Goal: Feedback & Contribution: Submit feedback/report problem

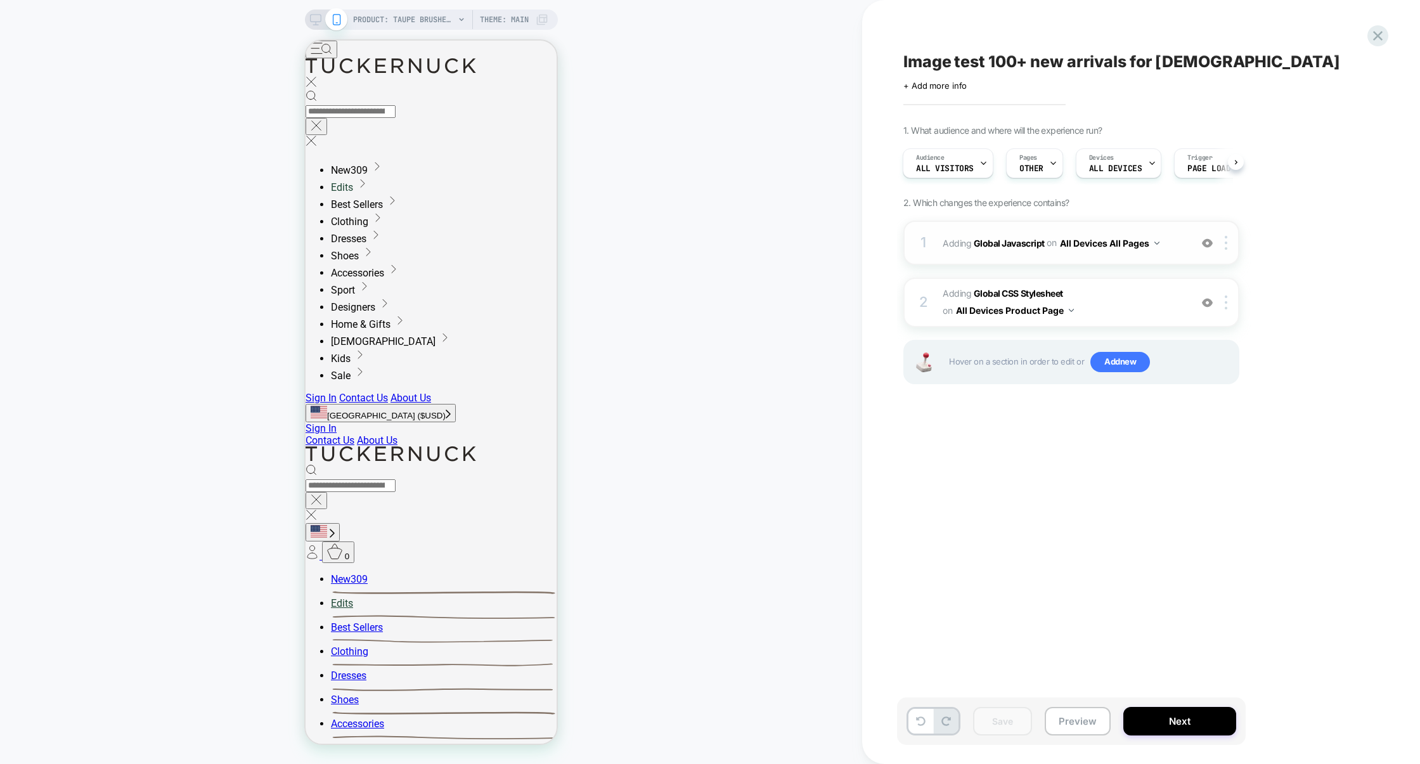
click at [1107, 257] on div "1 Adding Global Javascript on All Devices All Pages Add Before Add After Target…" at bounding box center [1071, 243] width 336 height 44
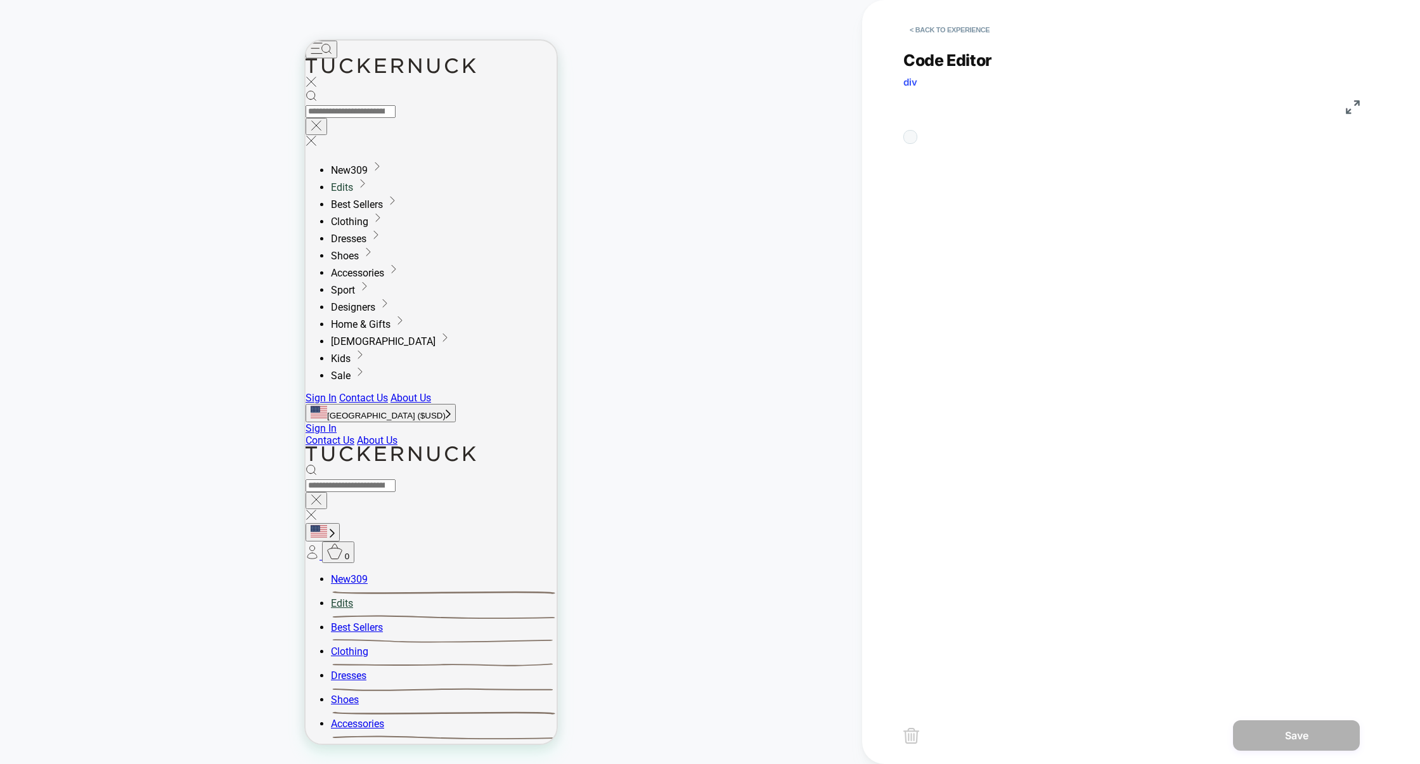
scroll to position [171, 0]
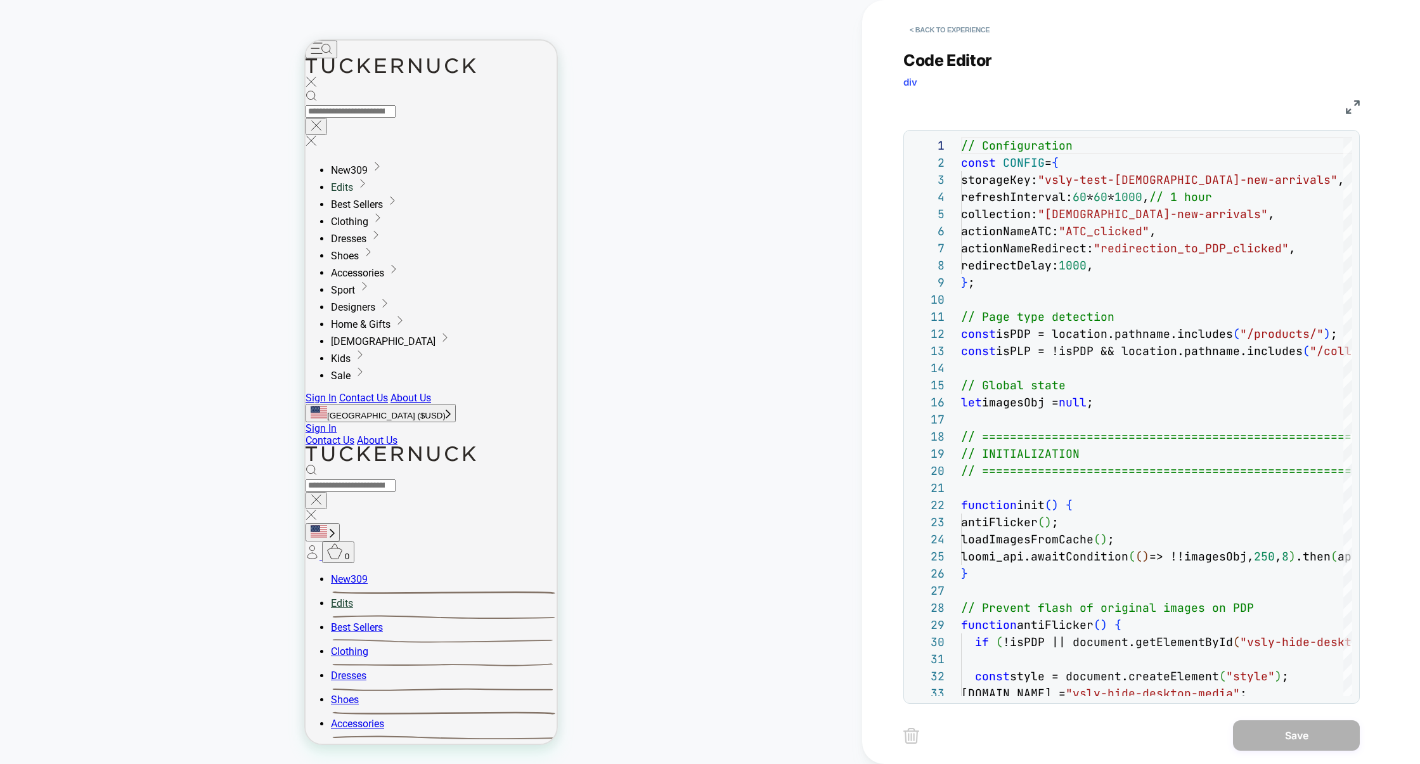
click at [1346, 101] on img at bounding box center [1353, 107] width 14 height 14
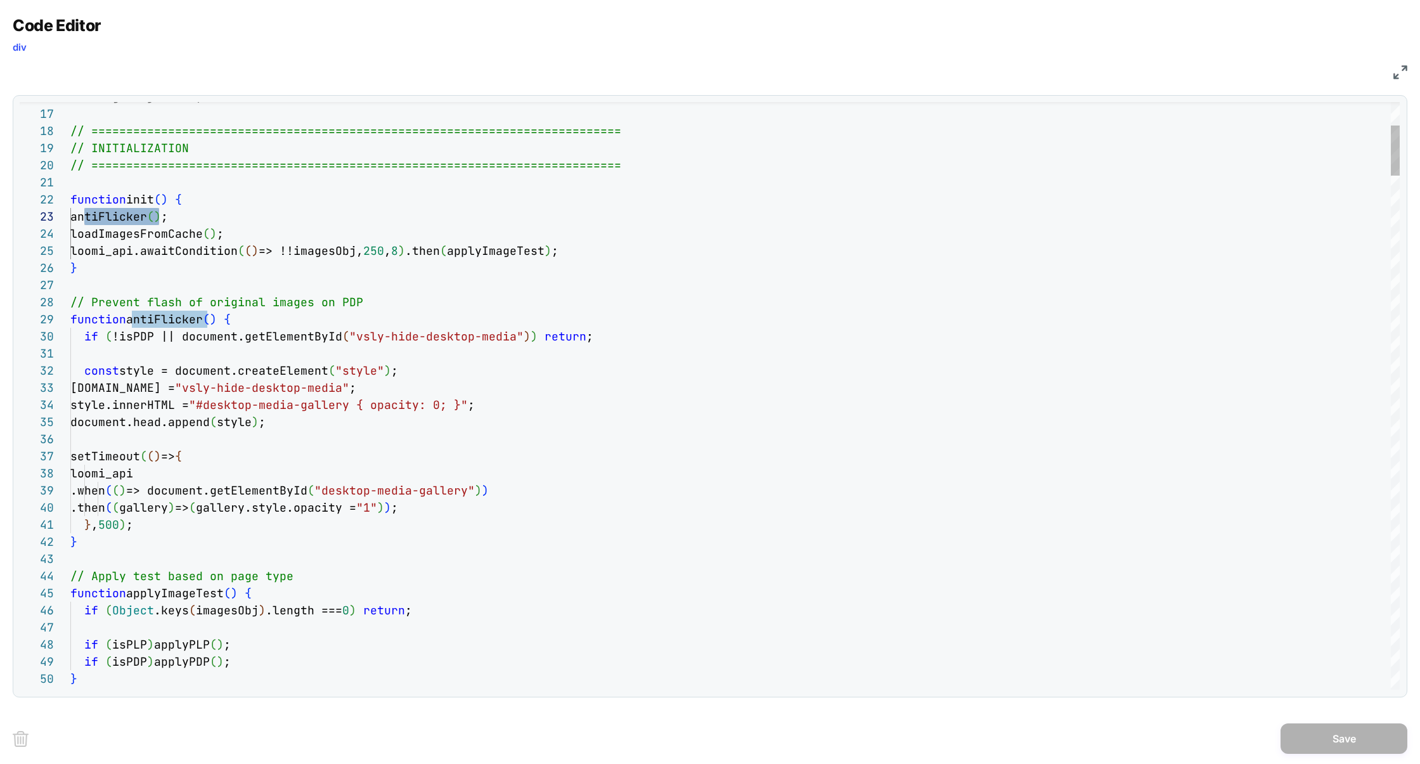
scroll to position [103, 137]
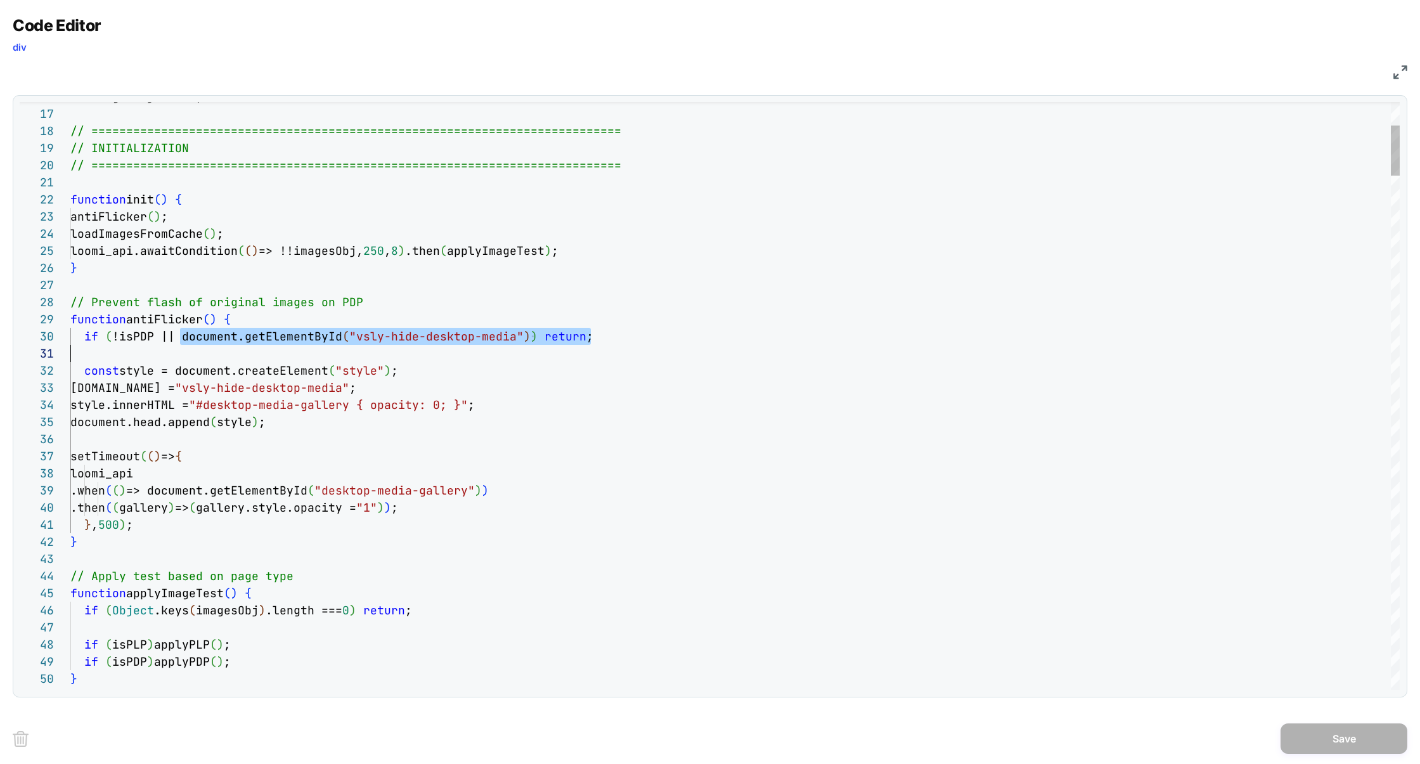
scroll to position [153, 452]
drag, startPoint x: 179, startPoint y: 340, endPoint x: 521, endPoint y: 342, distance: 342.3
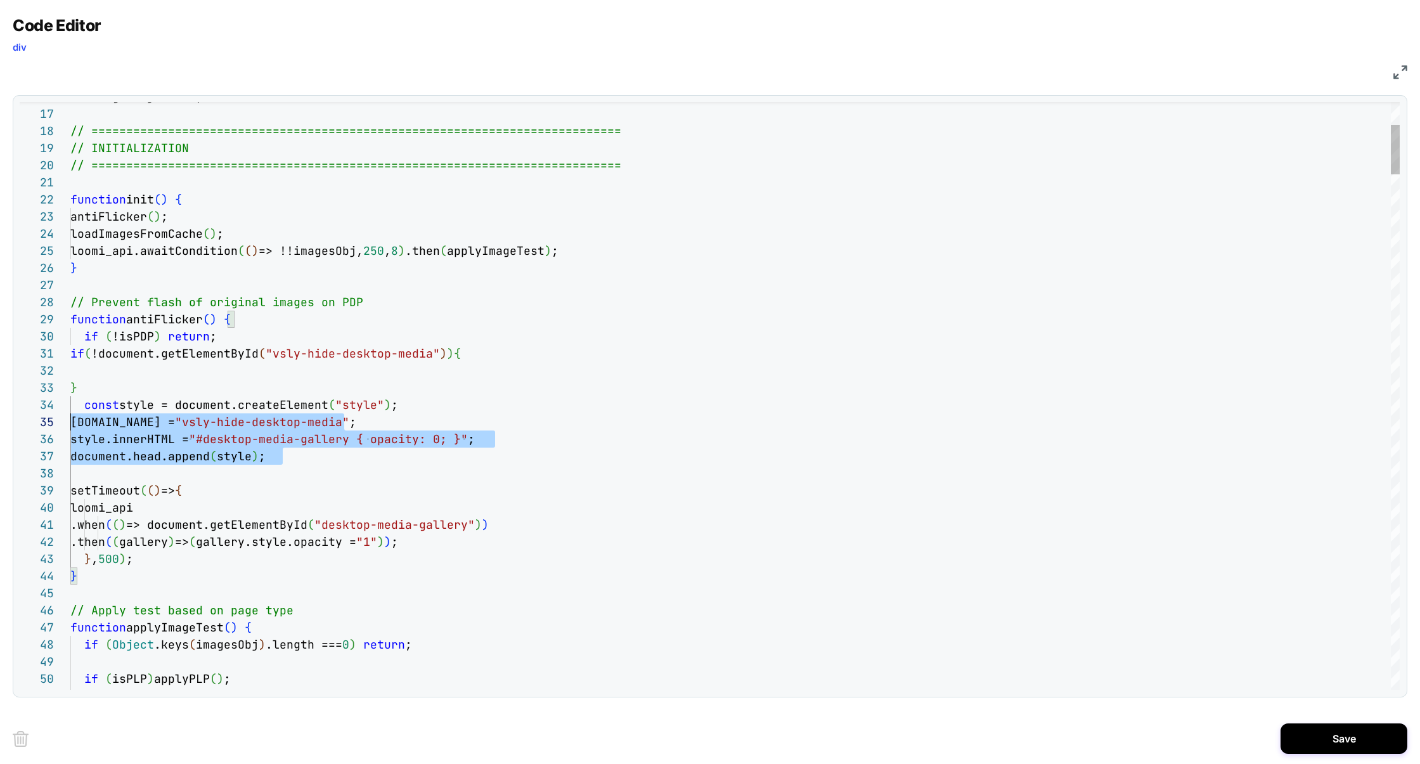
scroll to position [51, 0]
drag, startPoint x: 313, startPoint y: 468, endPoint x: 4, endPoint y: 410, distance: 314.2
click at [3, 410] on div "Code Editor div JS 16 17 18 19 20 21 22 23 24 25 26 27 28 29 30 31 34 35 36 37 …" at bounding box center [710, 382] width 1420 height 764
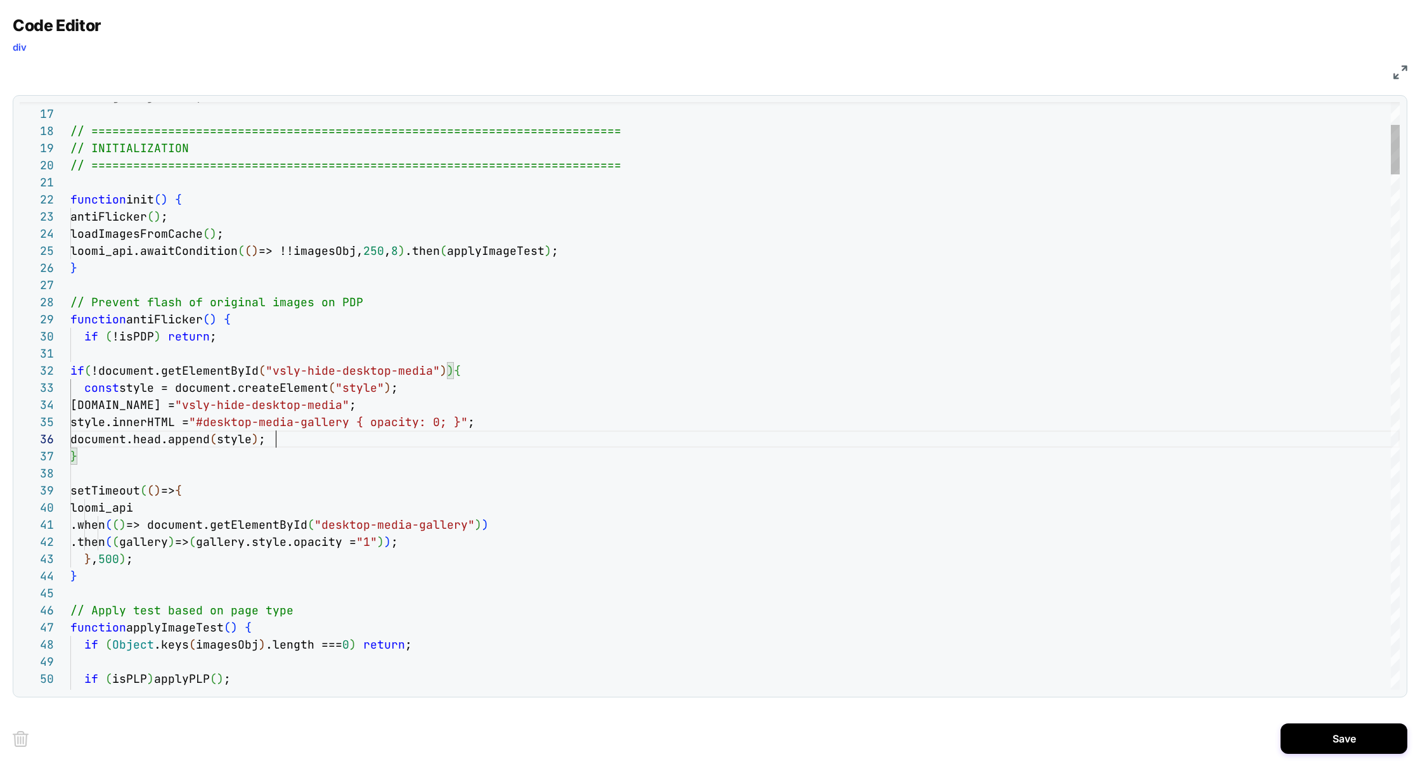
scroll to position [85, 205]
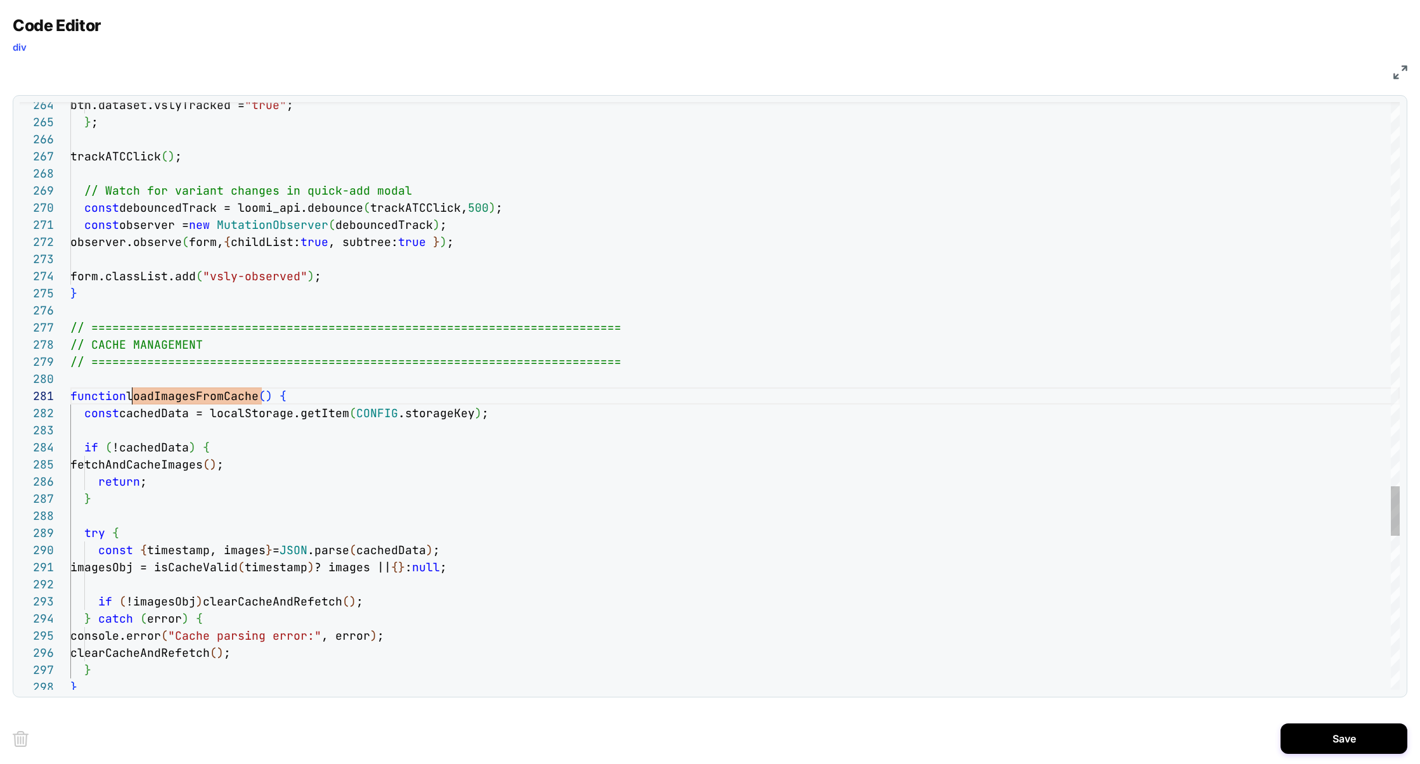
scroll to position [0, 61]
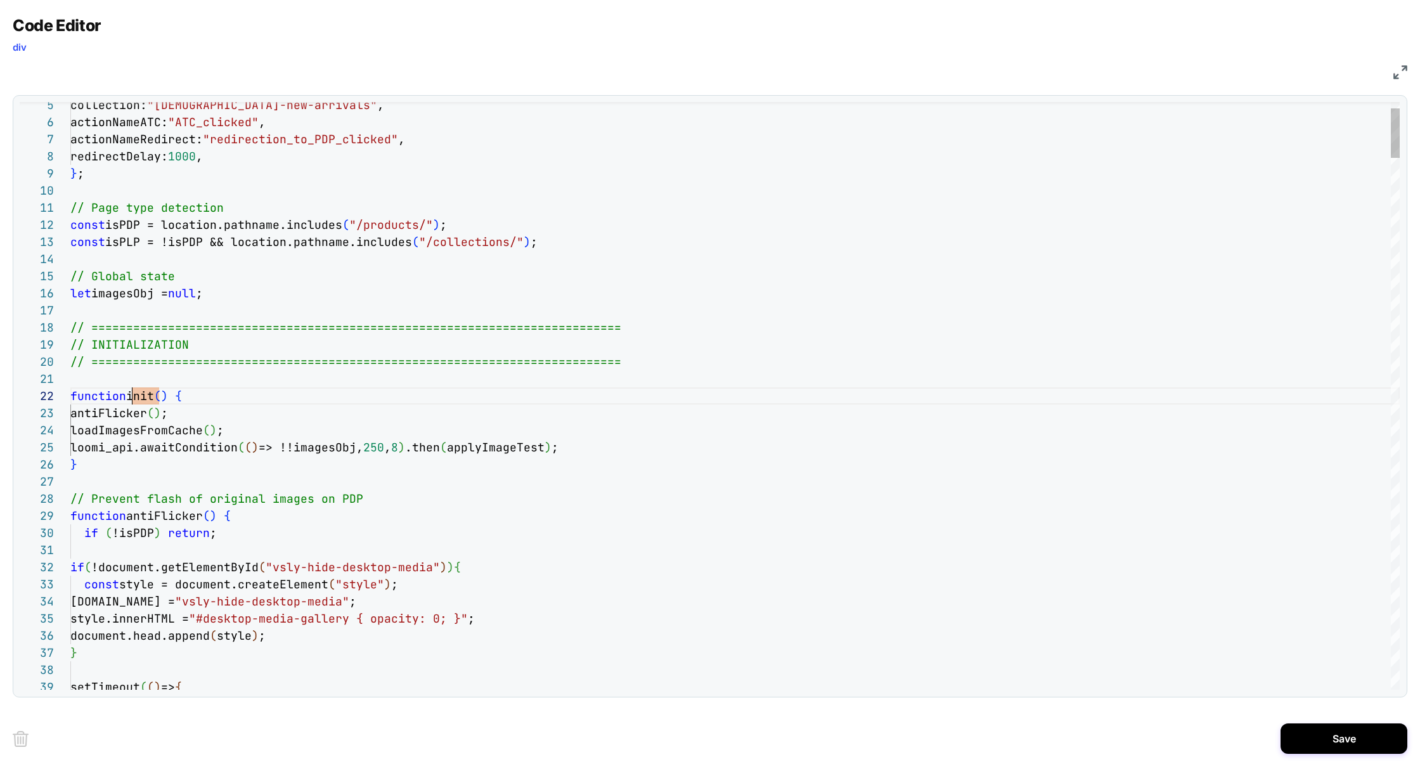
scroll to position [16, 61]
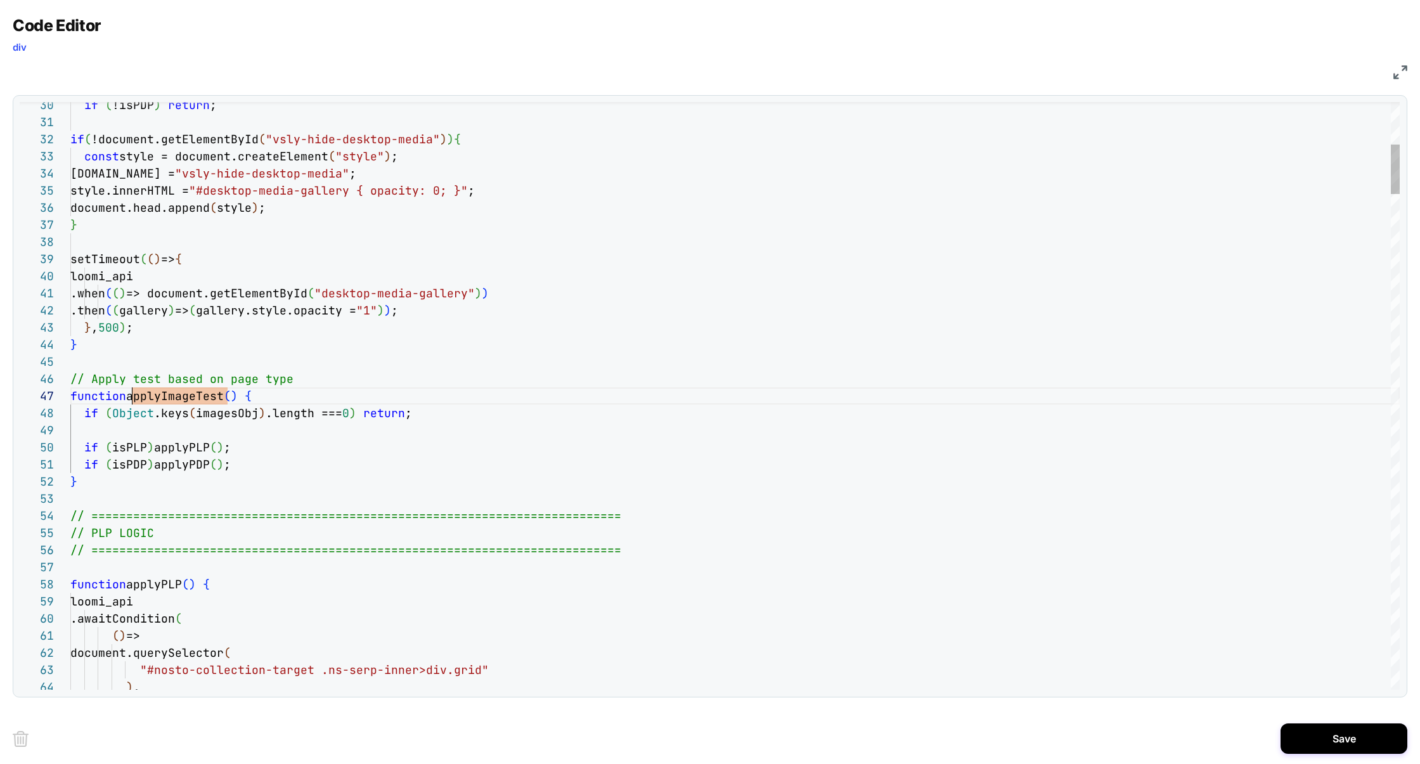
scroll to position [103, 61]
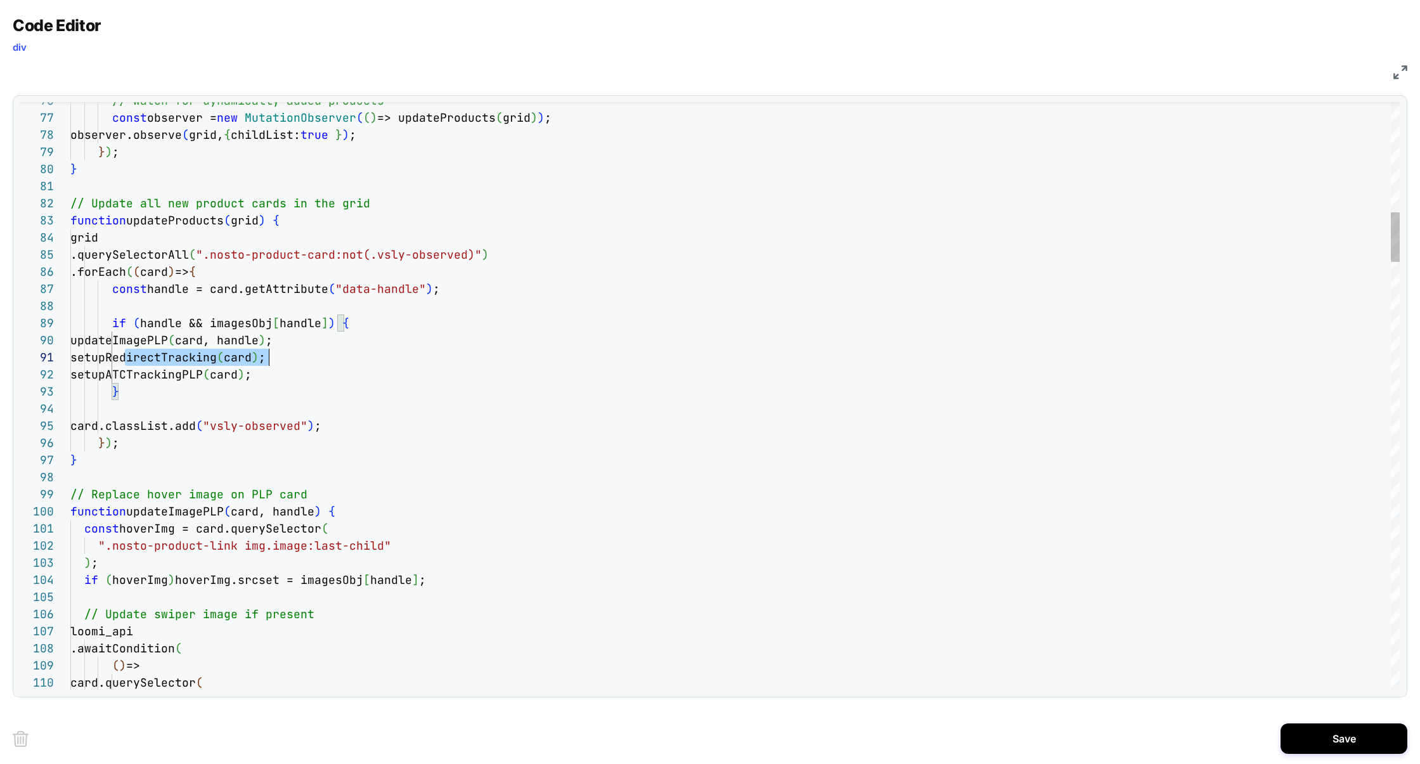
scroll to position [0, 198]
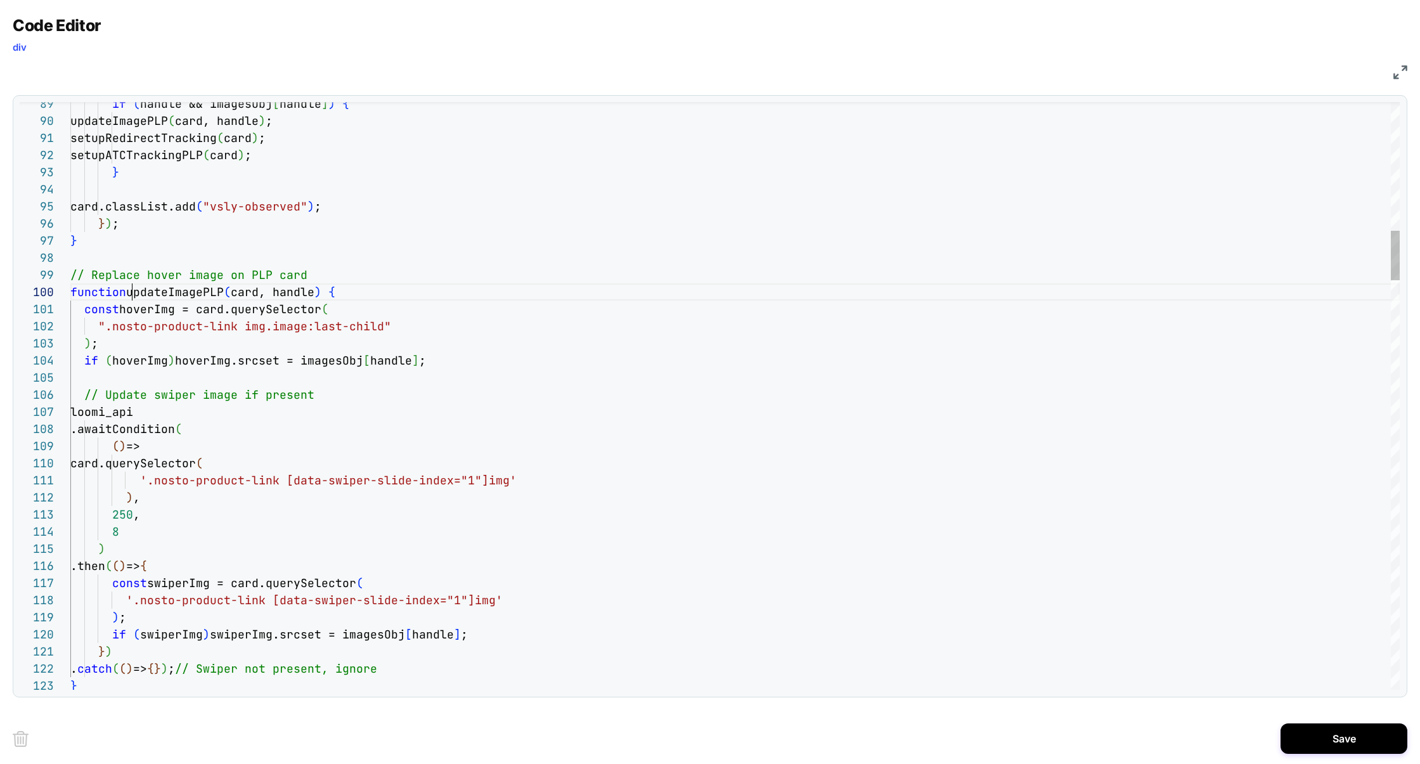
scroll to position [153, 267]
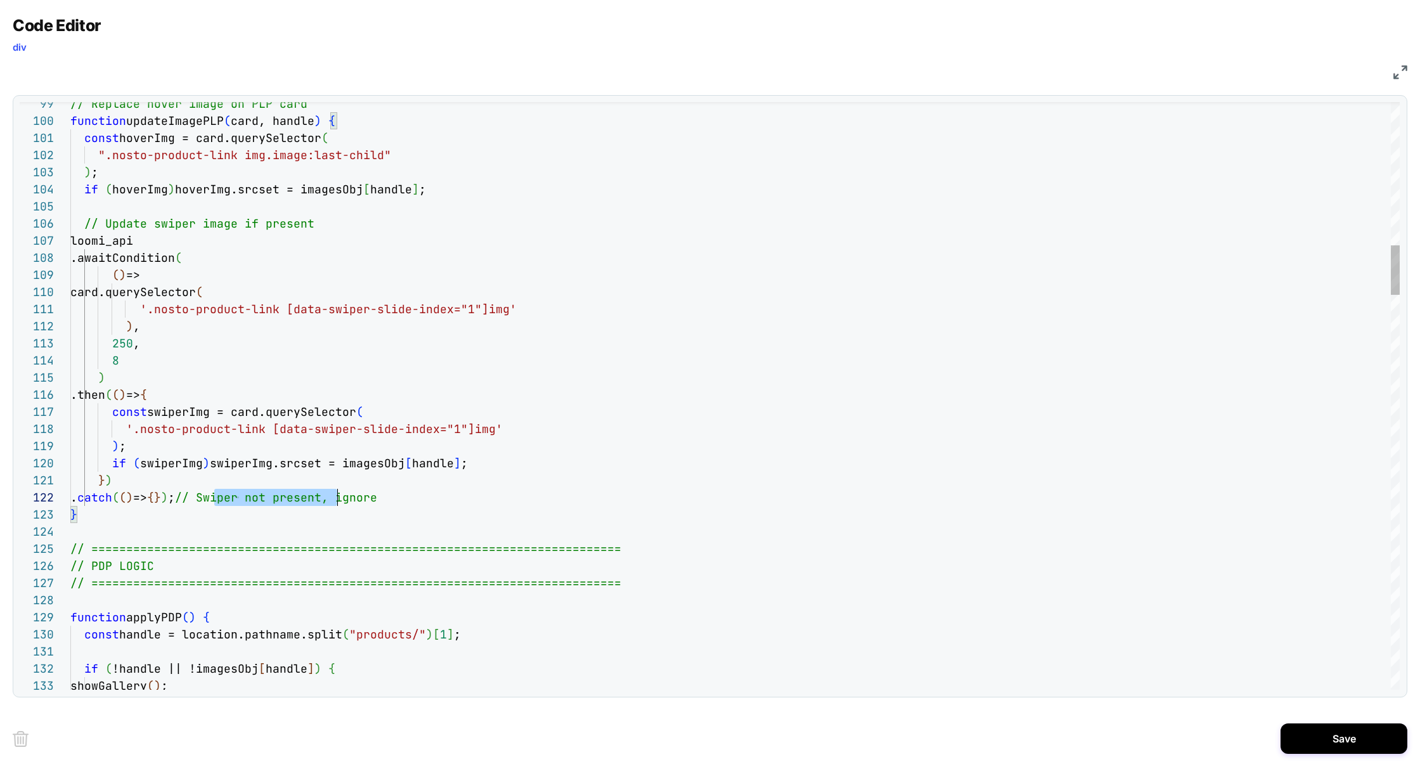
scroll to position [16, 349]
drag, startPoint x: 217, startPoint y: 497, endPoint x: 539, endPoint y: 505, distance: 322.1
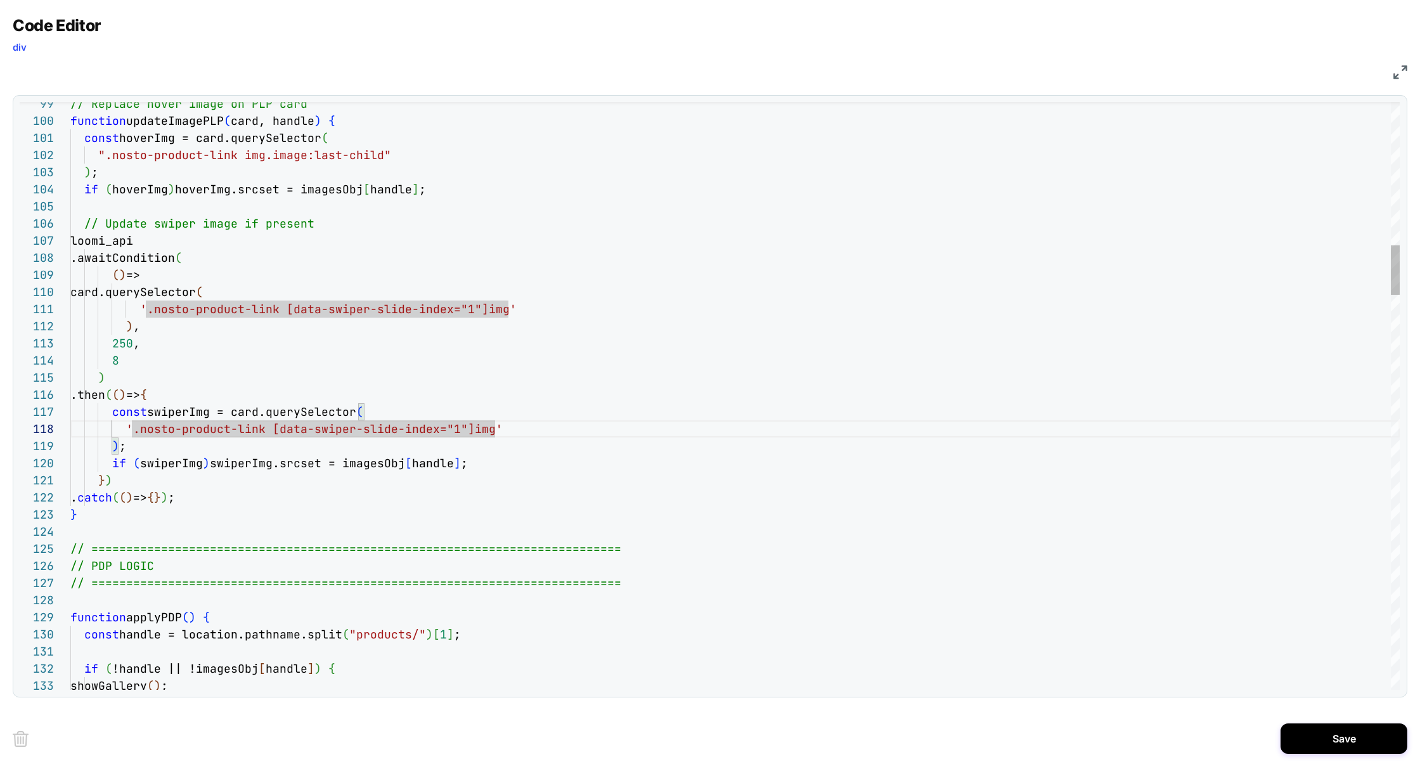
scroll to position [85, 117]
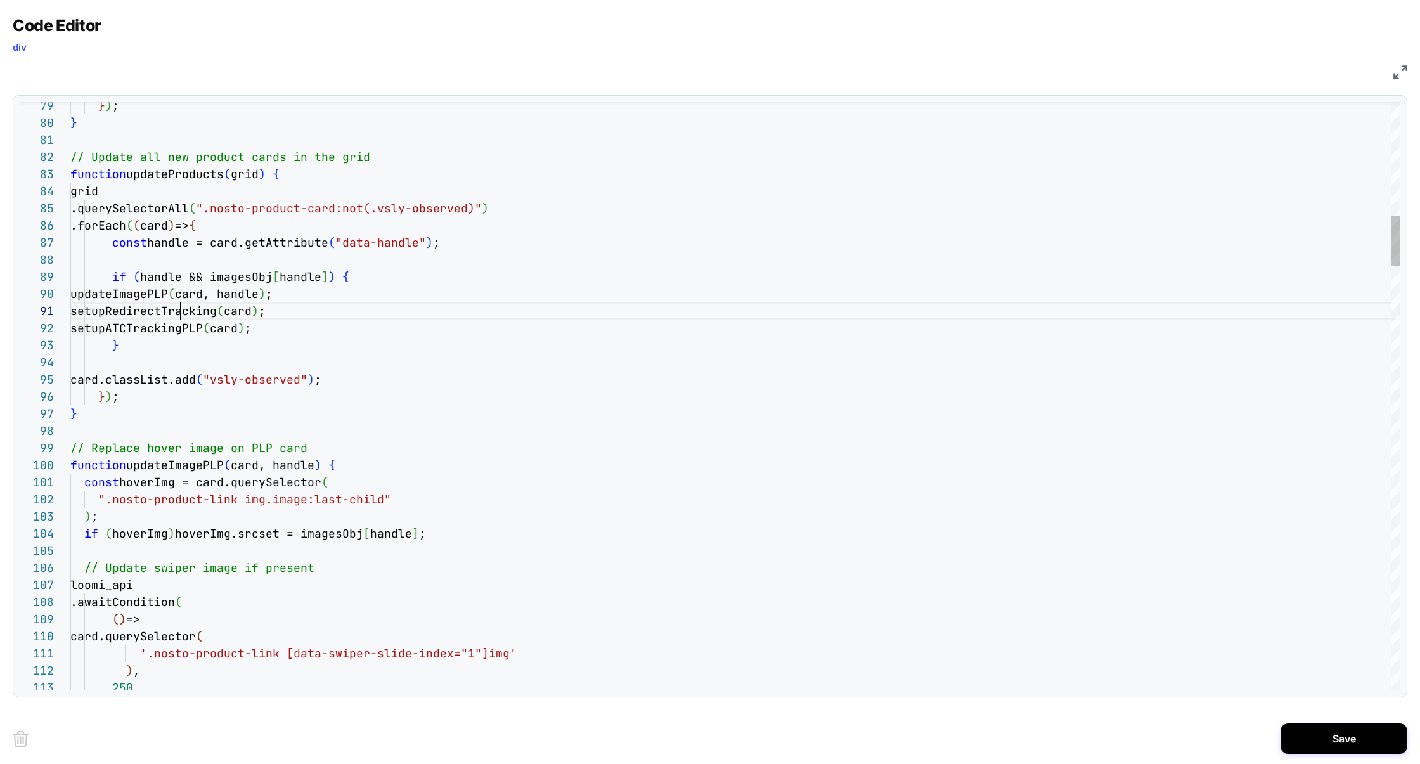
scroll to position [0, 110]
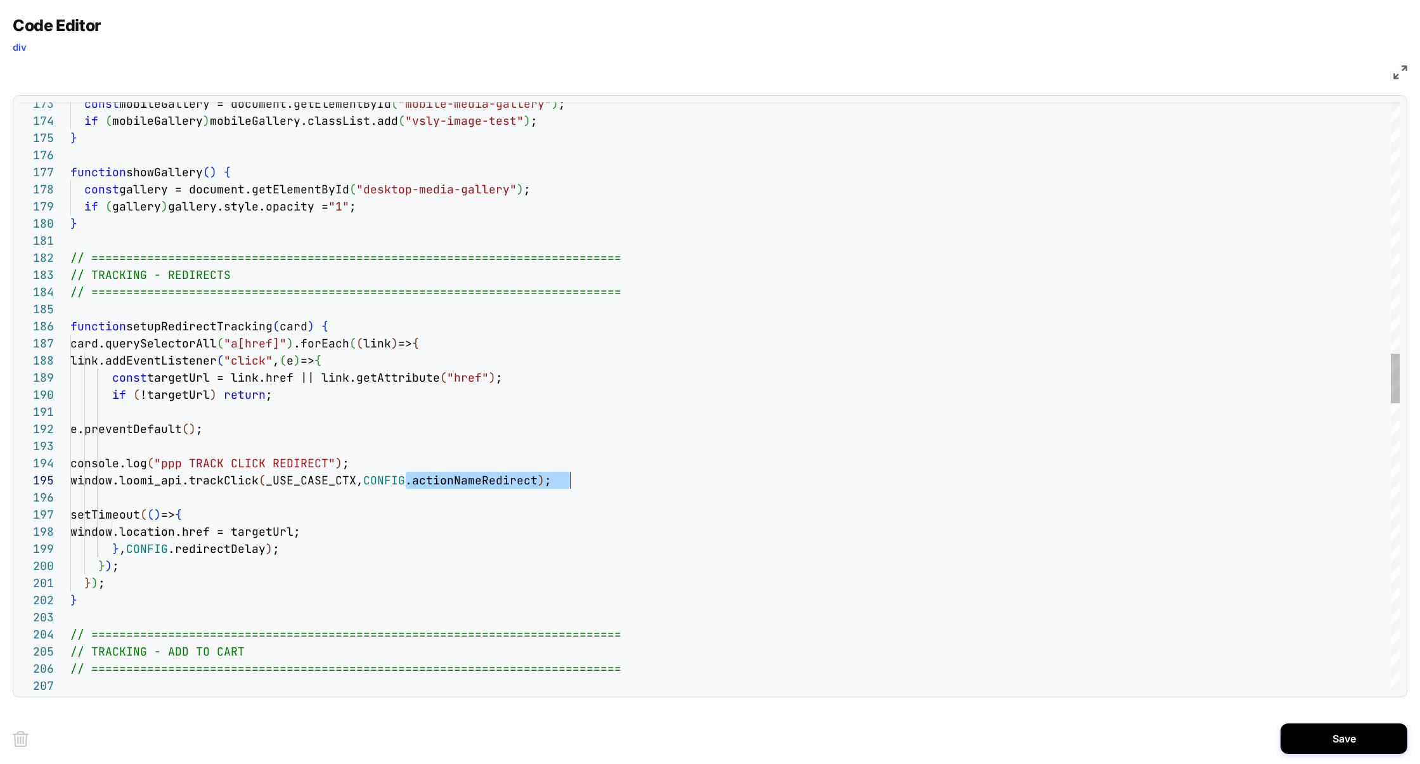
scroll to position [68, 506]
drag, startPoint x: 408, startPoint y: 479, endPoint x: 575, endPoint y: 486, distance: 166.8
click at [575, 486] on div "const mobileGallery = document.getElementById ( "mobile-media-gallery" ) ; if (…" at bounding box center [734, 603] width 1329 height 6904
drag, startPoint x: 229, startPoint y: 465, endPoint x: 368, endPoint y: 471, distance: 138.3
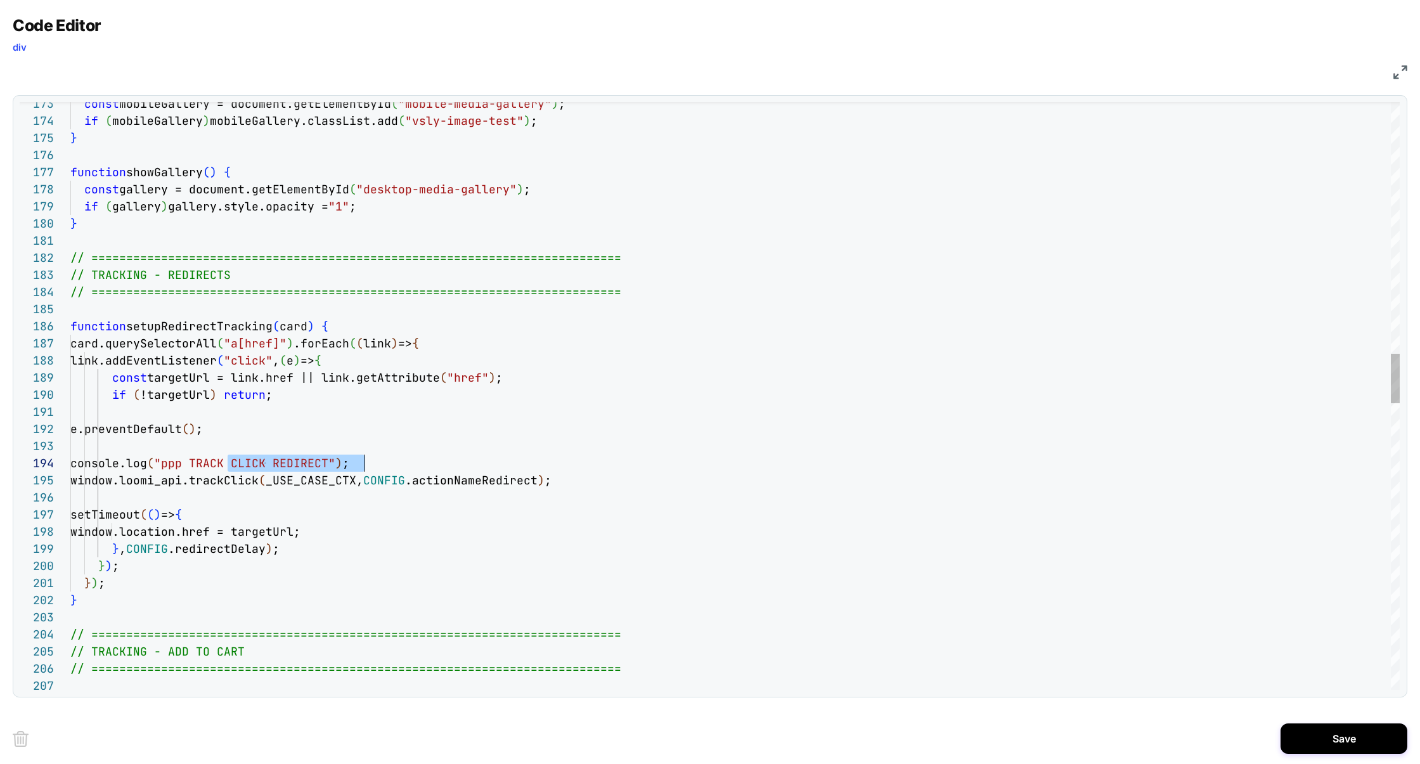
click at [368, 471] on div "const mobileGallery = document.getElementById ( "mobile-media-gallery" ) ; if (…" at bounding box center [734, 603] width 1329 height 6904
click at [448, 337] on div "const mobileGallery = document.getElementById ( "mobile-media-gallery" ) ; if (…" at bounding box center [734, 603] width 1329 height 6904
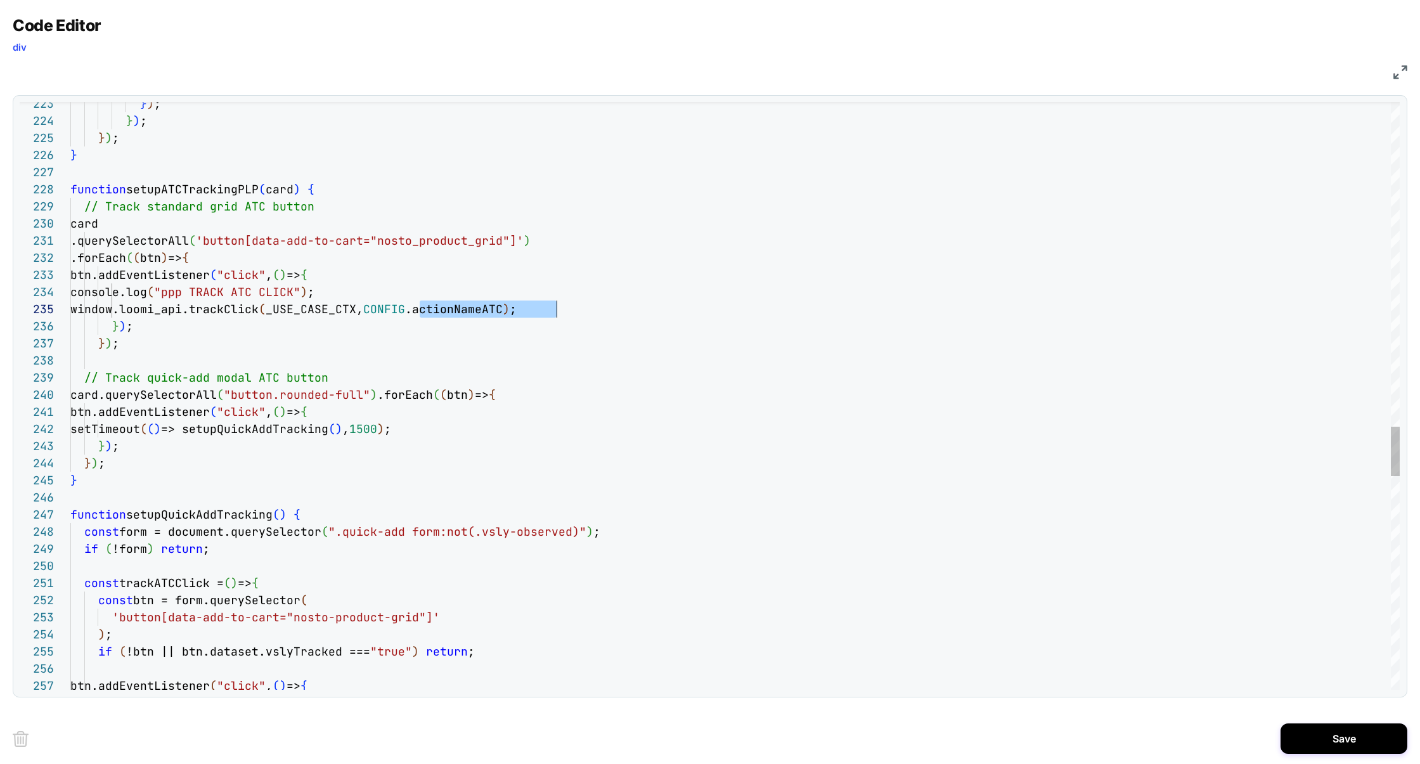
scroll to position [68, 486]
drag, startPoint x: 418, startPoint y: 309, endPoint x: 555, endPoint y: 318, distance: 137.2
drag, startPoint x: 242, startPoint y: 292, endPoint x: 342, endPoint y: 295, distance: 100.8
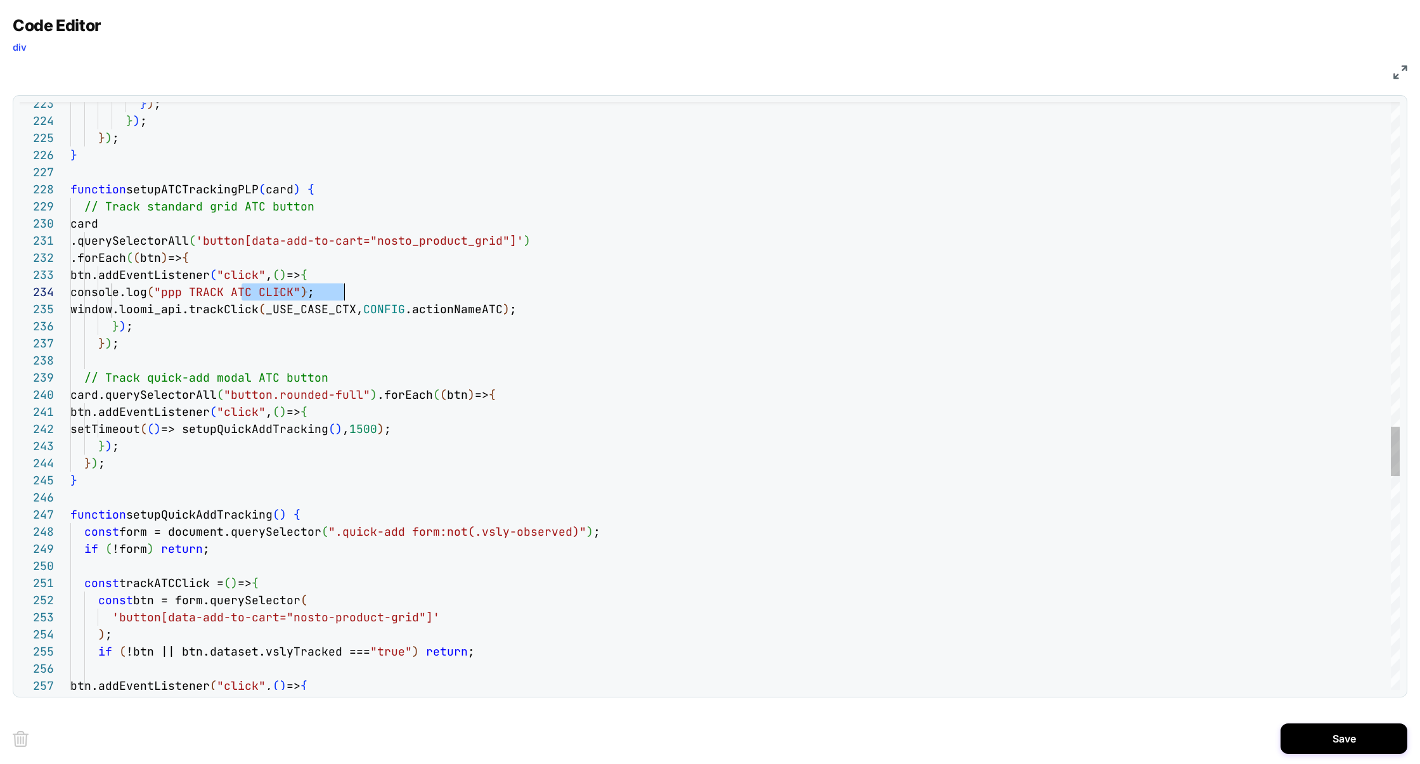
click at [300, 295] on span ""ppp TRACK ATC CLICK"" at bounding box center [227, 292] width 146 height 15
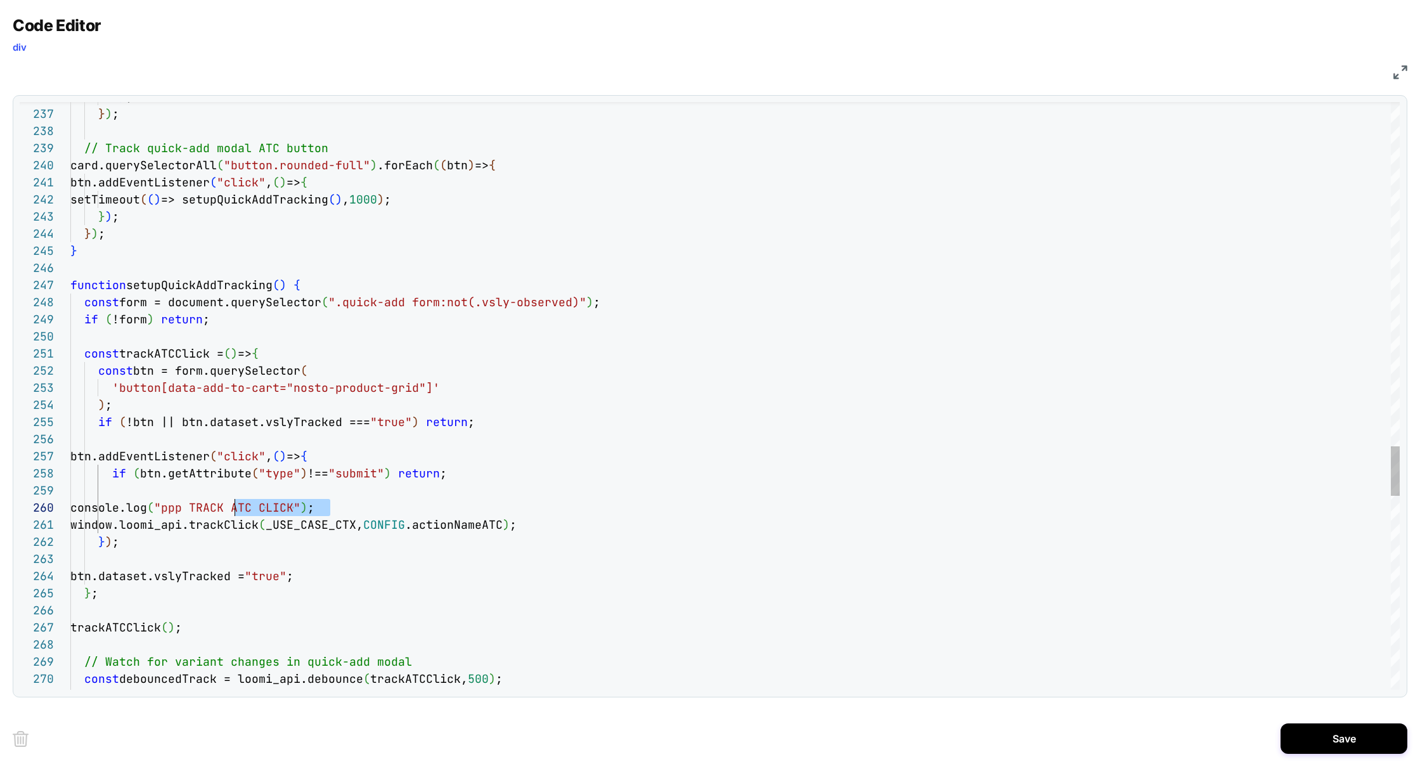
scroll to position [153, 151]
drag, startPoint x: 331, startPoint y: 508, endPoint x: 221, endPoint y: 509, distance: 110.3
click at [221, 509] on span ""ppp TRACK ATC CLICK"" at bounding box center [227, 507] width 146 height 15
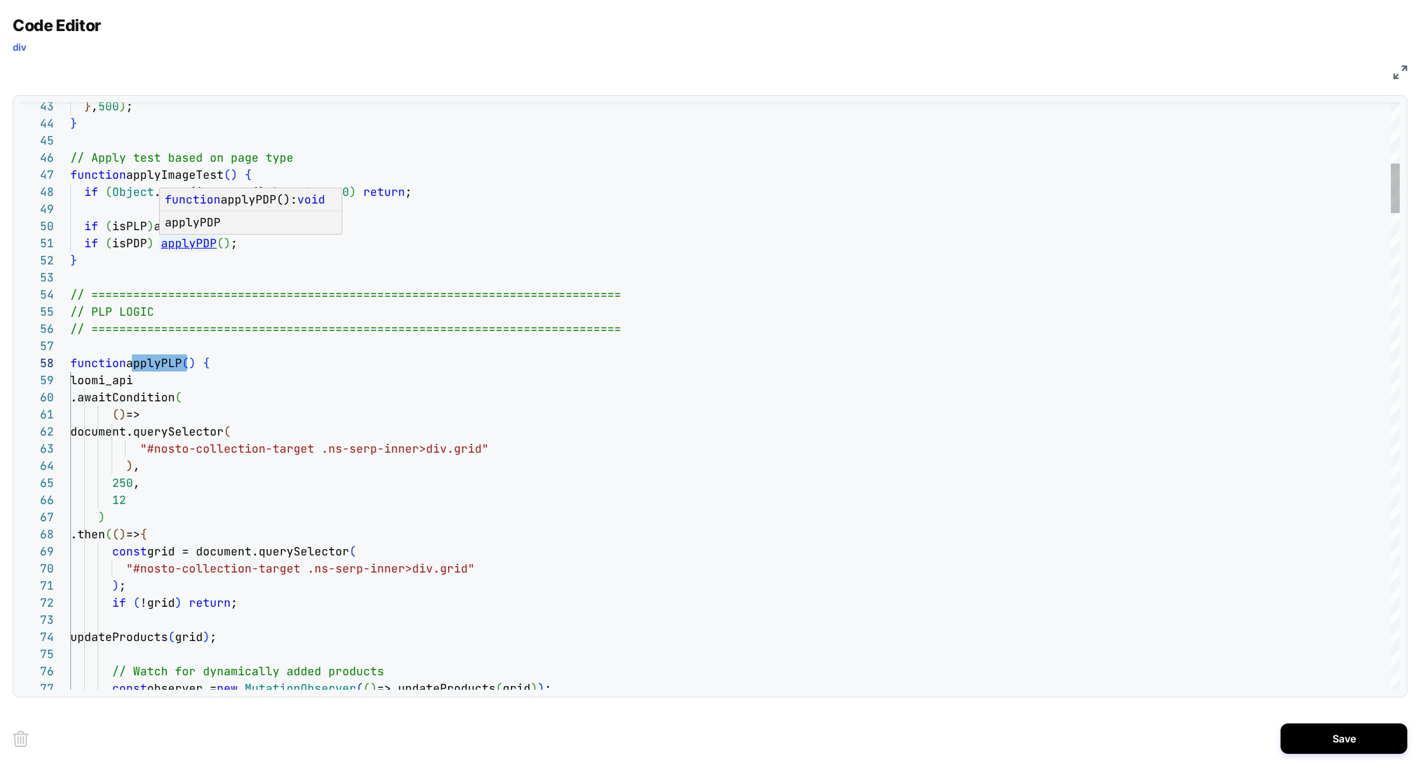
scroll to position [0, 110]
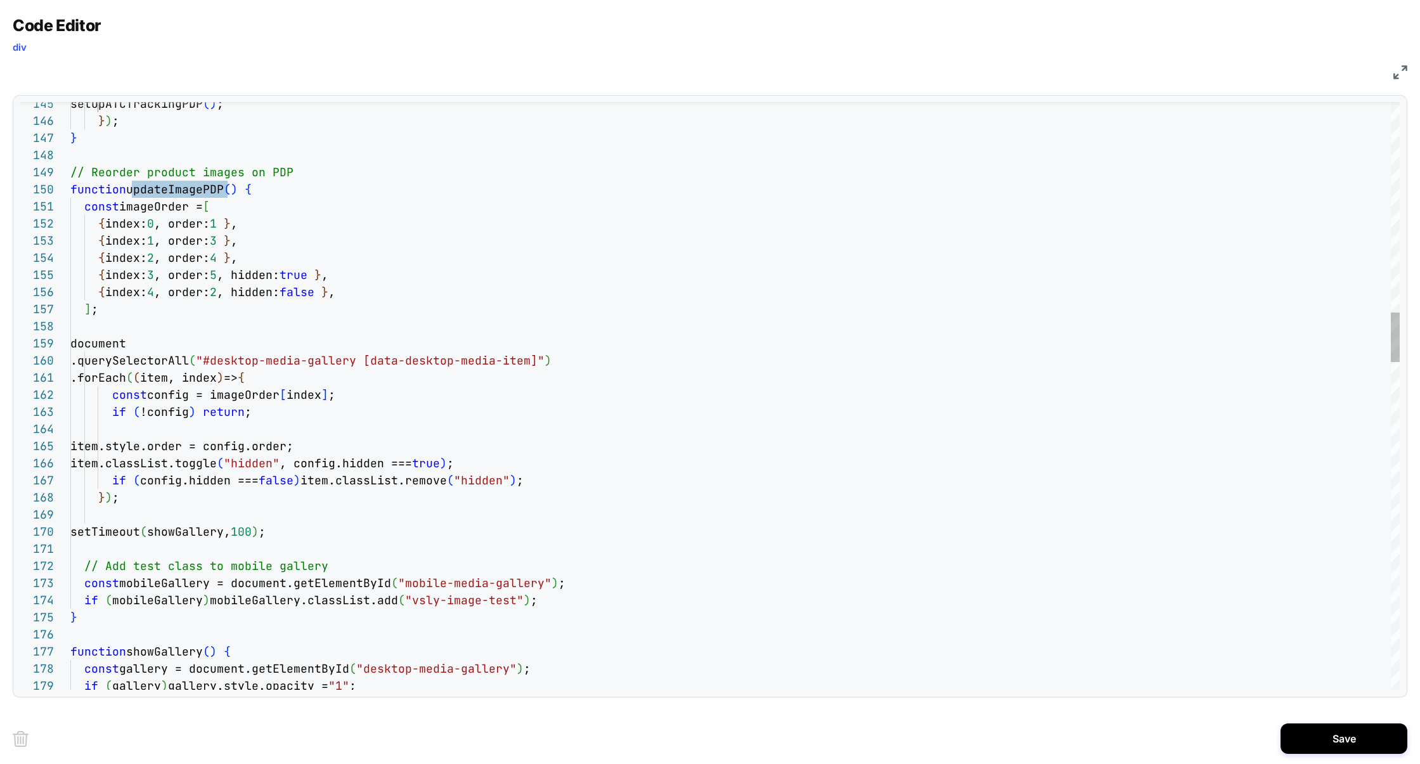
scroll to position [153, 185]
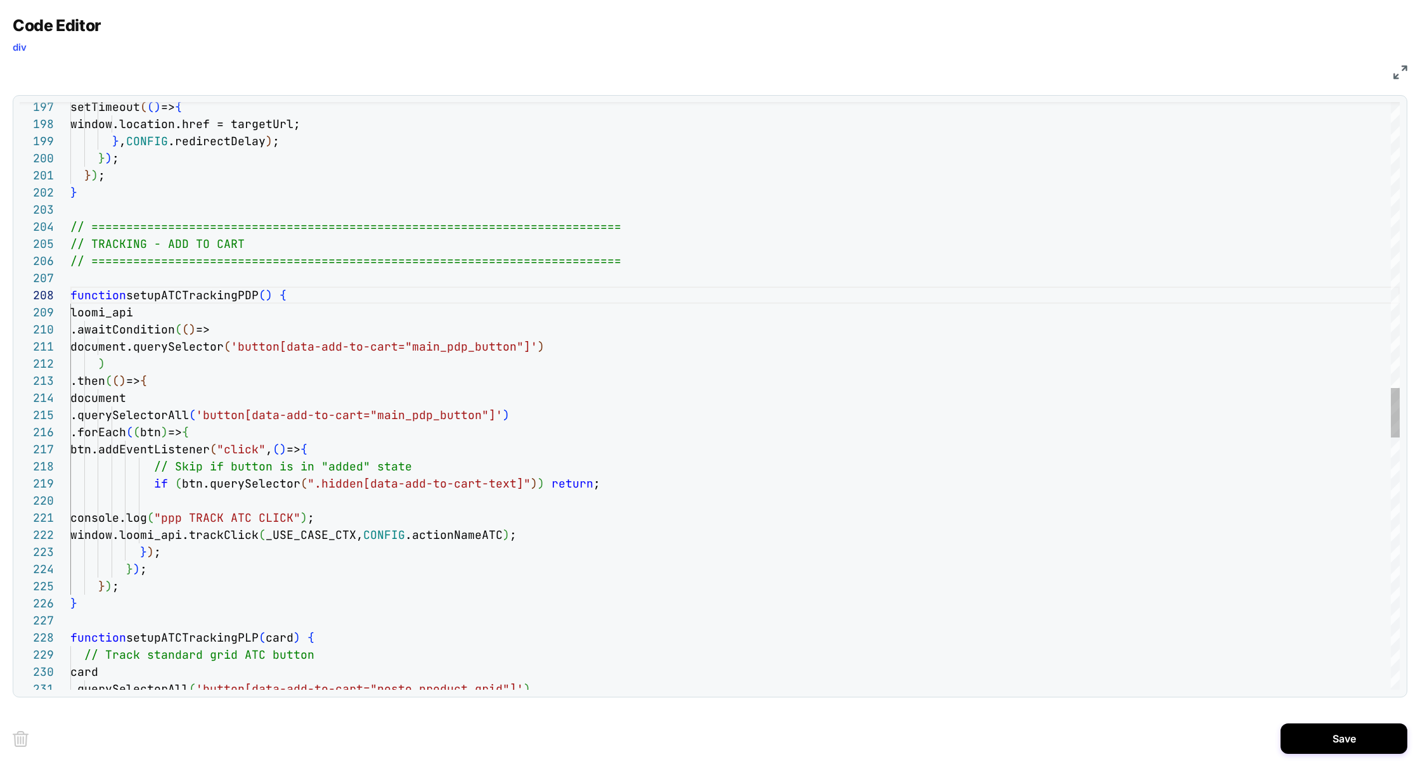
click at [324, 300] on div "setTimeout ( ( ) => { window.location.href = targetUrl; } , CONFIG .redirectDel…" at bounding box center [734, 195] width 1329 height 6904
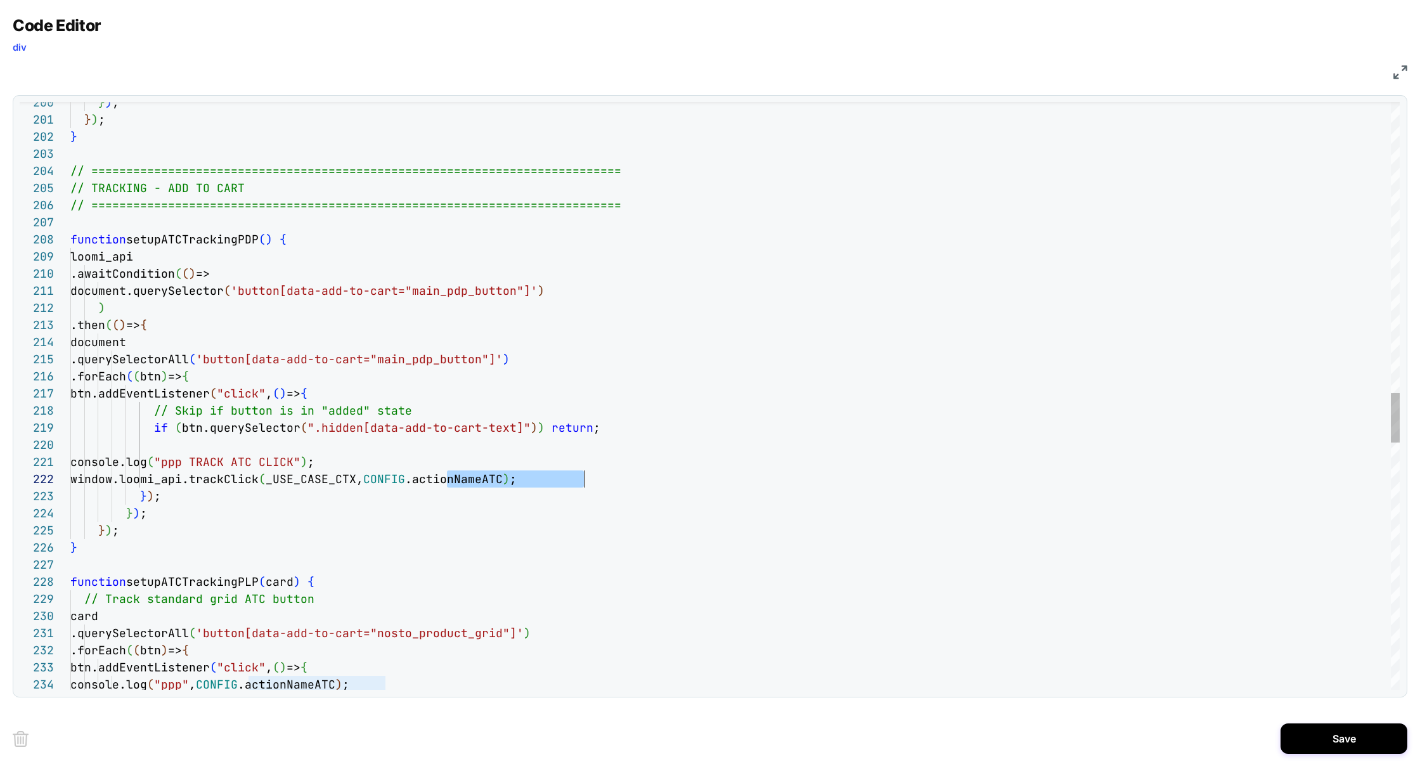
scroll to position [16, 513]
drag, startPoint x: 449, startPoint y: 483, endPoint x: 585, endPoint y: 486, distance: 136.3
click at [585, 486] on div "} ) ; } ) ; } // =============================================== ==============…" at bounding box center [734, 140] width 1329 height 6904
drag, startPoint x: 269, startPoint y: 461, endPoint x: 368, endPoint y: 465, distance: 99.0
click at [300, 465] on span ""ppp TRACK ATC CLICK"" at bounding box center [227, 462] width 146 height 15
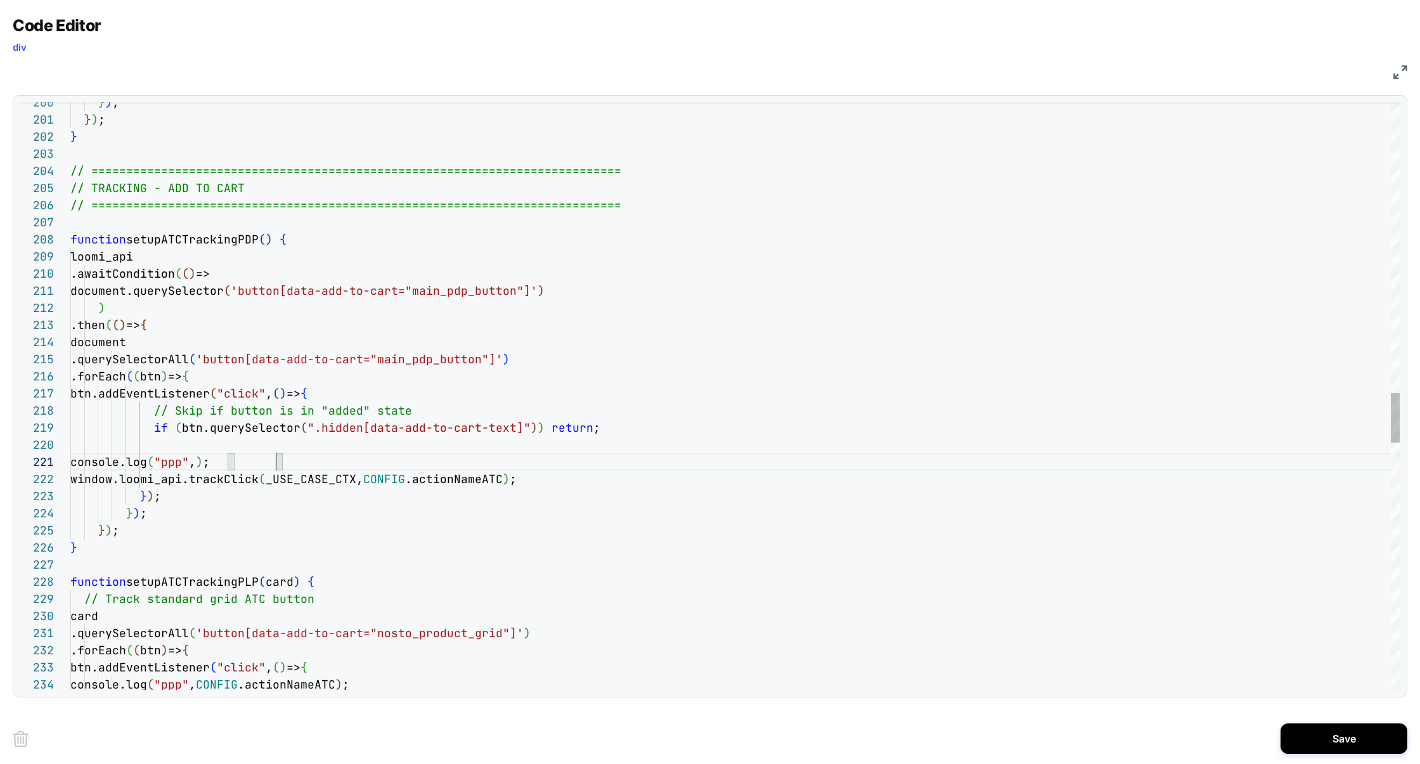
scroll to position [0, 342]
click at [377, 531] on div "} ) ; } ) ; } // =============================================== ==============…" at bounding box center [734, 140] width 1329 height 6904
drag, startPoint x: 430, startPoint y: 409, endPoint x: 0, endPoint y: 415, distance: 429.9
click at [0, 416] on div "Code Editor div JS 200 201 202 203 204 205 206 207 208 209 210 211 212 213 214 …" at bounding box center [710, 382] width 1420 height 764
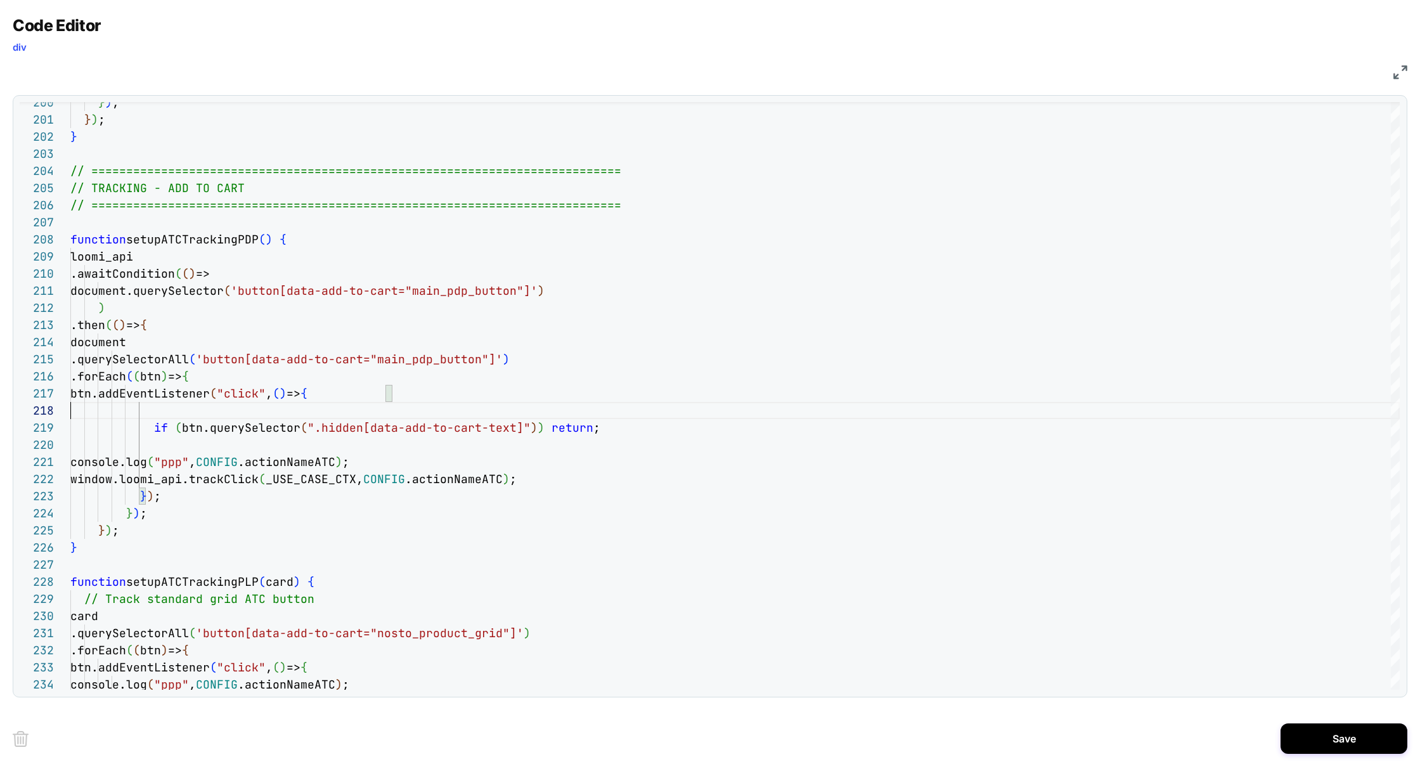
scroll to position [103, 322]
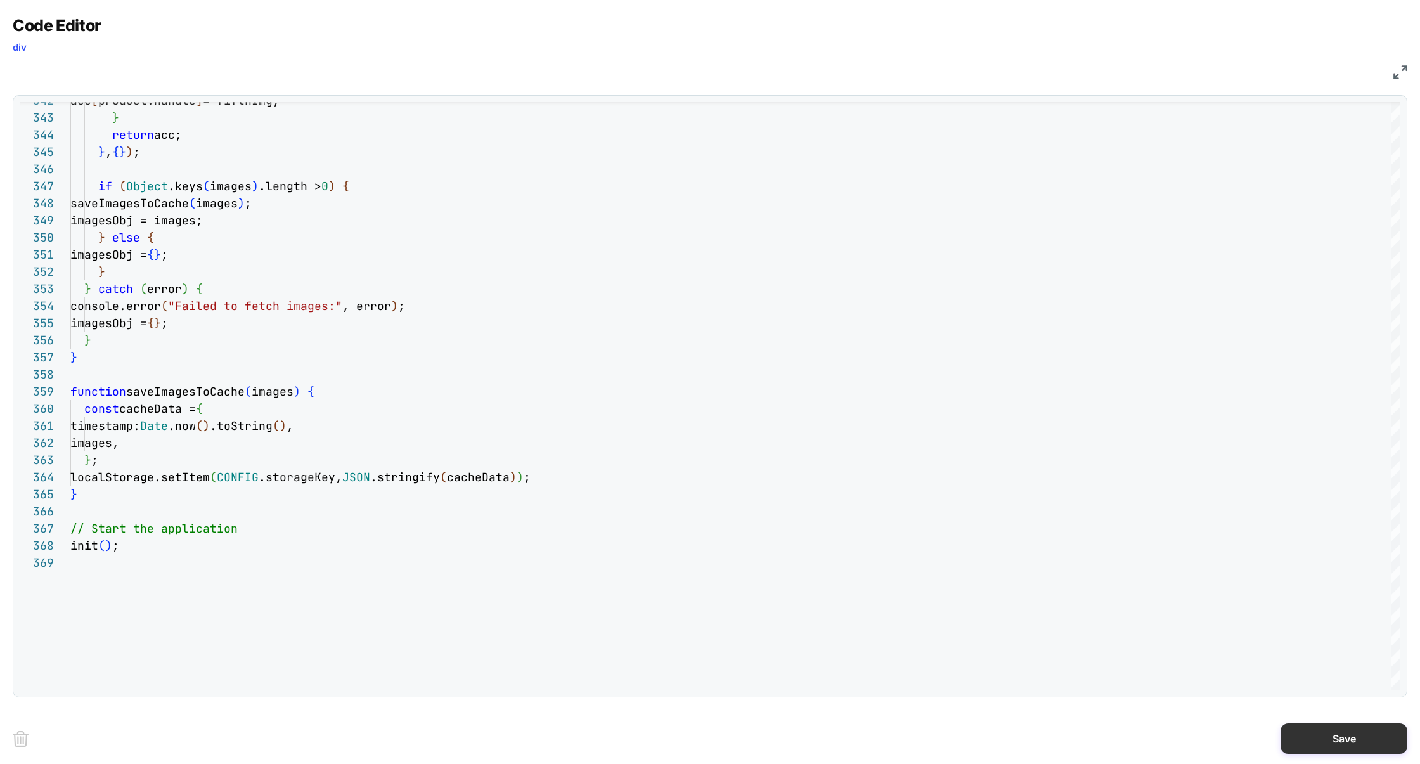
type textarea "**********"
click at [1303, 744] on button "Save" at bounding box center [1344, 738] width 127 height 30
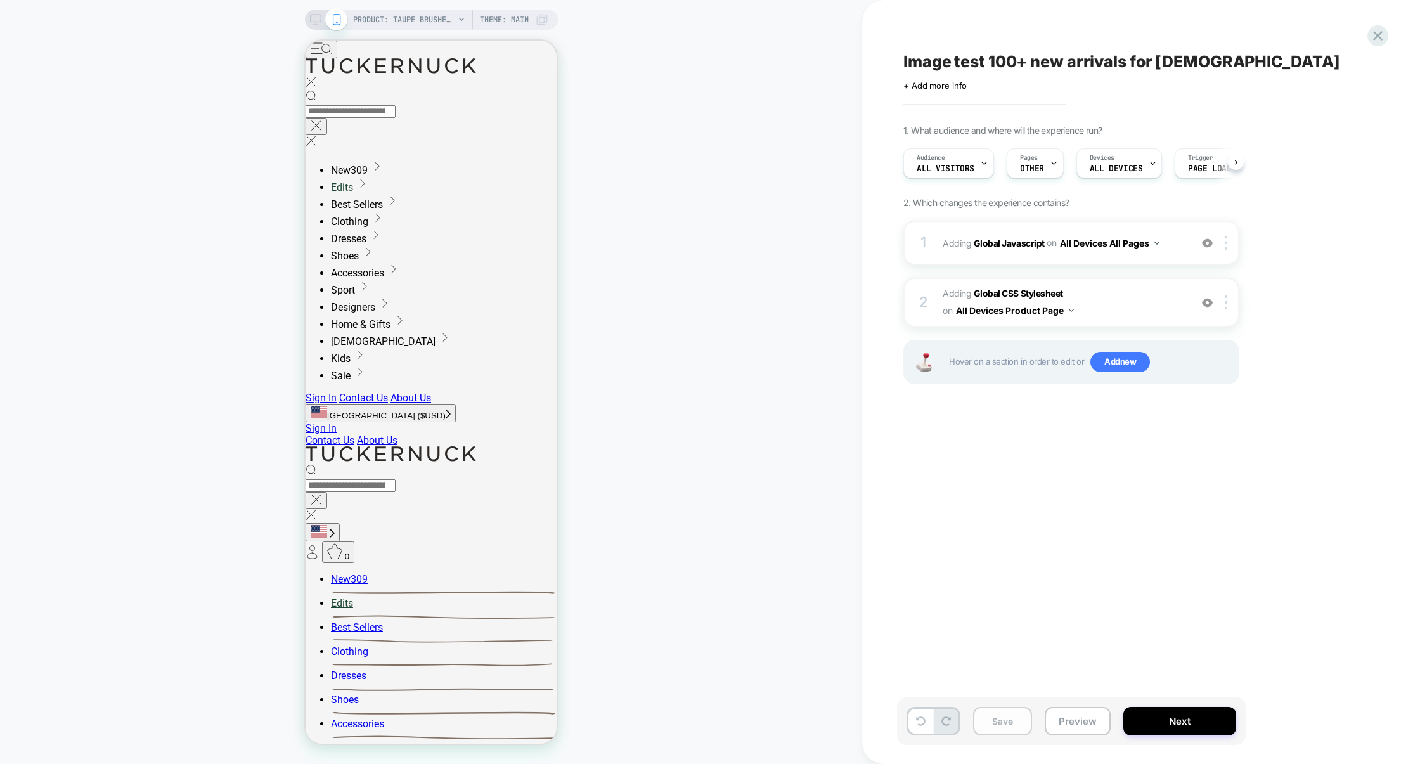
scroll to position [0, 1]
click at [1007, 719] on button "Save" at bounding box center [1002, 721] width 59 height 29
click at [1083, 721] on button "Preview" at bounding box center [1078, 721] width 66 height 29
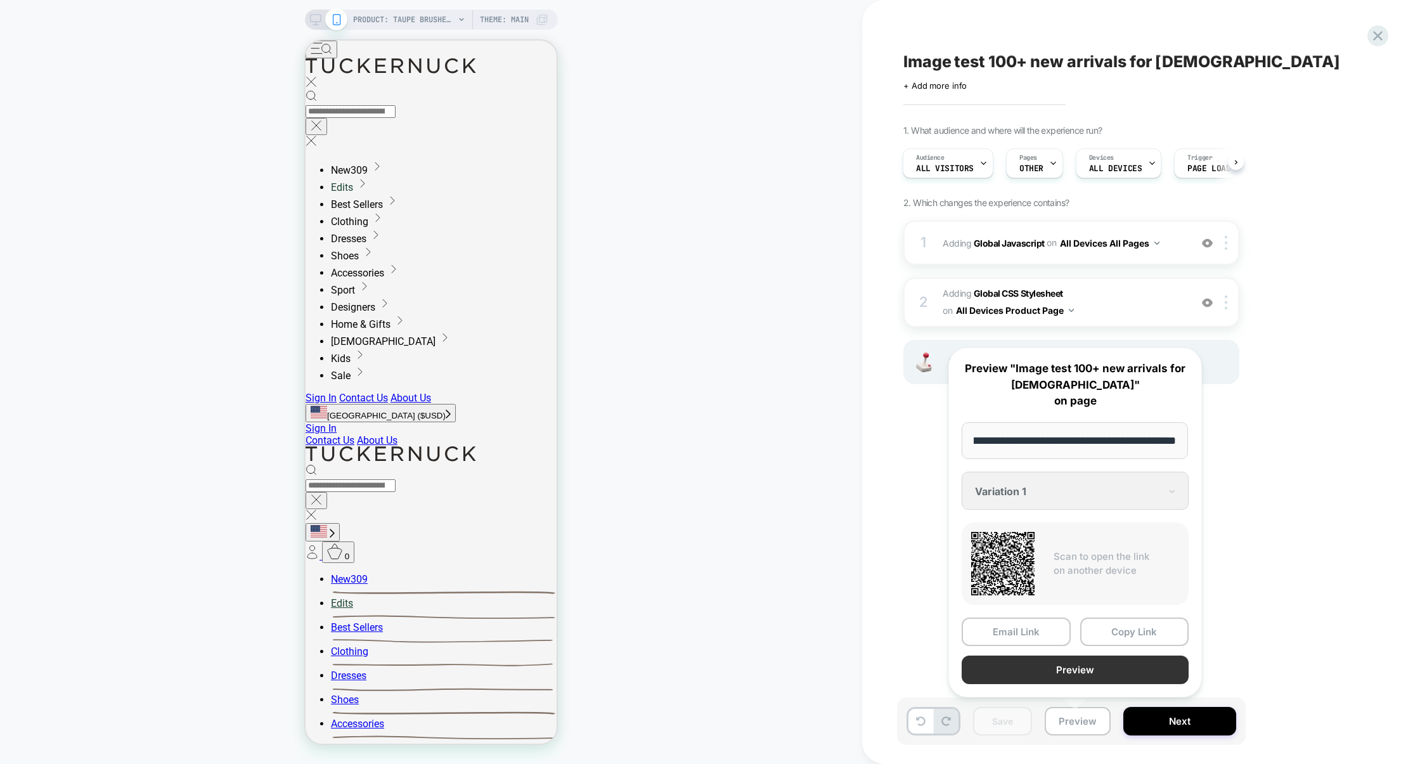
scroll to position [0, 0]
click at [1077, 673] on button "Preview" at bounding box center [1075, 669] width 227 height 29
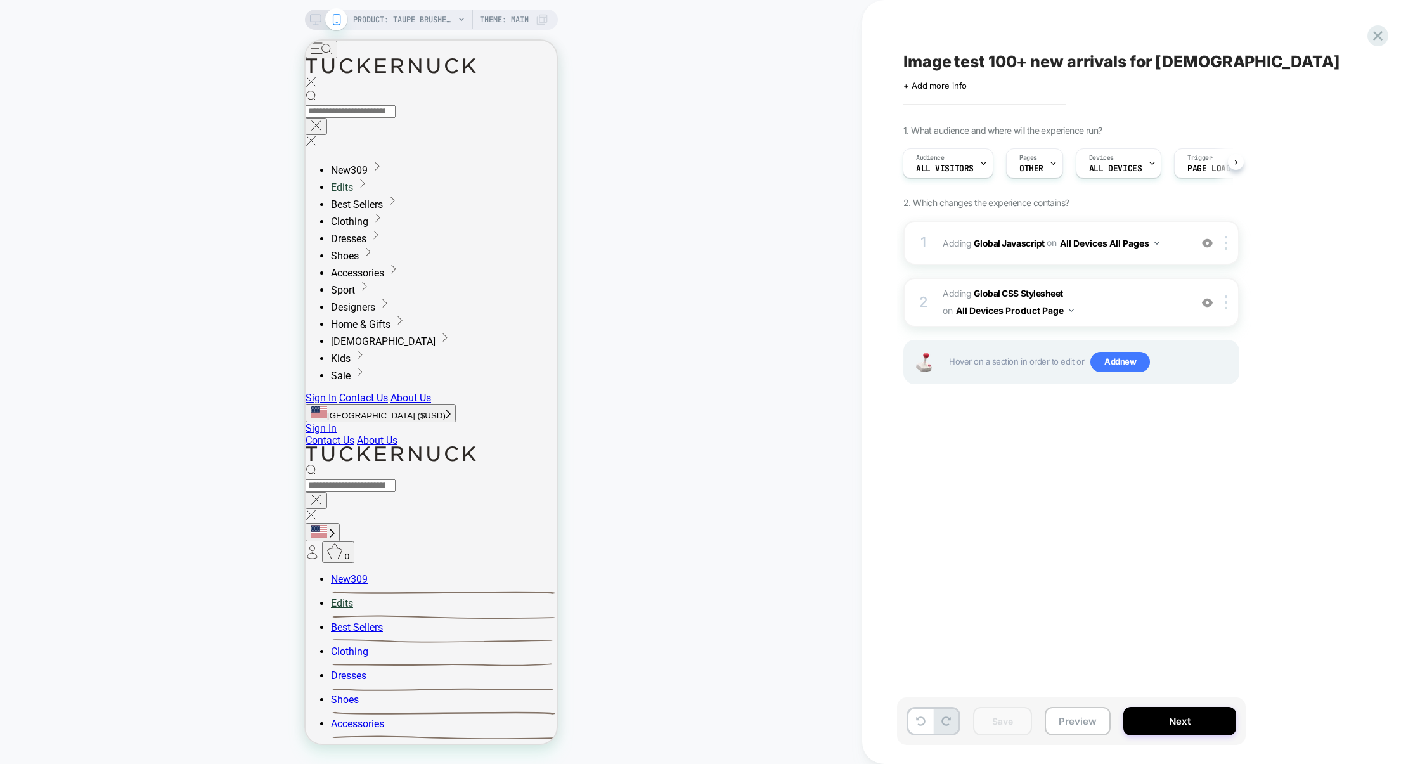
click at [1083, 737] on div "Save Preview Next" at bounding box center [1071, 721] width 349 height 48
click at [1083, 728] on button "Preview" at bounding box center [1078, 721] width 66 height 29
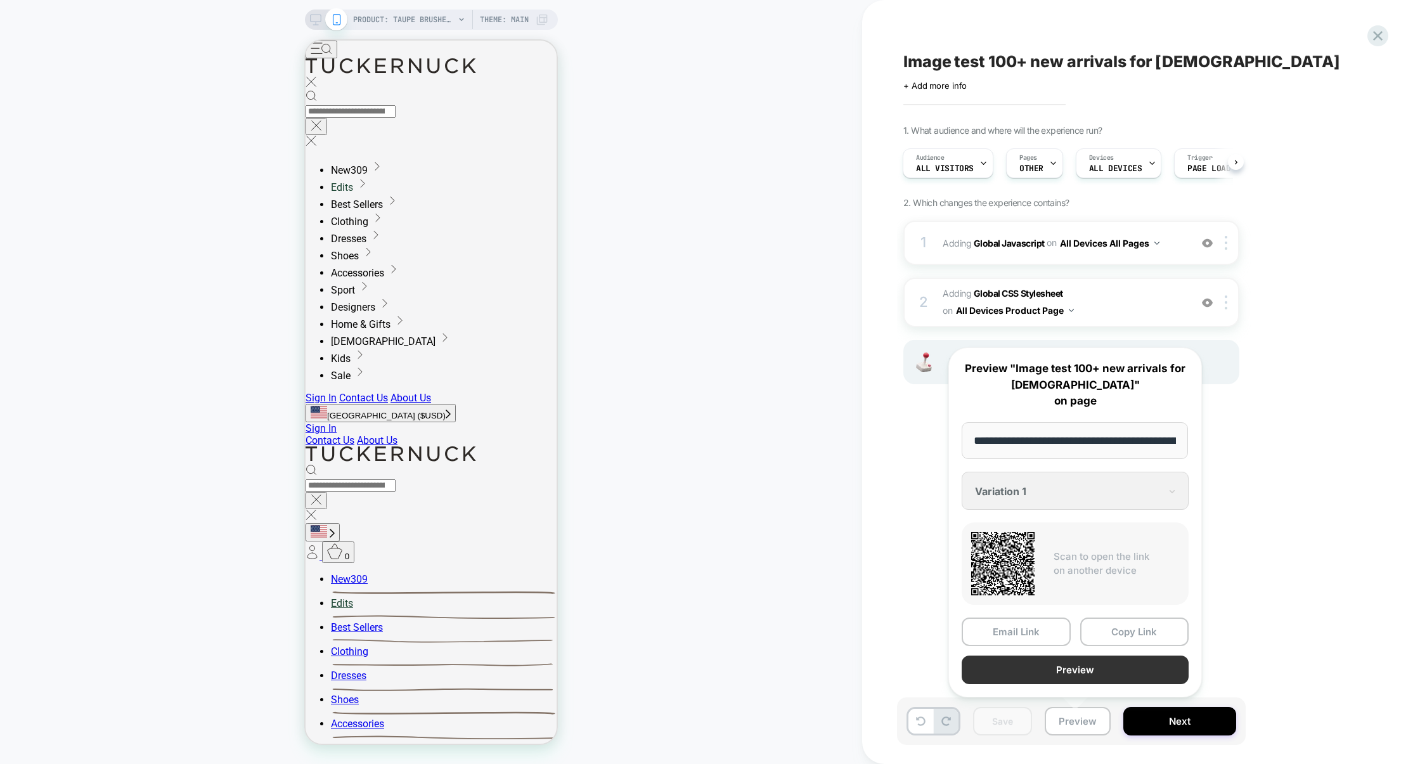
click at [1076, 675] on button "Preview" at bounding box center [1075, 669] width 227 height 29
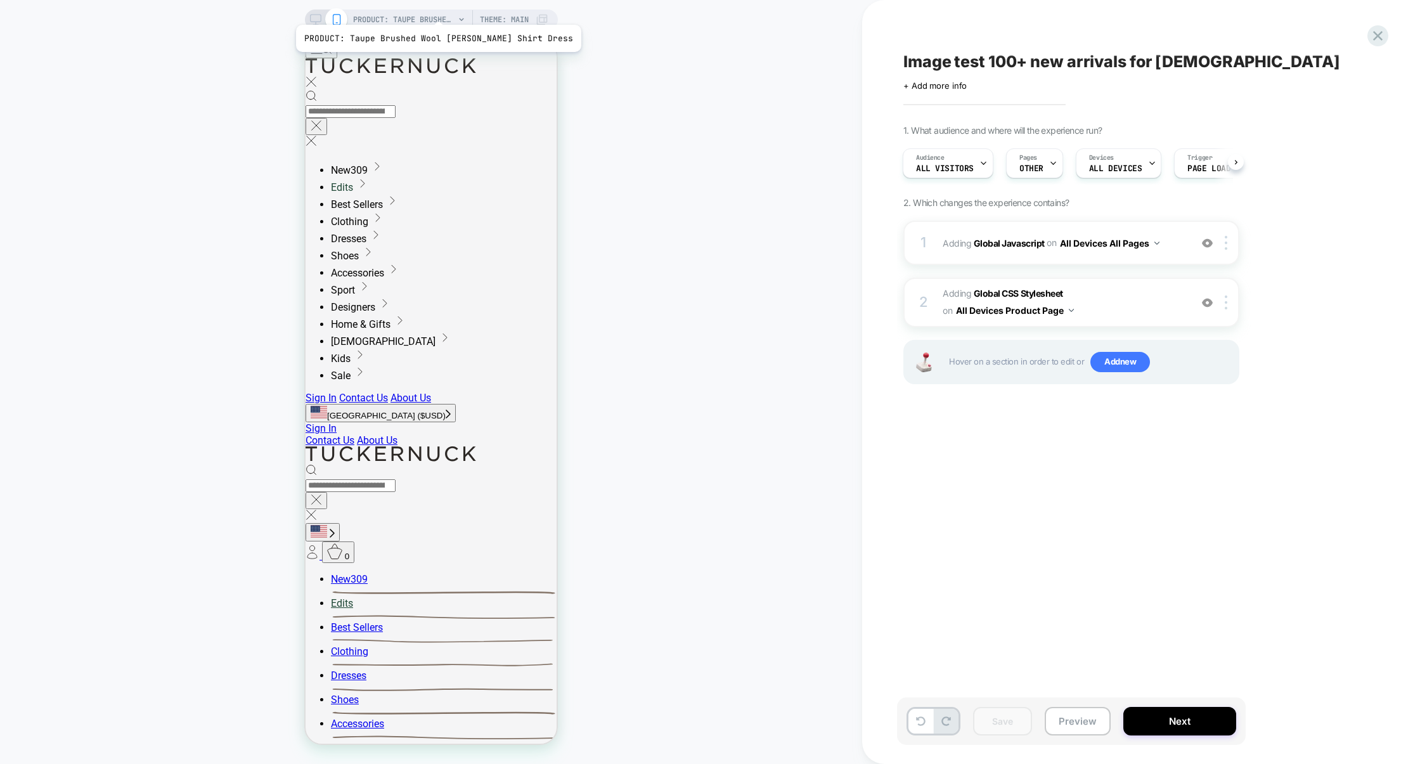
click at [423, 12] on span "PRODUCT: Taupe Brushed Wool [PERSON_NAME] Shirt Dress" at bounding box center [403, 20] width 101 height 20
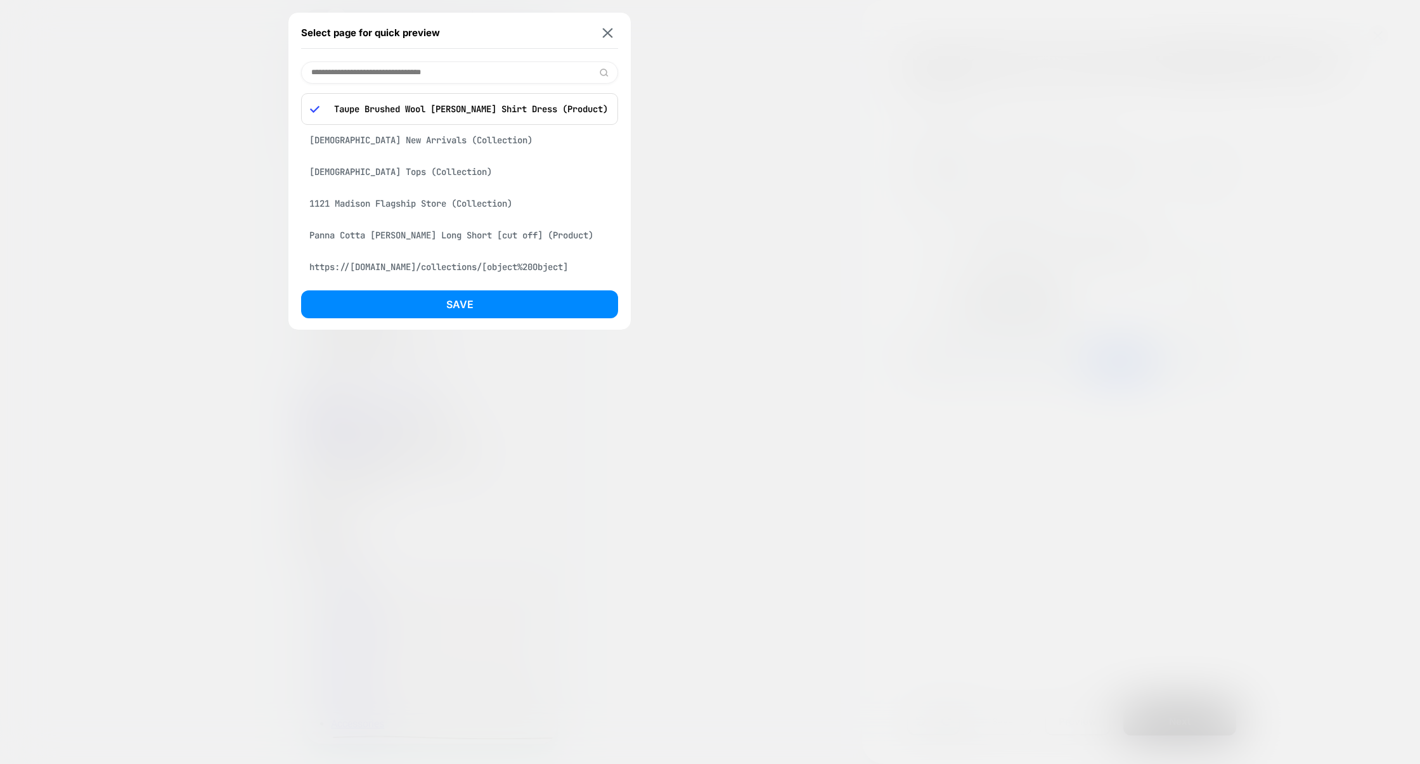
click at [380, 143] on div "[DEMOGRAPHIC_DATA] New Arrivals (Collection)" at bounding box center [459, 140] width 317 height 24
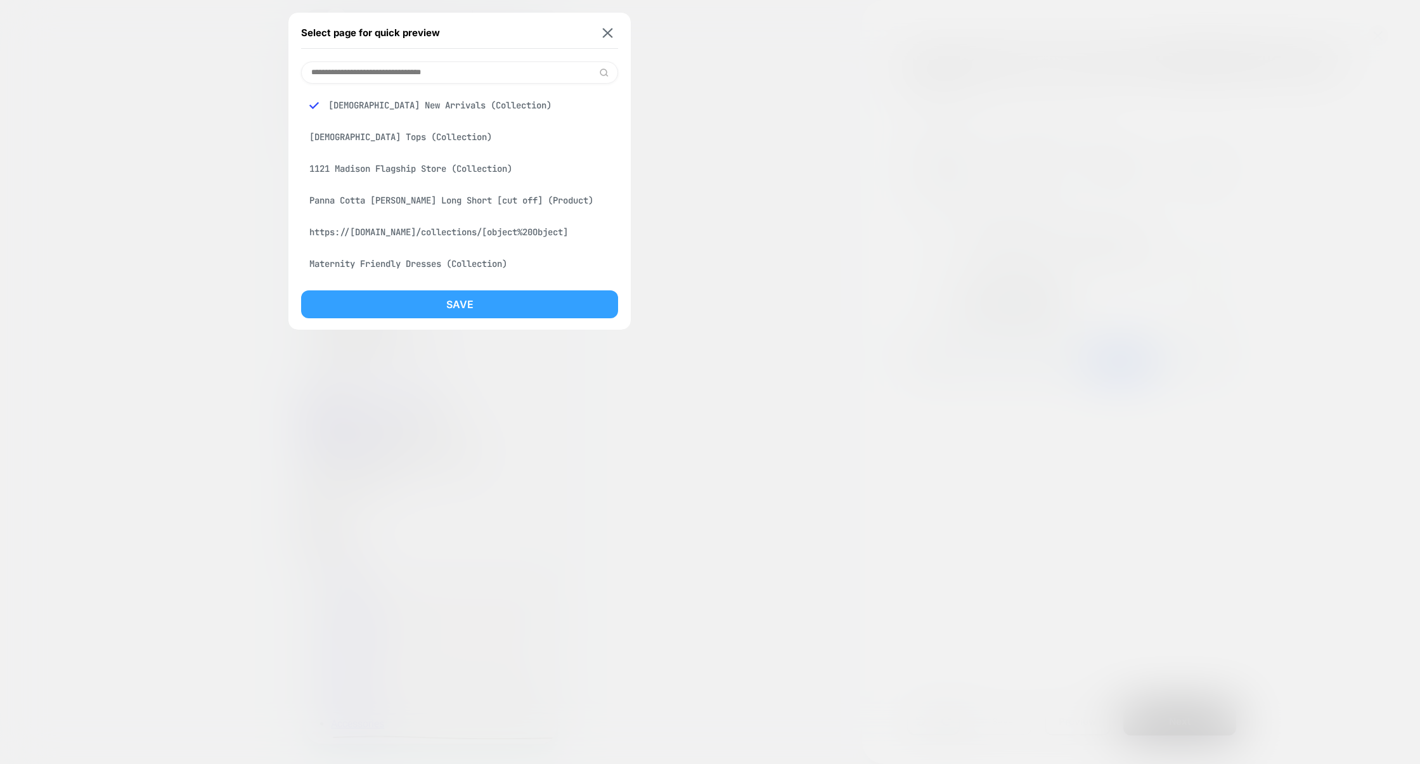
click at [475, 307] on button "Save" at bounding box center [459, 304] width 317 height 28
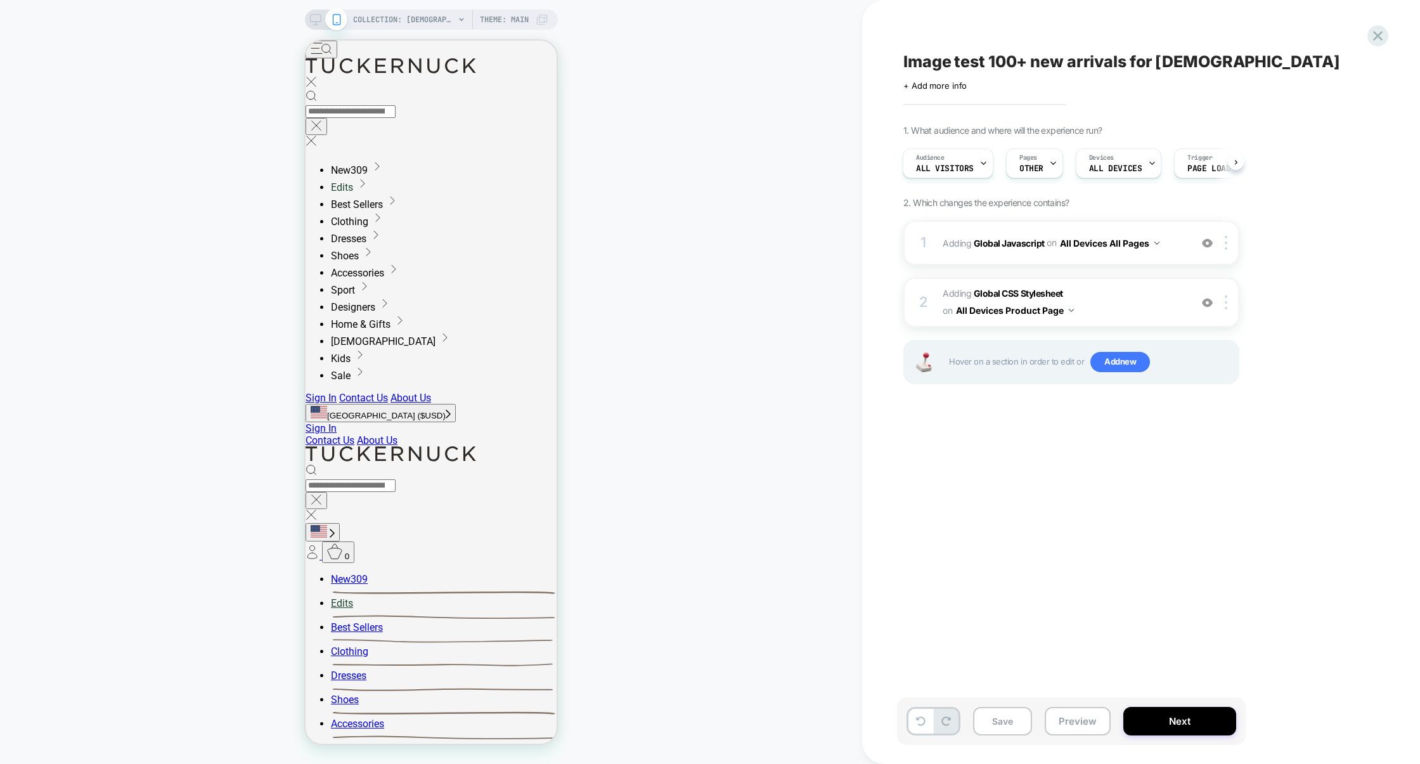
scroll to position [0, 1]
click at [1069, 709] on button "Preview" at bounding box center [1078, 721] width 66 height 29
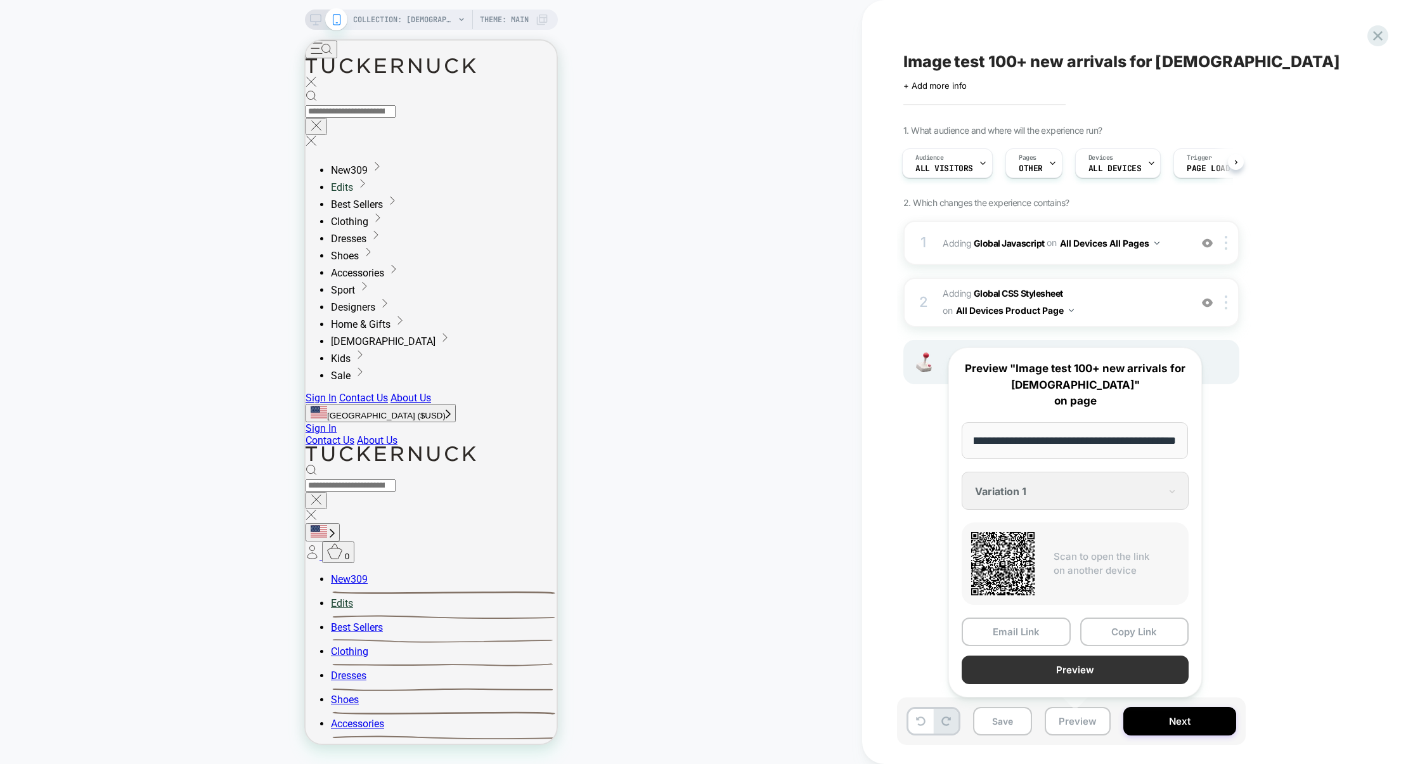
scroll to position [0, 0]
click at [1076, 668] on button "Preview" at bounding box center [1075, 669] width 227 height 29
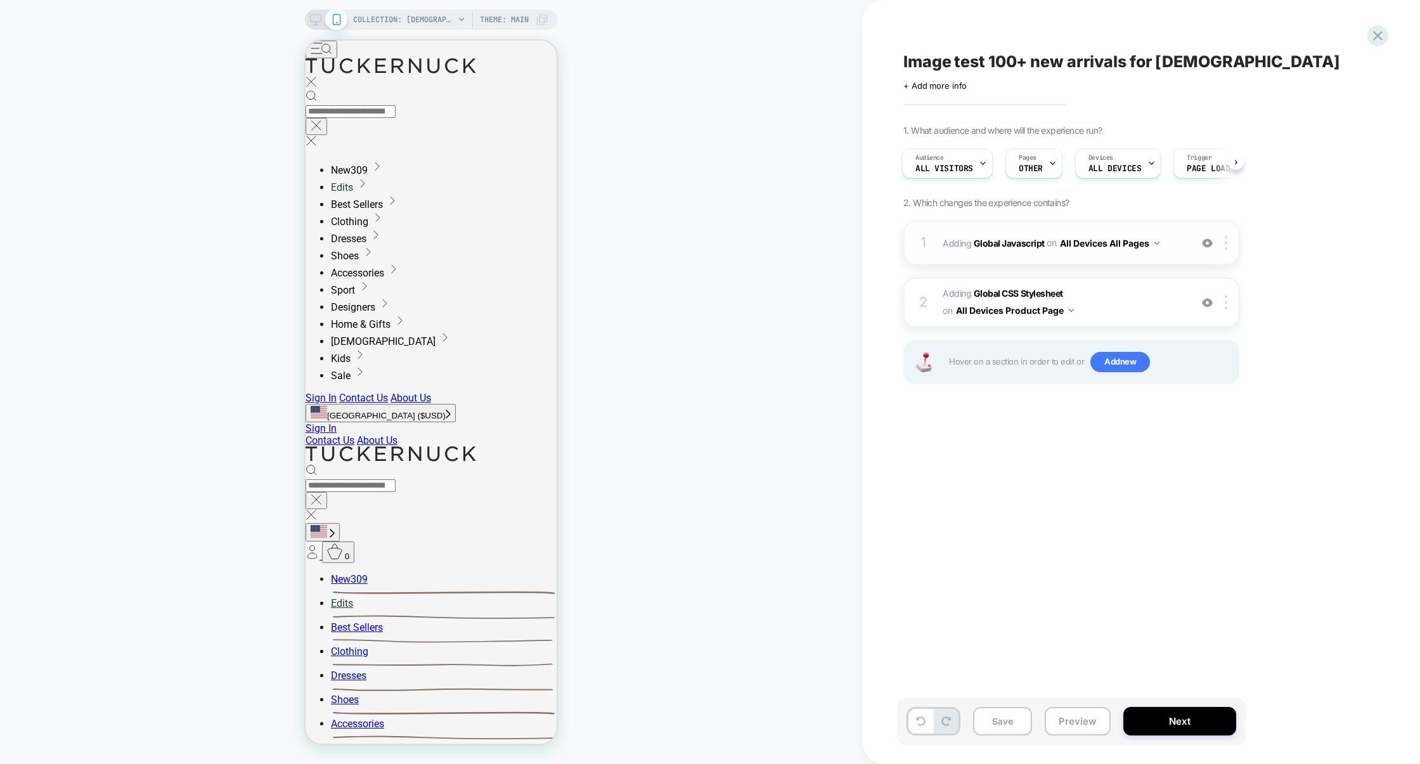
click at [1101, 260] on div "1 Adding Global Javascript on All Devices All Pages Add Before Add After Target…" at bounding box center [1071, 243] width 336 height 44
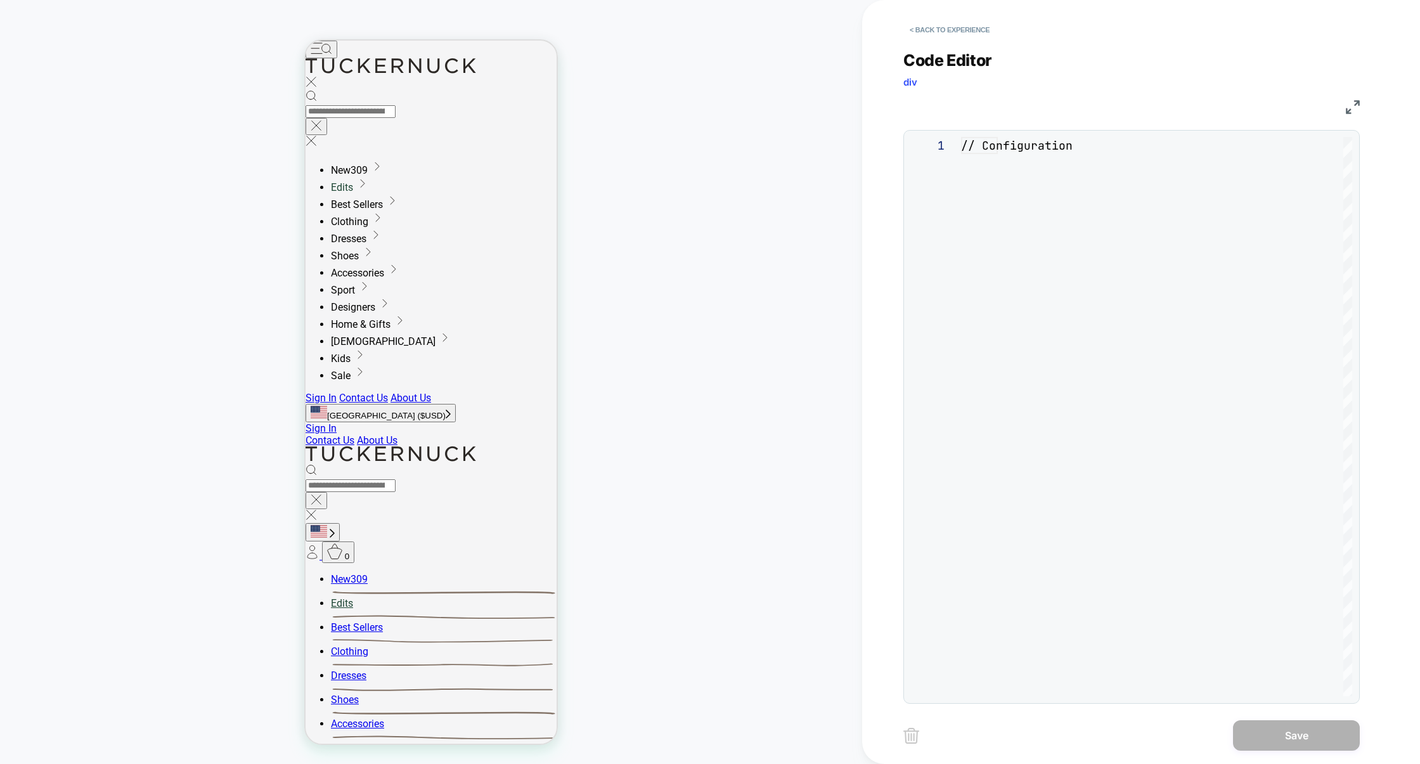
scroll to position [171, 0]
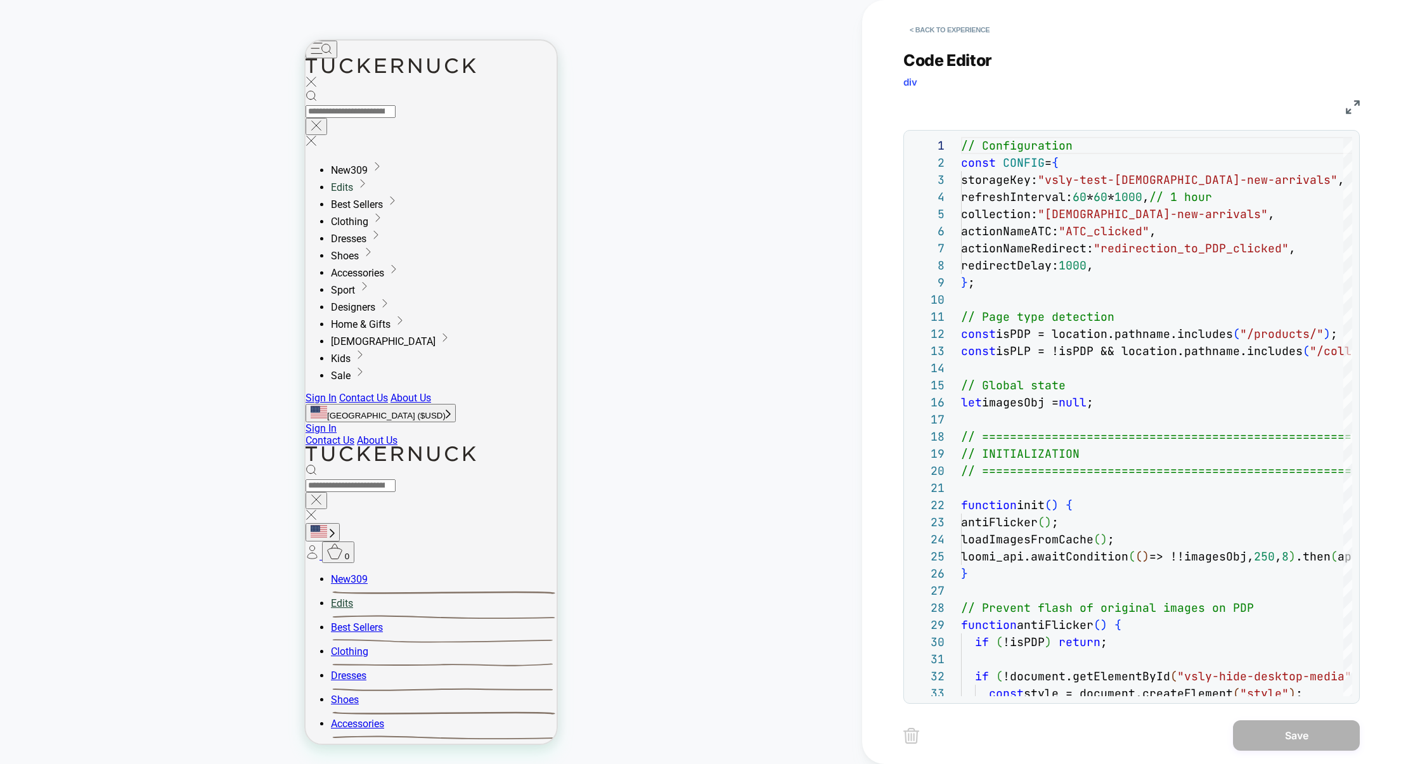
click at [1346, 107] on img at bounding box center [1353, 107] width 14 height 14
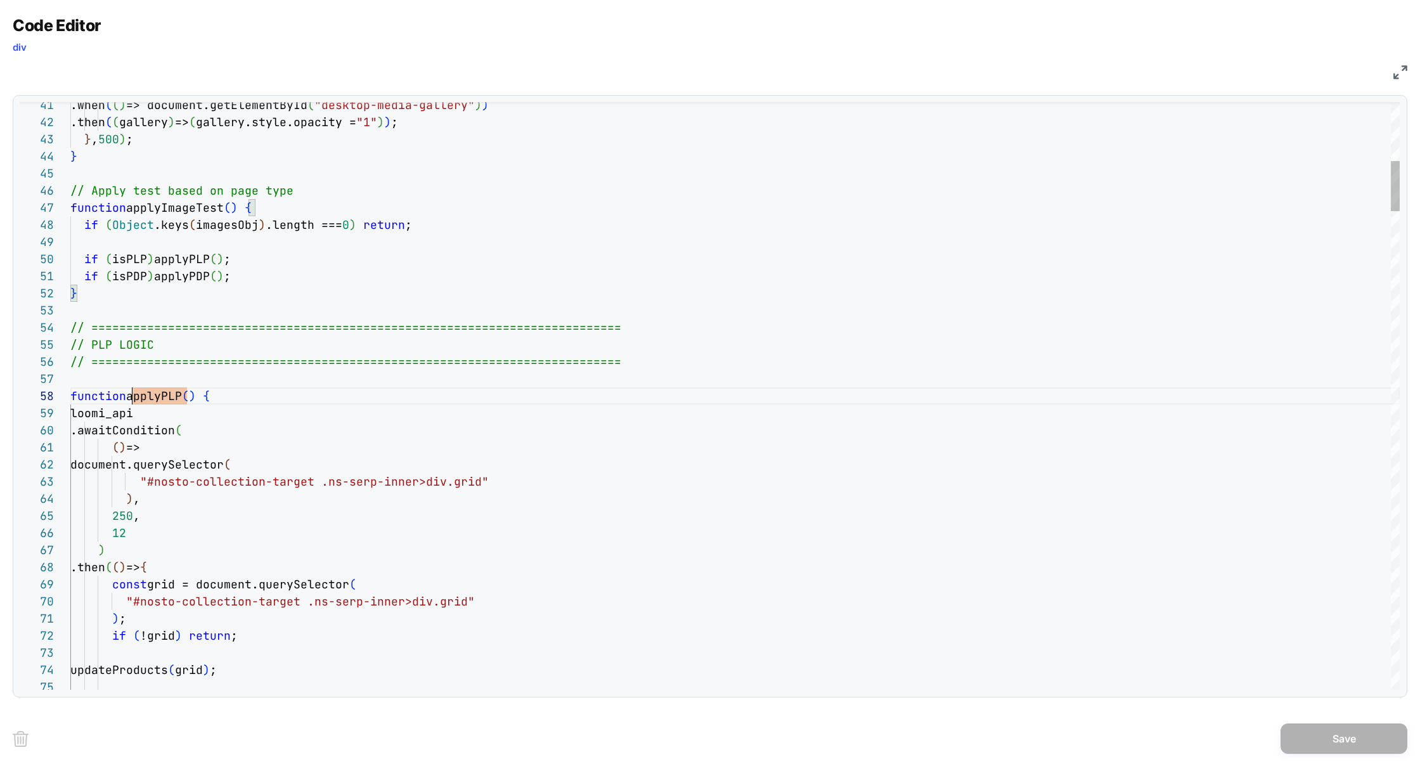
scroll to position [120, 61]
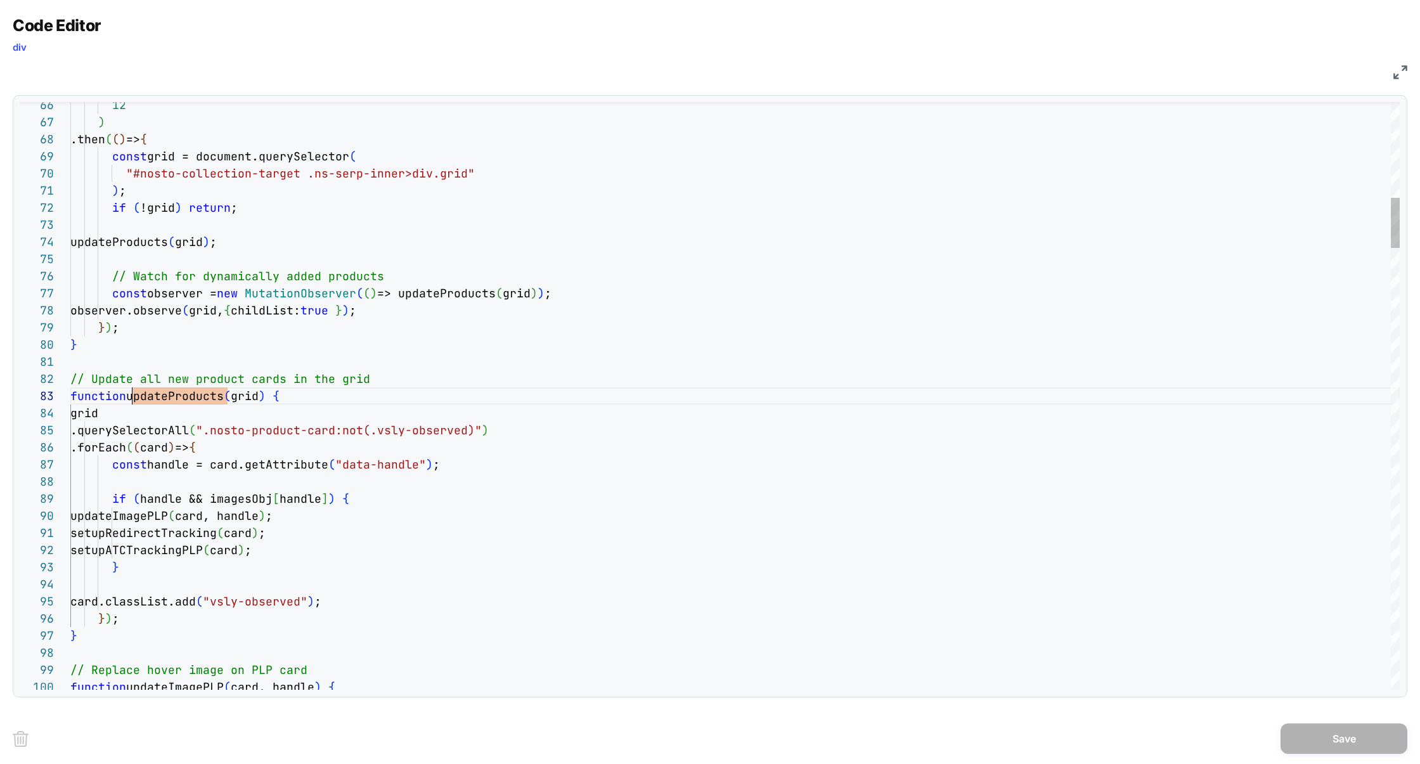
scroll to position [34, 61]
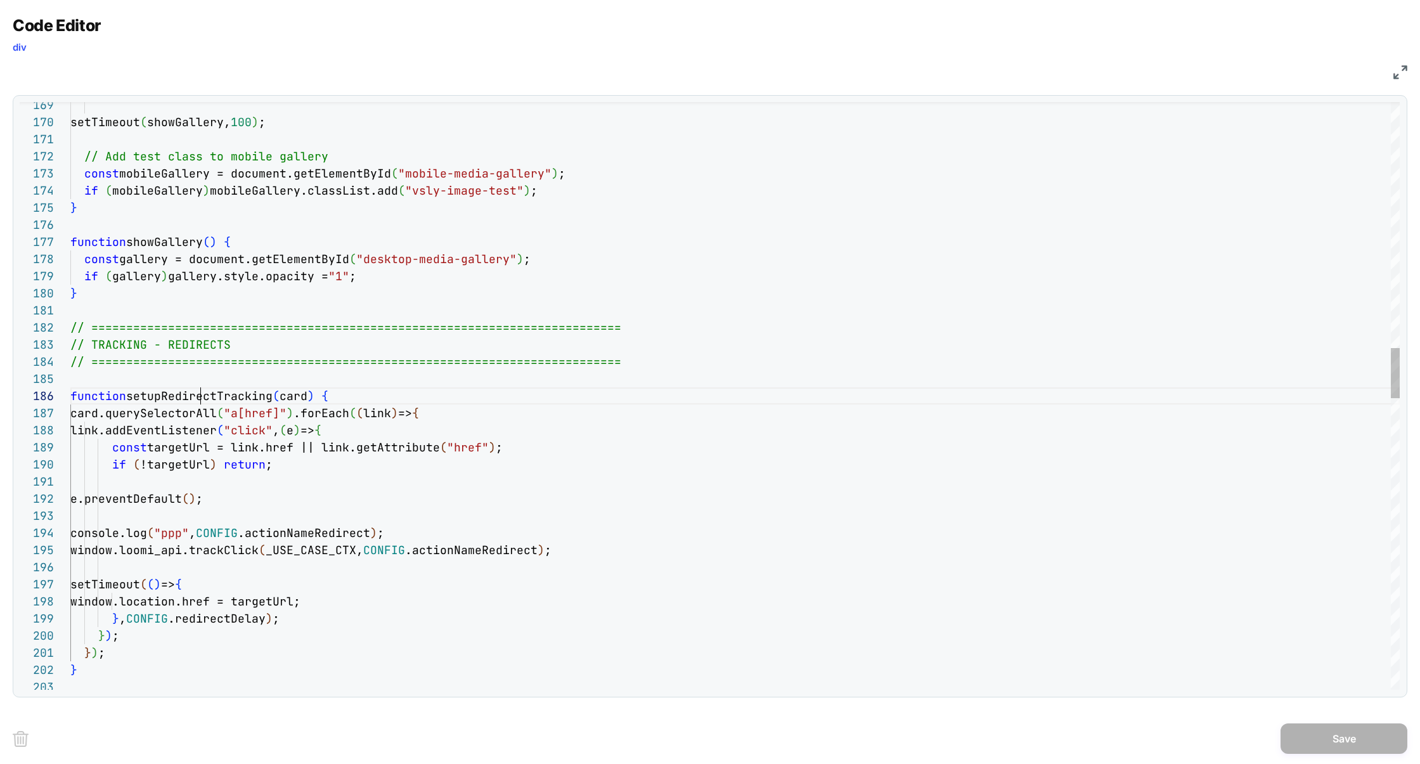
click at [203, 392] on div "setTimeout ( showGallery, 100 ) ; // Add test class to mobile gallery const mob…" at bounding box center [734, 664] width 1329 height 6886
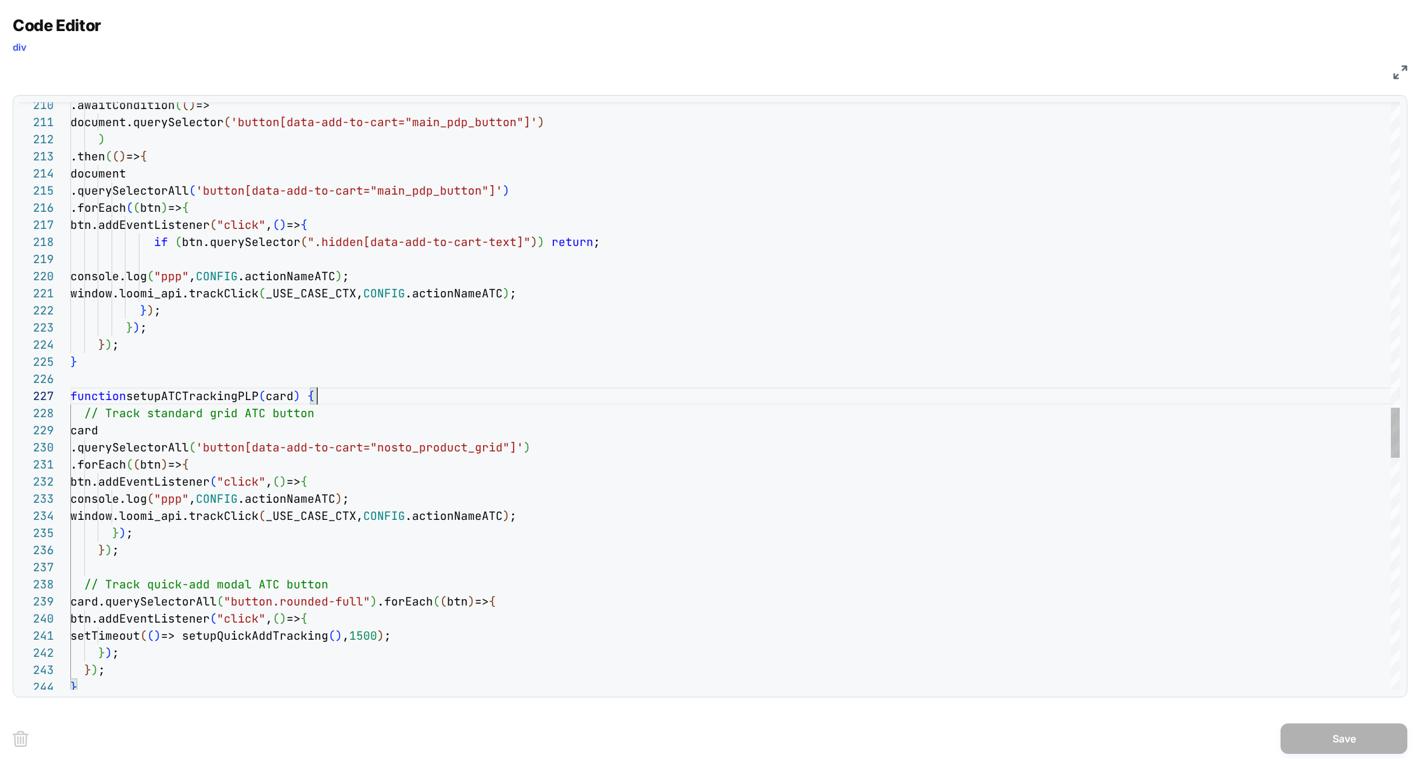
scroll to position [103, 247]
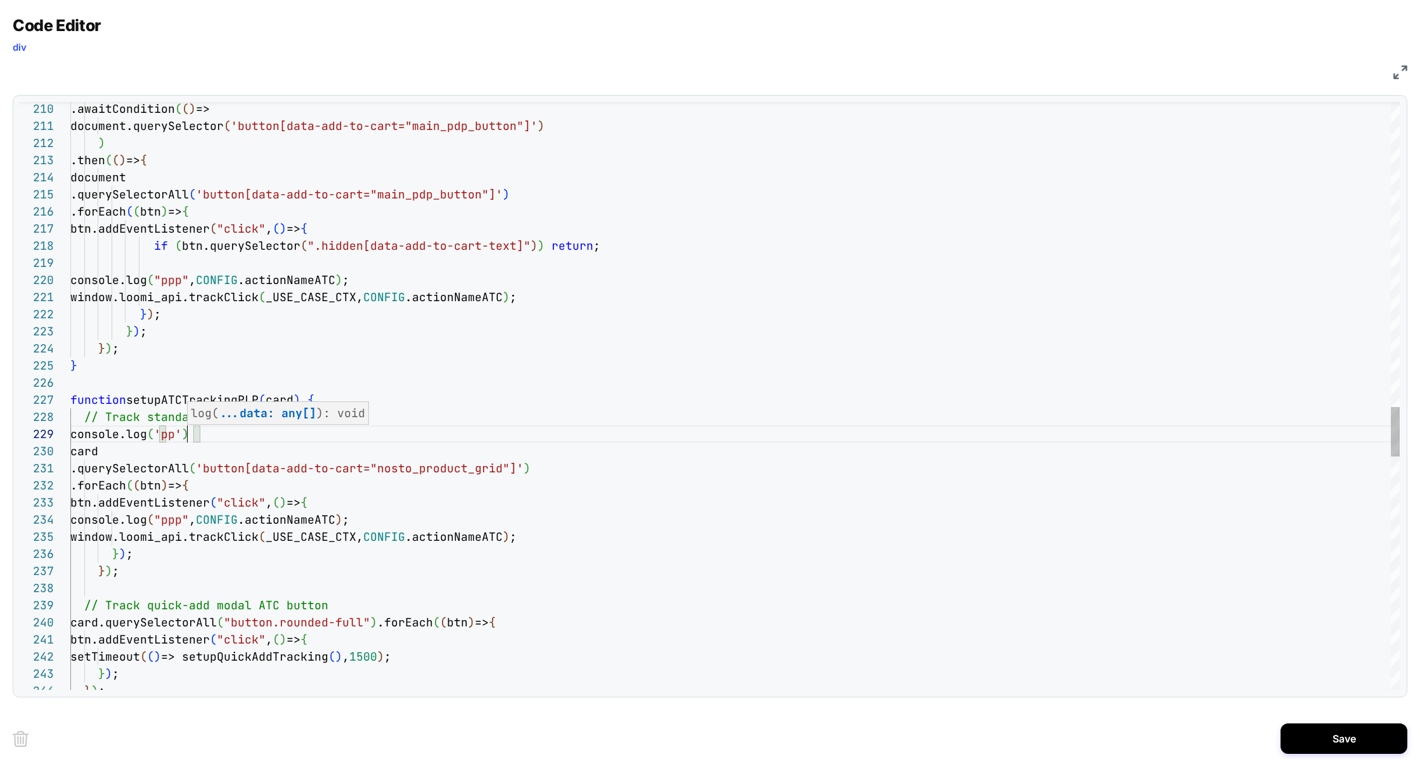
scroll to position [137, 123]
type textarea "**********"
click at [1322, 733] on button "Save" at bounding box center [1344, 738] width 127 height 30
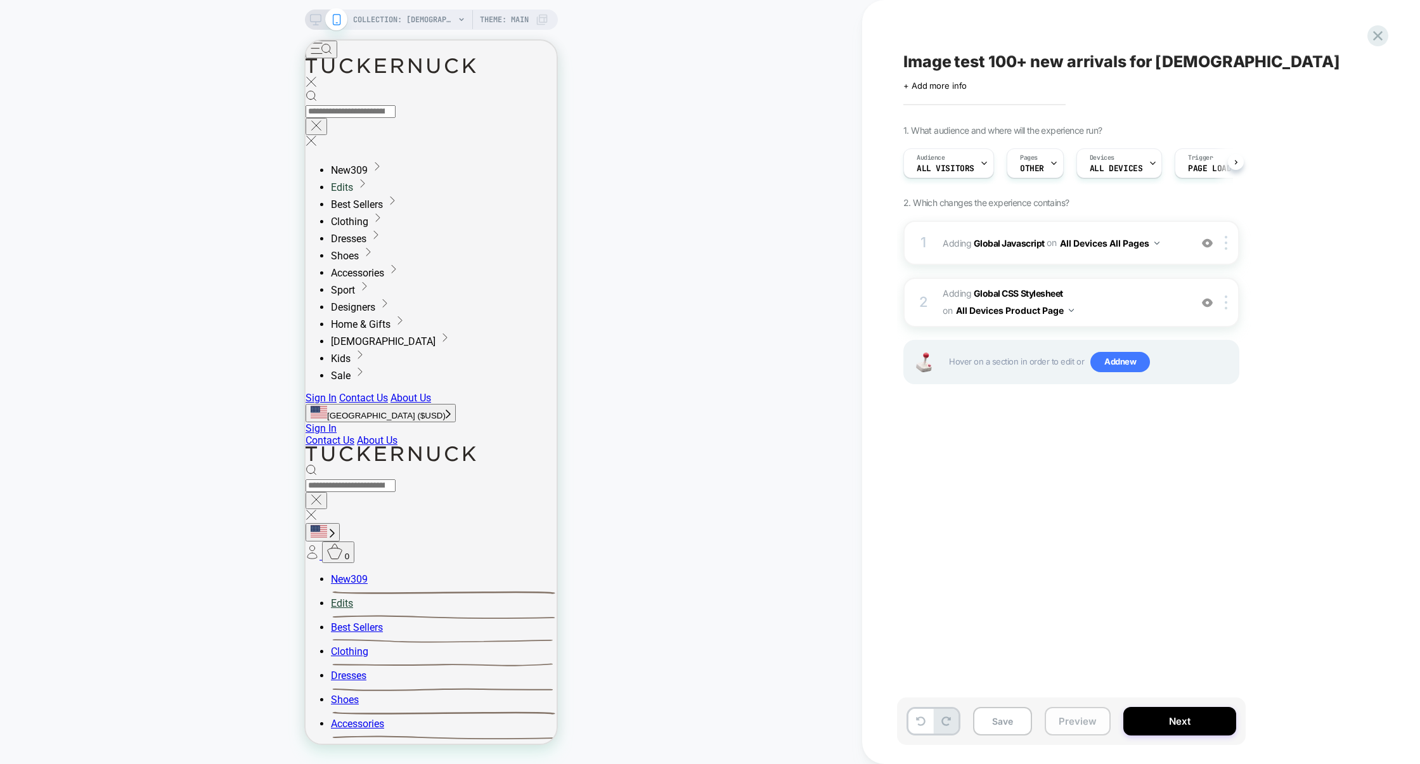
click at [1064, 719] on button "Preview" at bounding box center [1078, 721] width 66 height 29
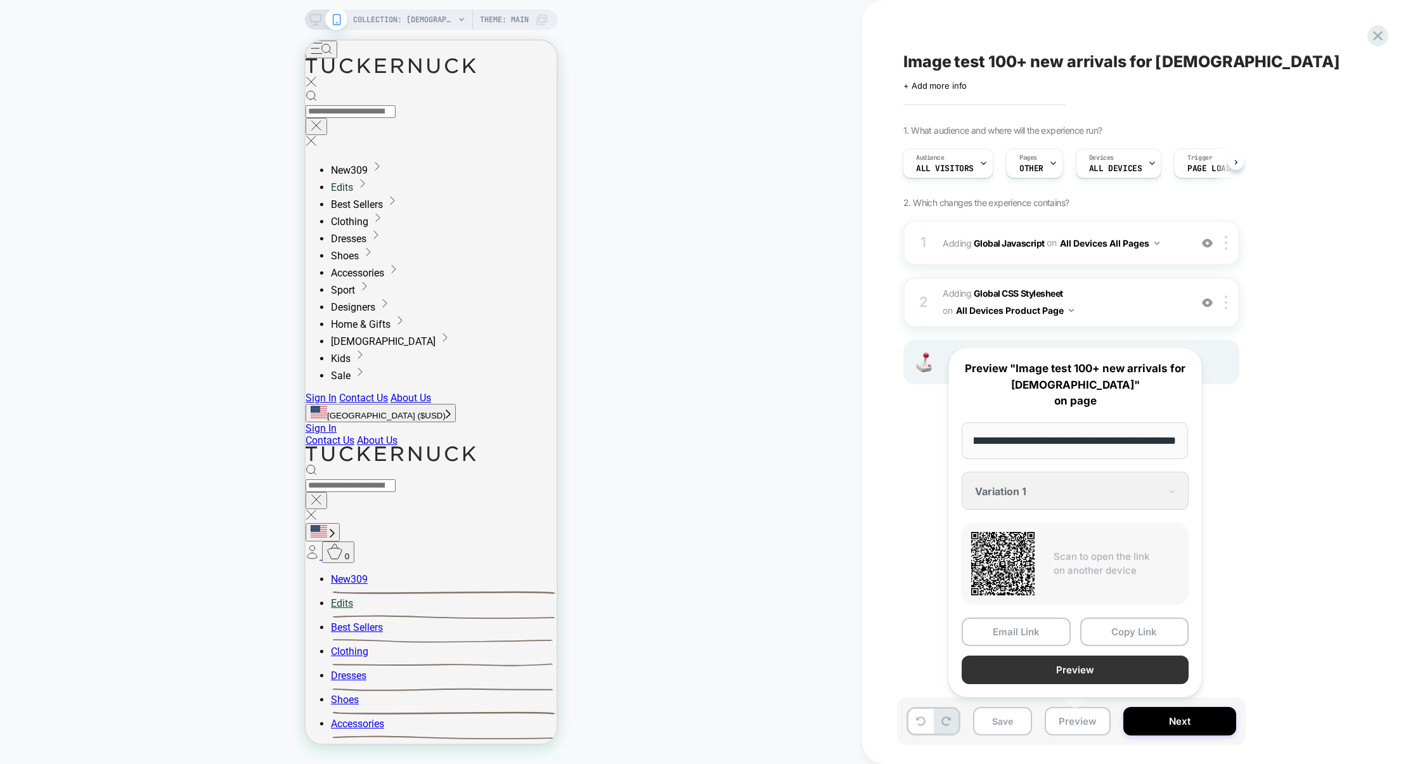
scroll to position [0, 0]
click at [1076, 671] on button "Preview" at bounding box center [1075, 669] width 227 height 29
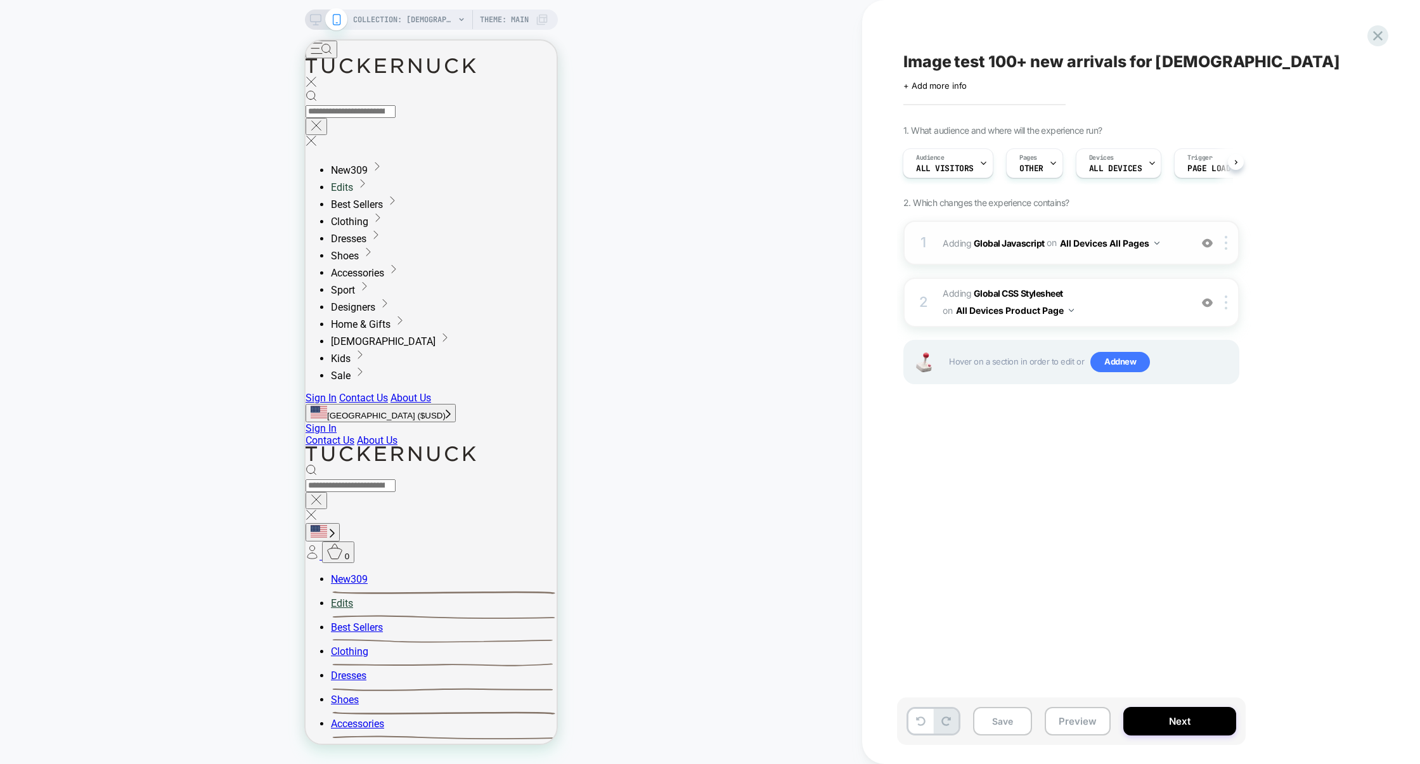
click at [1075, 264] on div "1 Adding Global Javascript on All Devices All Pages Add Before Add After Target…" at bounding box center [1071, 243] width 336 height 44
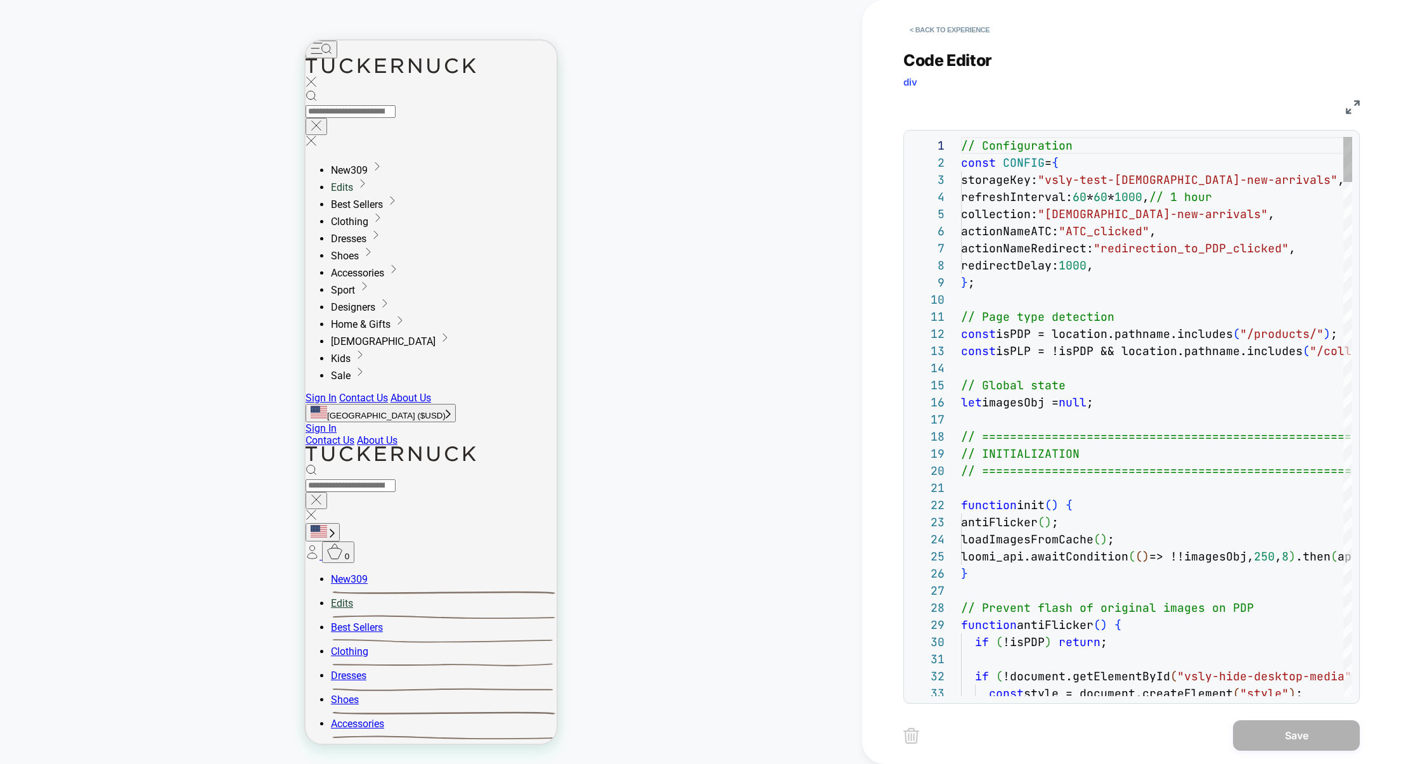
scroll to position [171, 0]
click at [1350, 107] on img at bounding box center [1353, 107] width 14 height 14
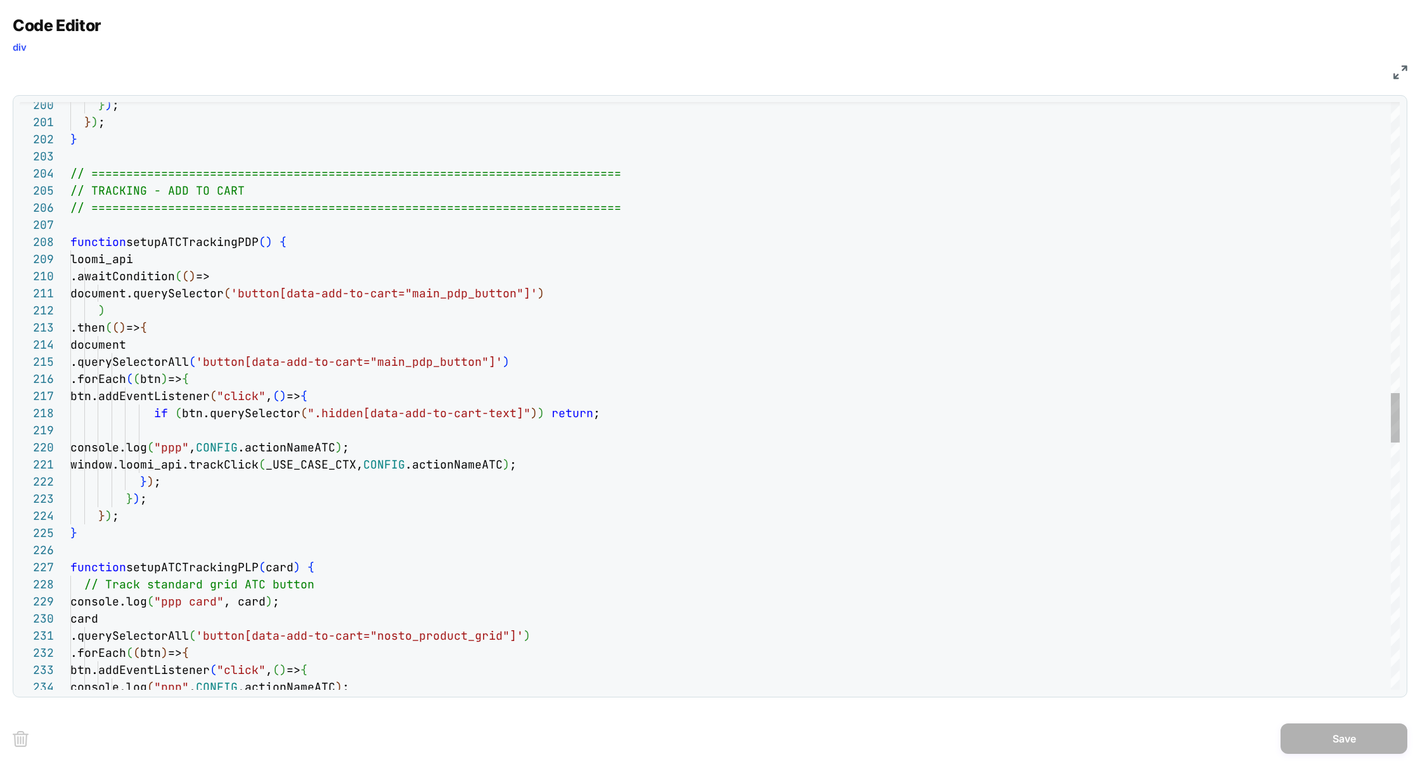
scroll to position [153, 267]
click at [335, 441] on div "} ) ; } // =============================================== ====================…" at bounding box center [734, 142] width 1329 height 6904
click at [413, 374] on div "} ) ; } // =============================================== ====================…" at bounding box center [734, 142] width 1329 height 6904
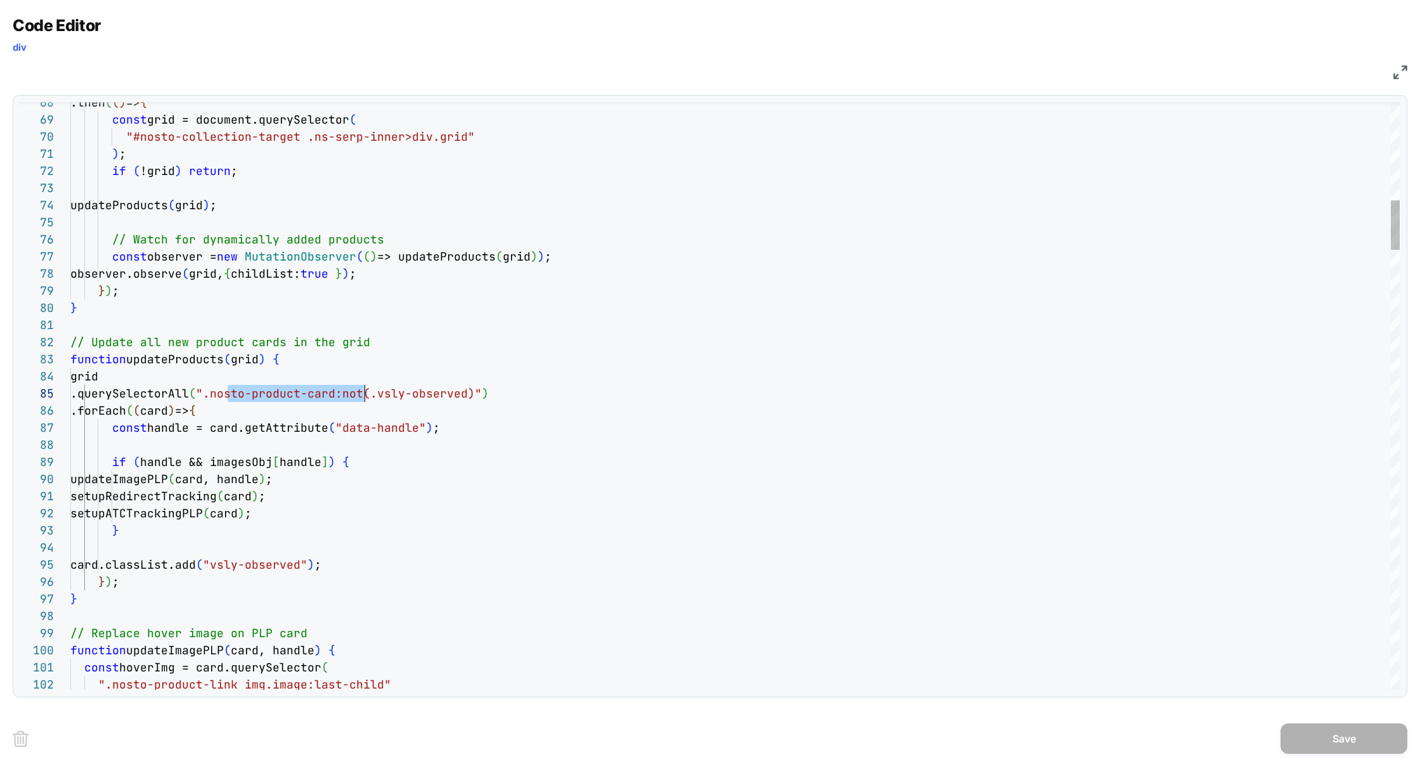
scroll to position [68, 294]
drag, startPoint x: 229, startPoint y: 397, endPoint x: 361, endPoint y: 396, distance: 132.5
click at [361, 396] on span "".nosto-product-card:not(.vsly-observed)"" at bounding box center [339, 393] width 286 height 15
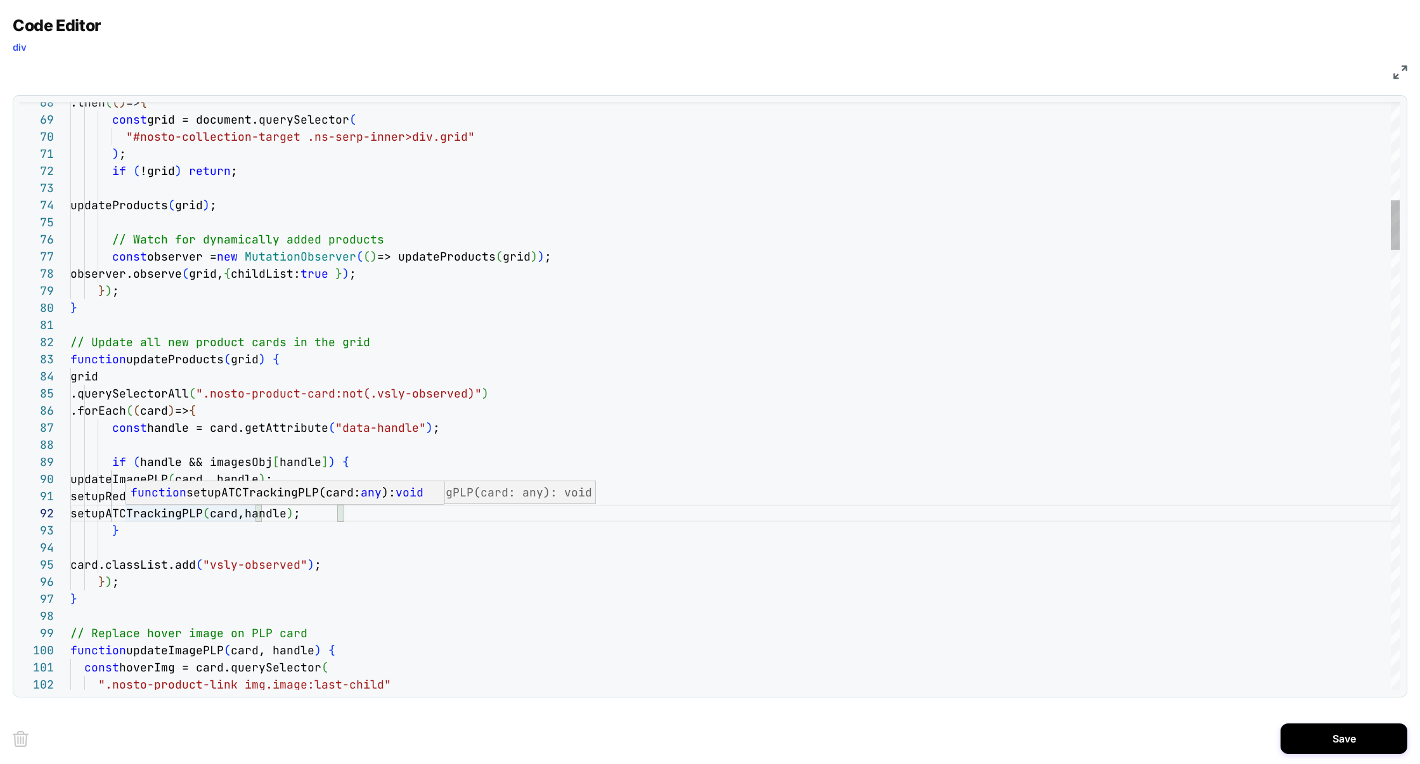
scroll to position [16, 130]
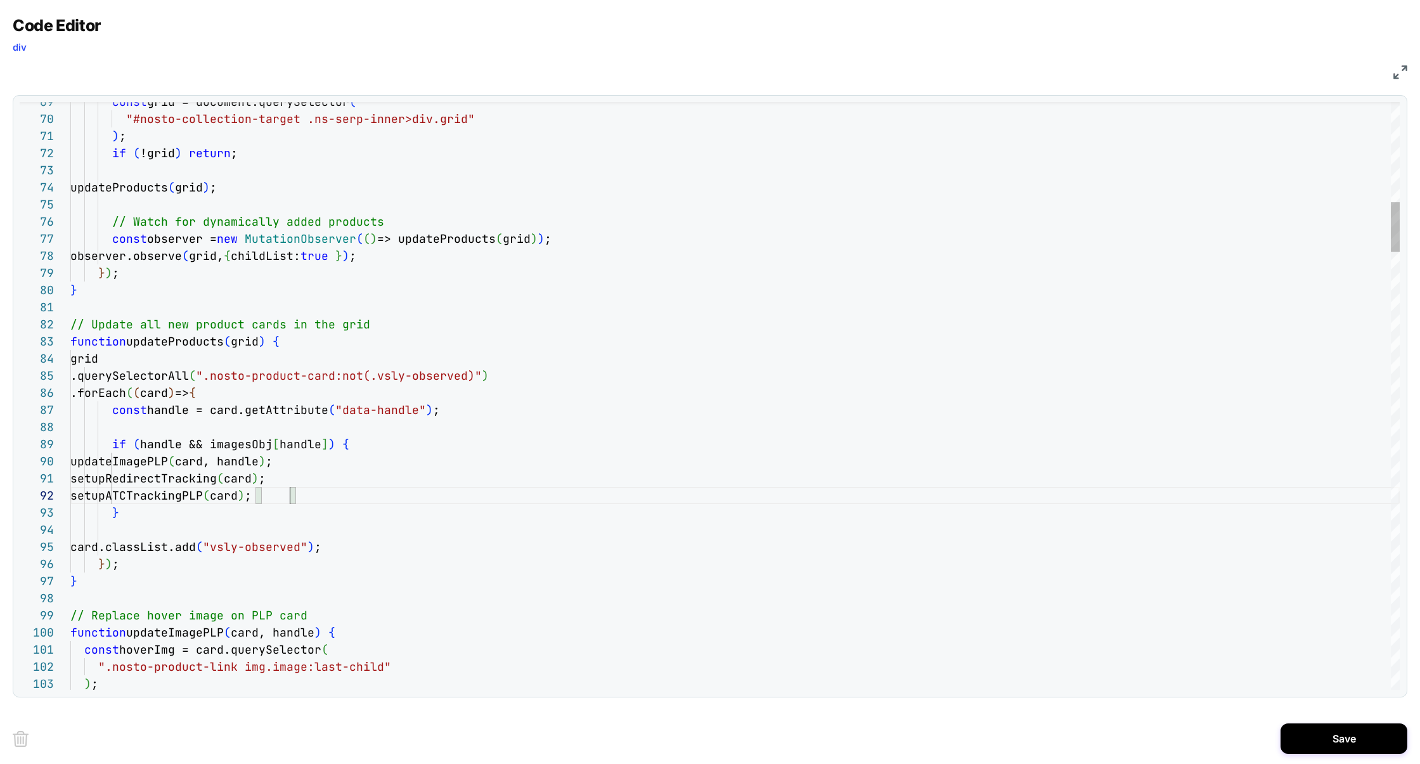
scroll to position [16, 219]
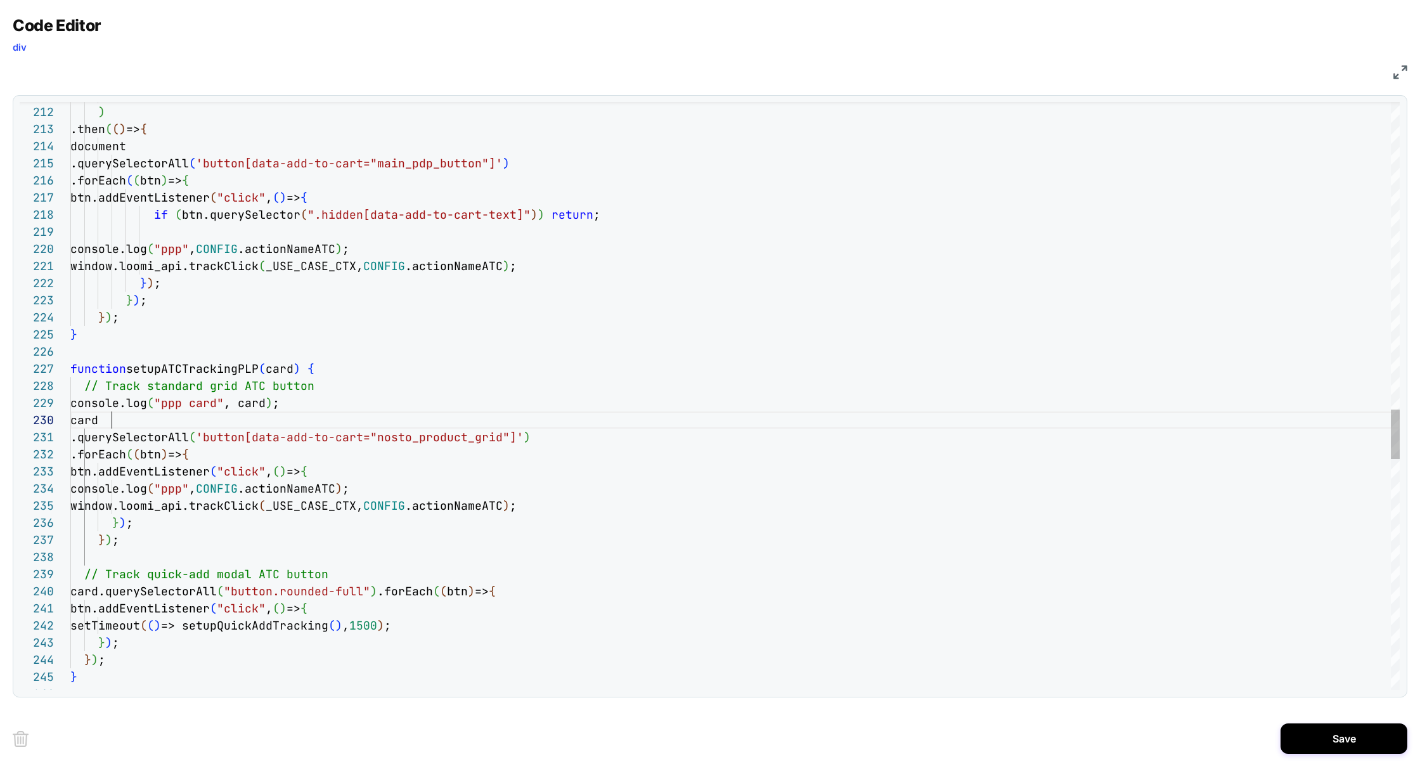
click at [39, 408] on div "220 221 222 223 224 225 226 227 228 229 230 231 232 233 234 235 236 237 238 239…" at bounding box center [710, 396] width 1380 height 588
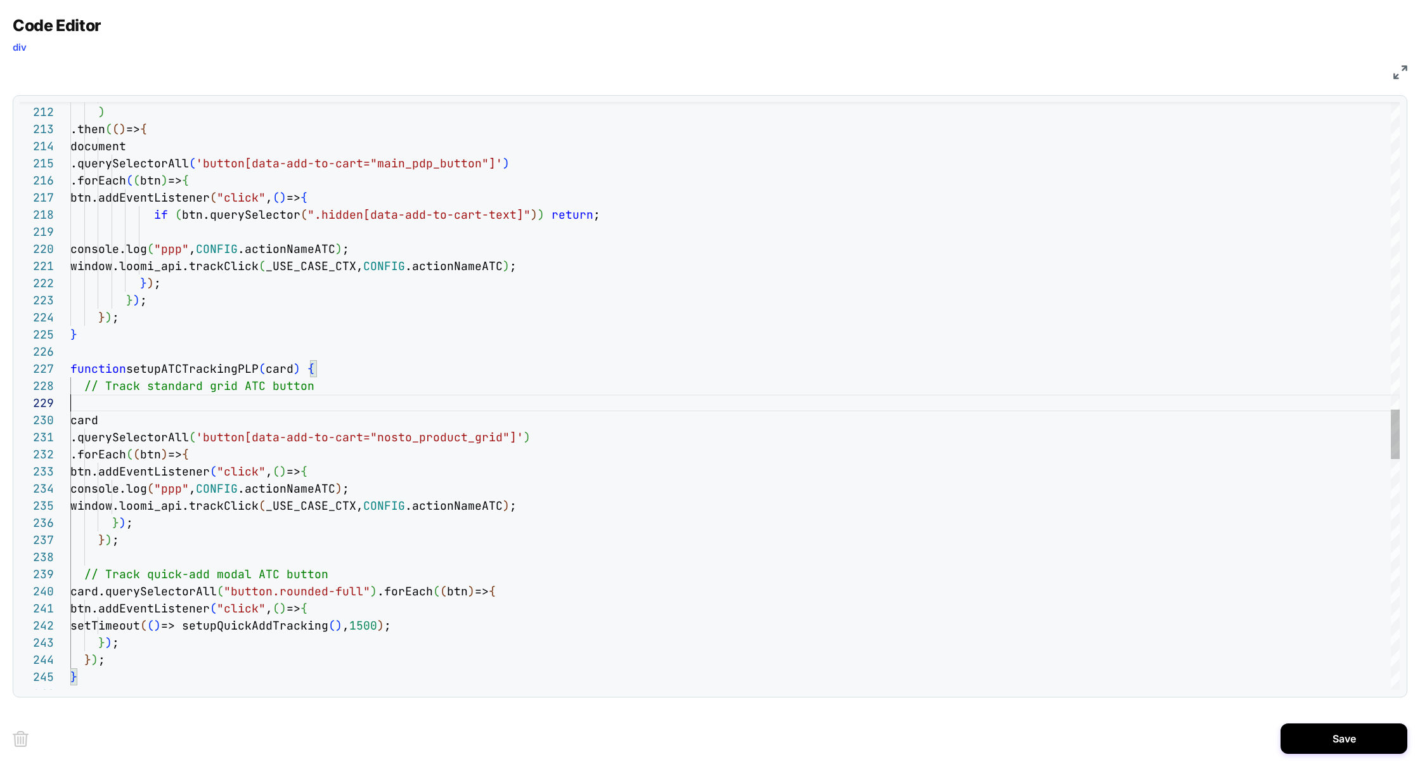
scroll to position [120, 240]
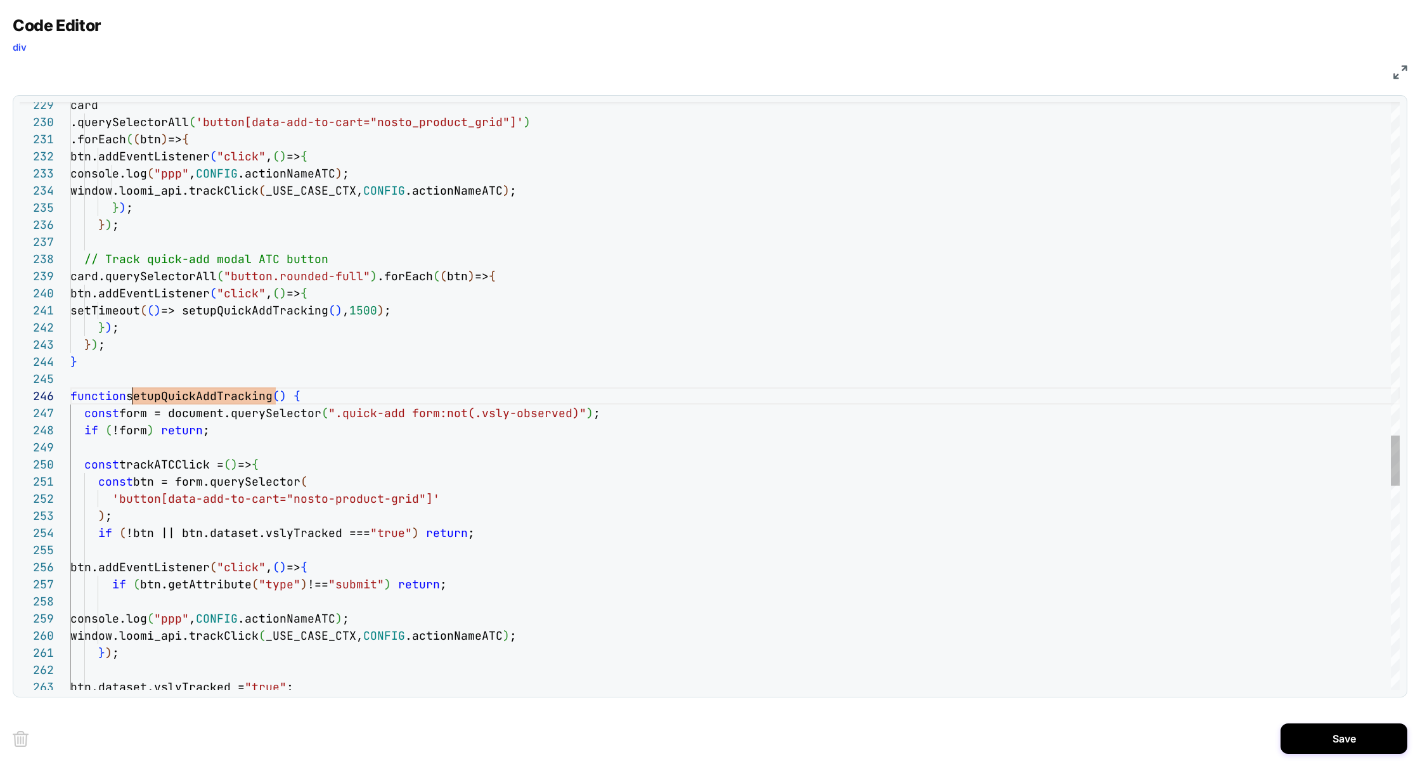
scroll to position [85, 61]
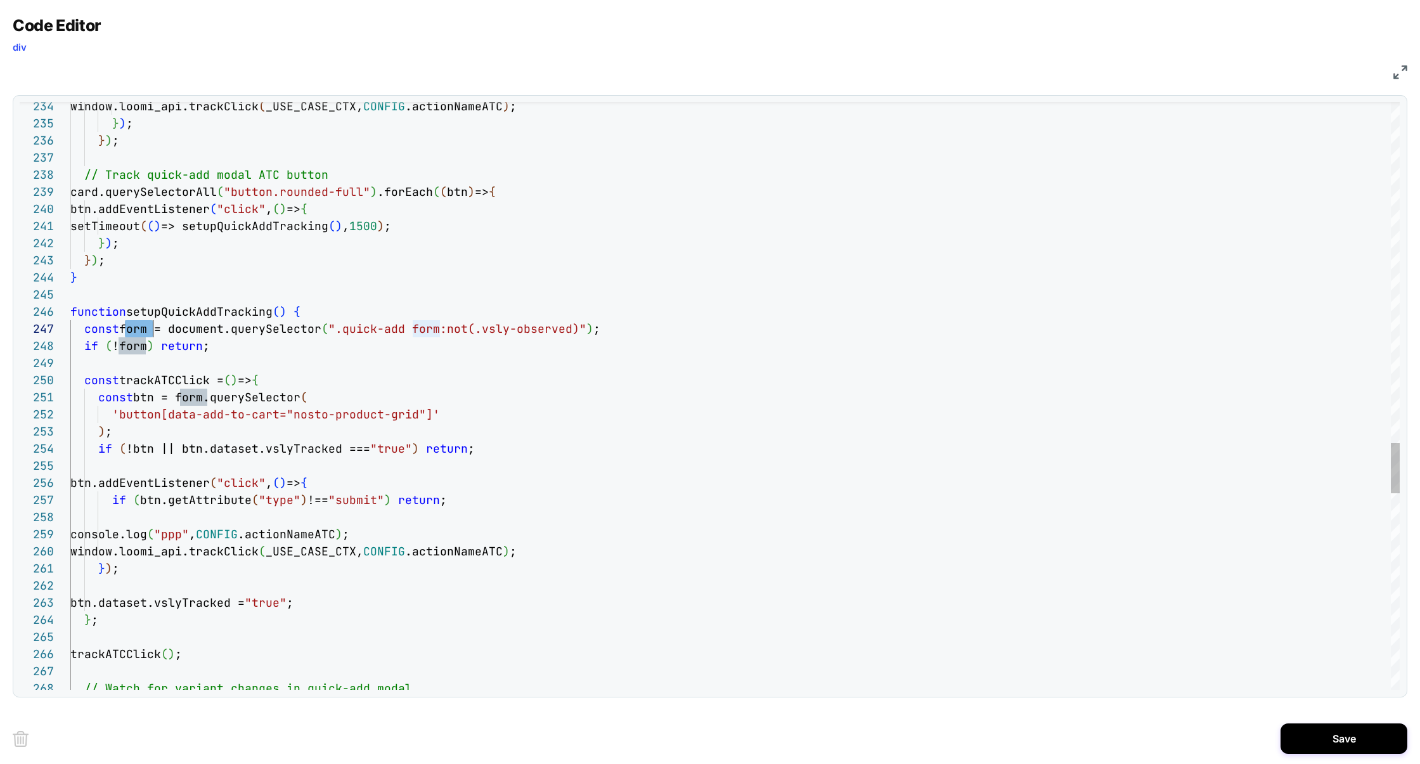
scroll to position [153, 212]
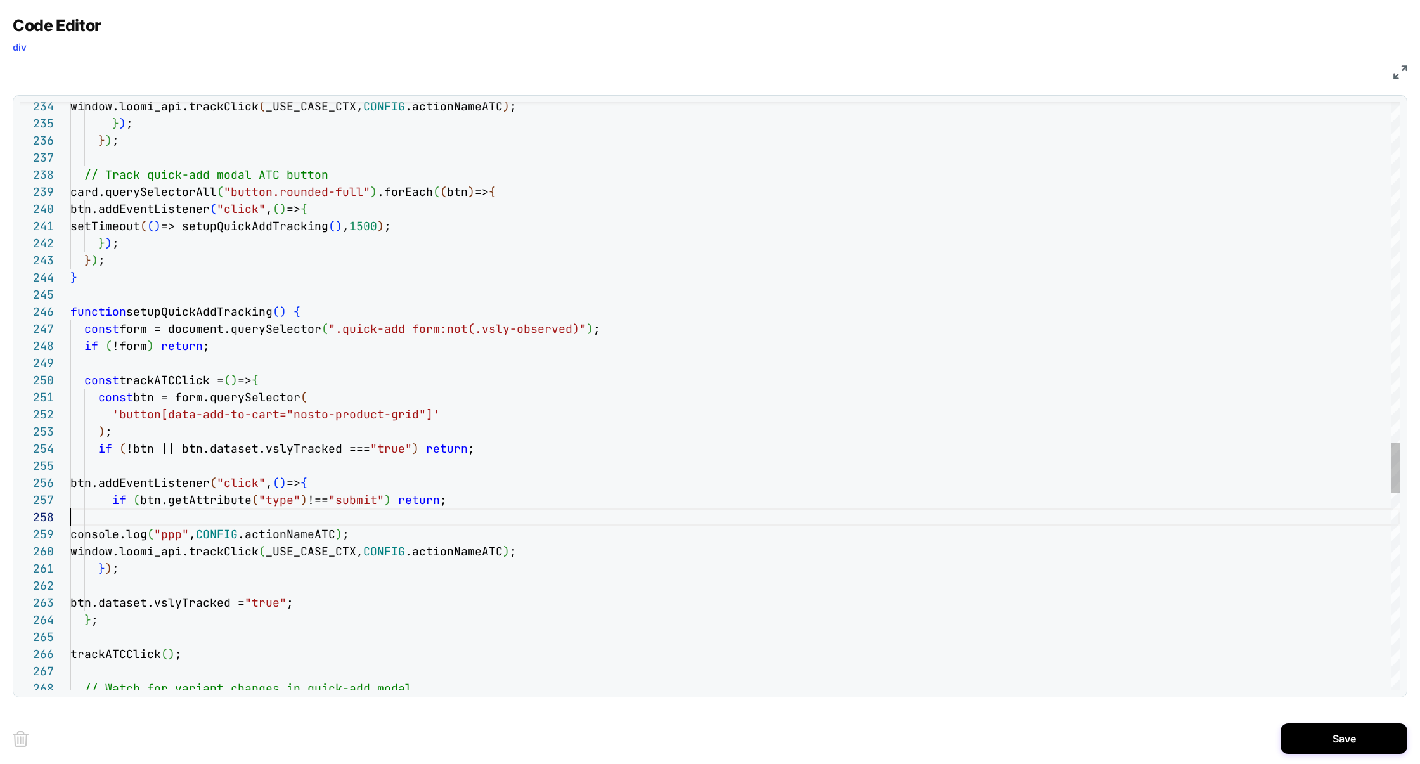
scroll to position [120, 0]
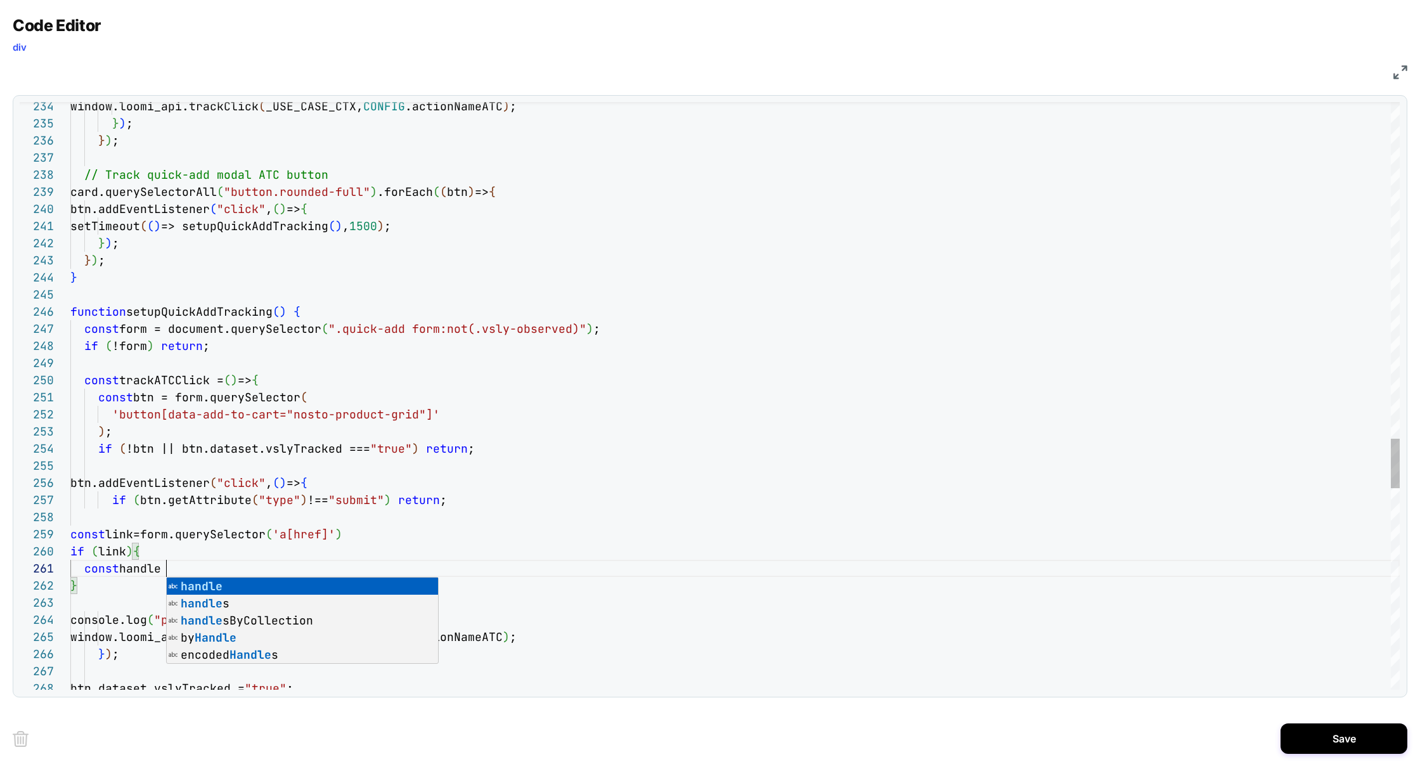
scroll to position [0, 103]
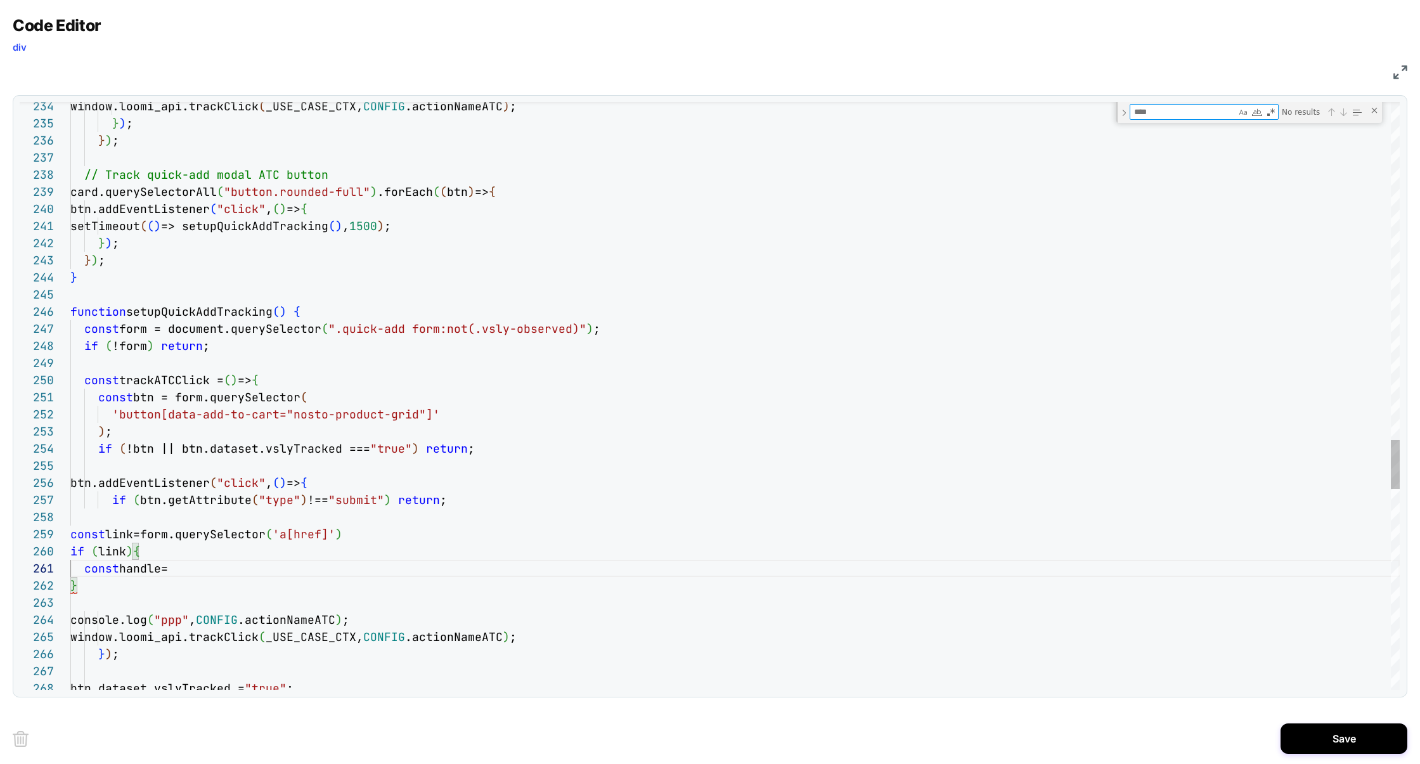
type textarea "**********"
type textarea "***"
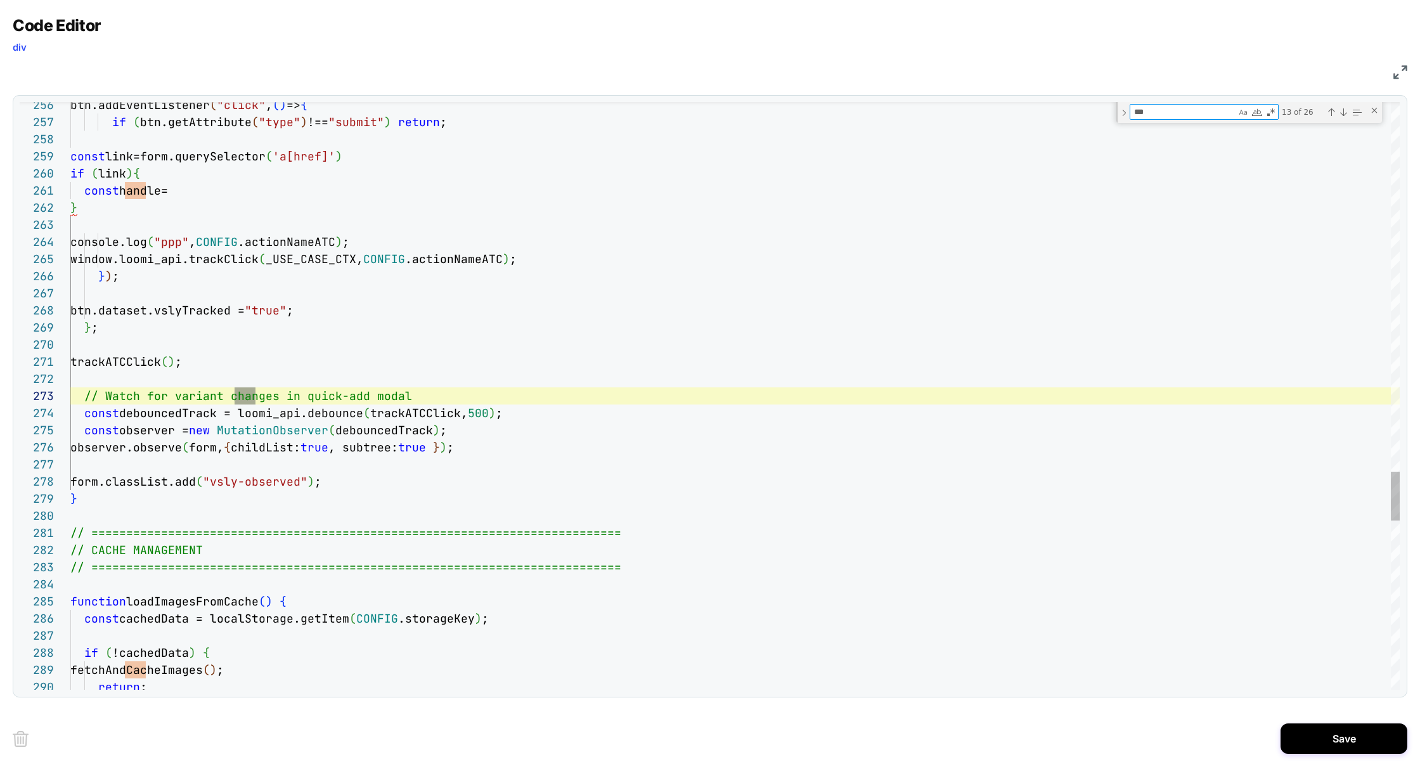
scroll to position [171, 185]
type textarea "**********"
type textarea "****"
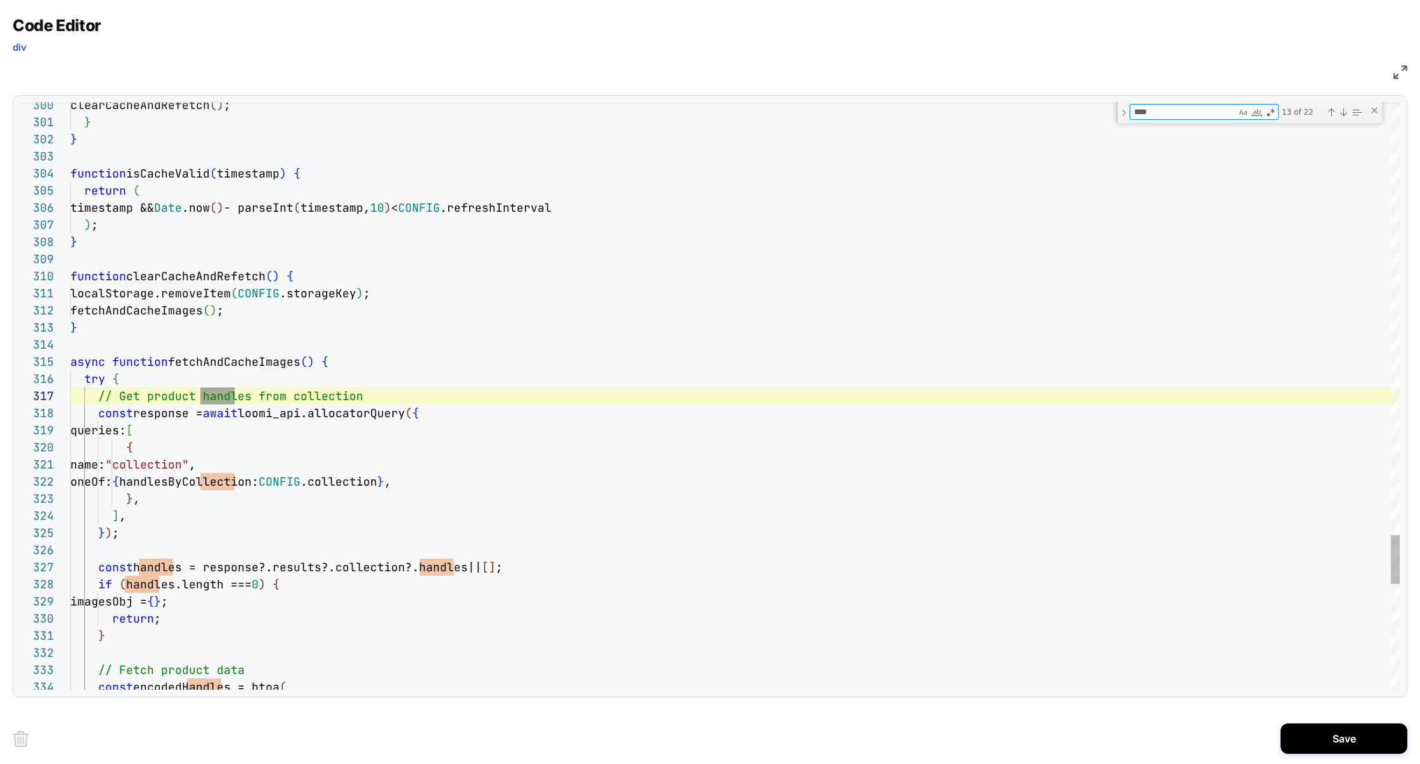
type textarea "**********"
type textarea "******"
type textarea "**********"
type textarea "*******"
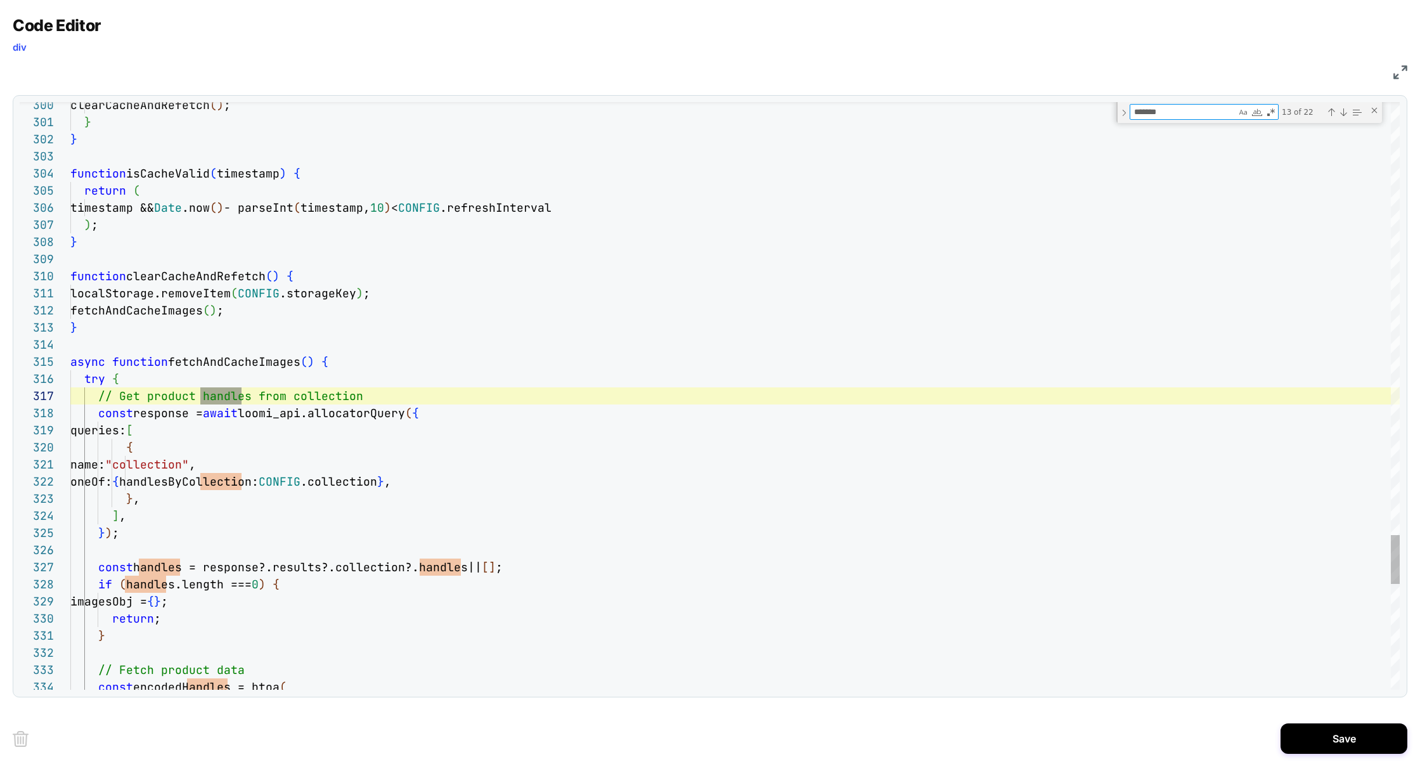
scroll to position [171, 699]
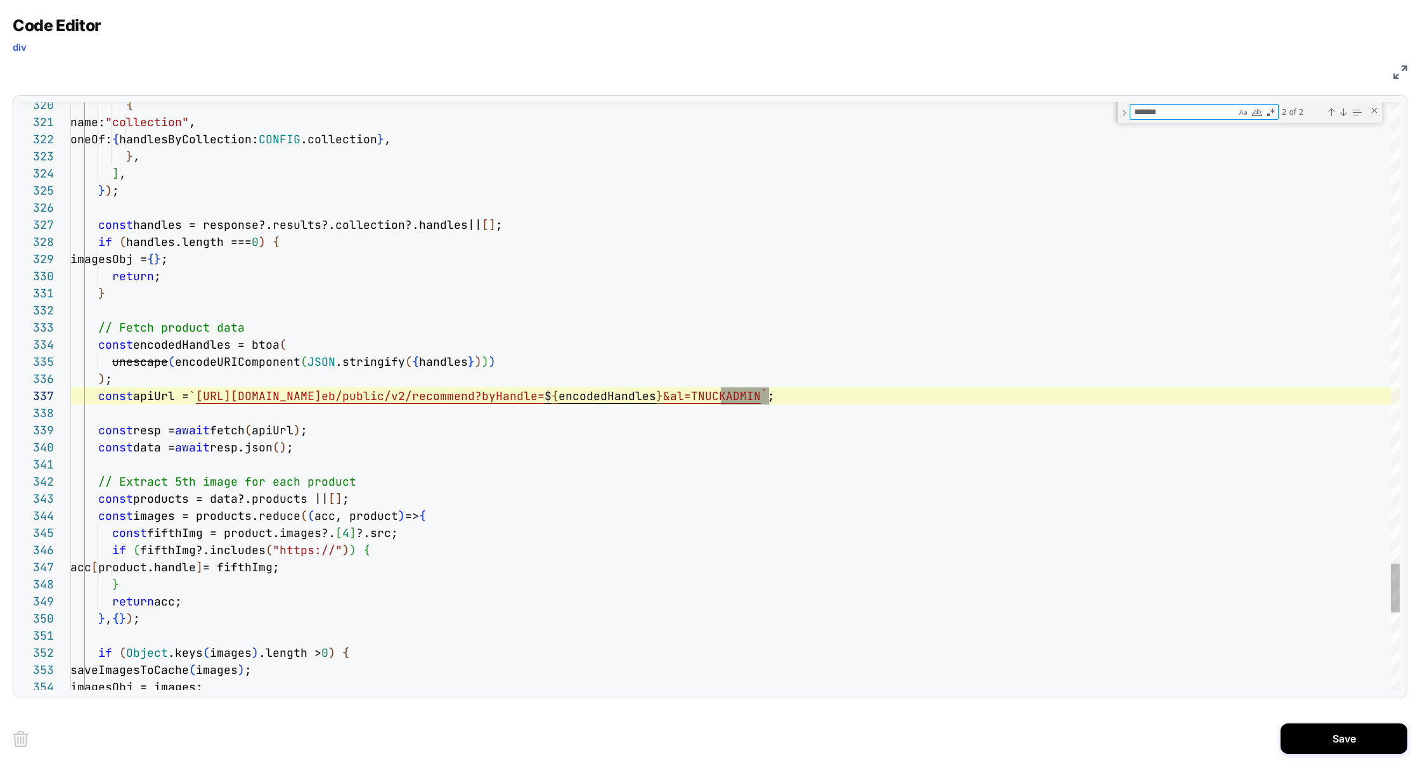
type textarea "**********"
type textarea "******"
type textarea "**********"
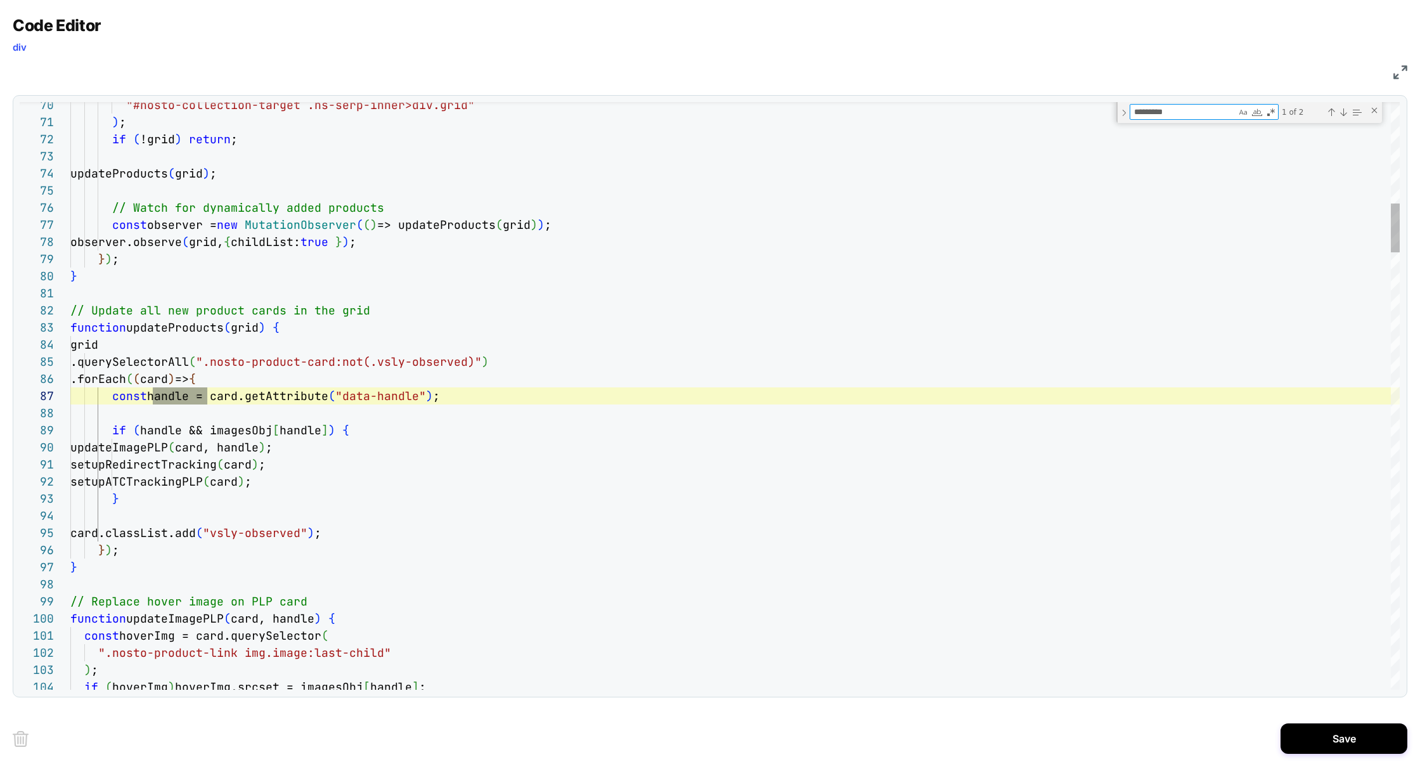
scroll to position [171, 143]
type textarea "********"
click at [1345, 114] on div "Next Match (Enter)" at bounding box center [1343, 112] width 10 height 10
type textarea "**********"
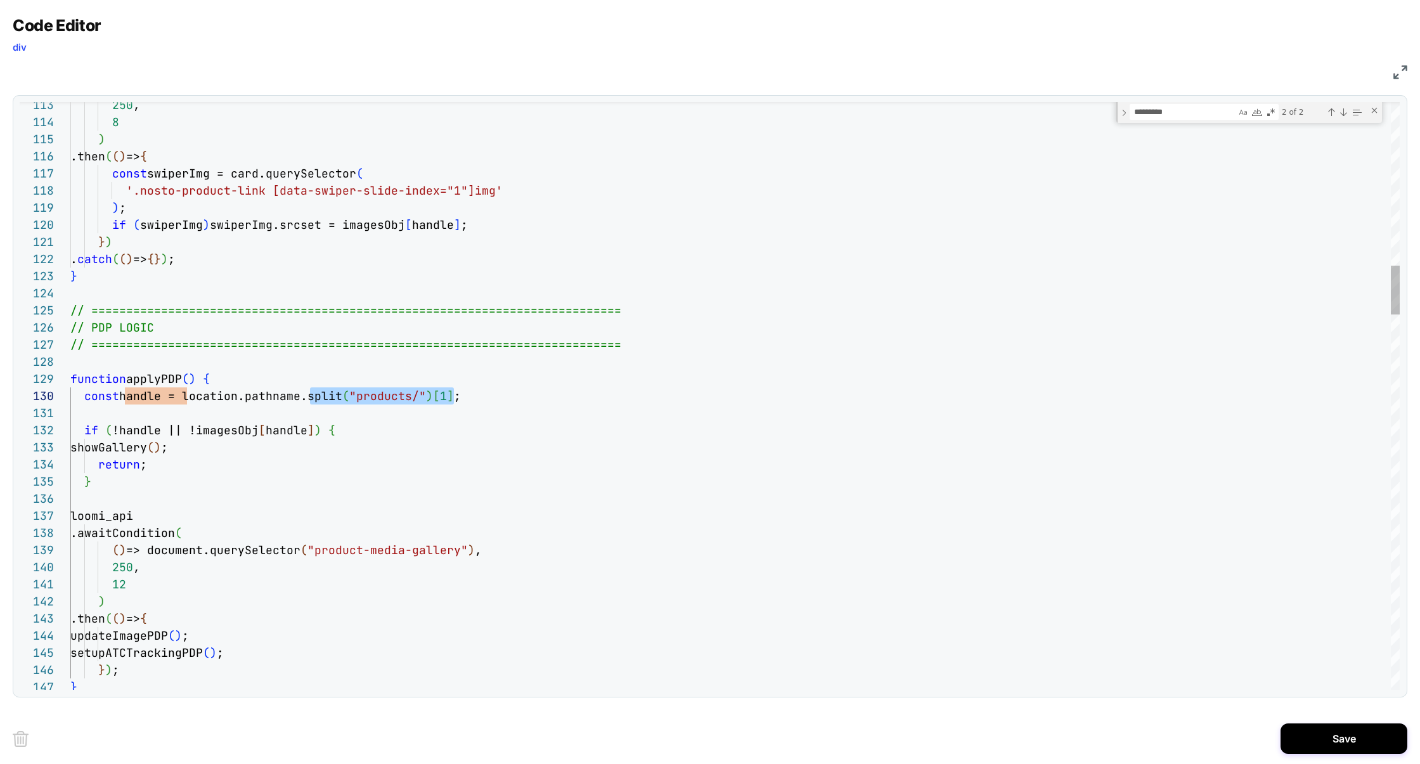
scroll to position [153, 232]
drag, startPoint x: 455, startPoint y: 397, endPoint x: 306, endPoint y: 399, distance: 149.6
click at [306, 399] on span "const handle = location.pathname.split ( "products/" ) [ 1 ] ;" at bounding box center [265, 396] width 391 height 15
click at [1206, 105] on textarea "********" at bounding box center [1183, 112] width 106 height 15
type textarea "*******"
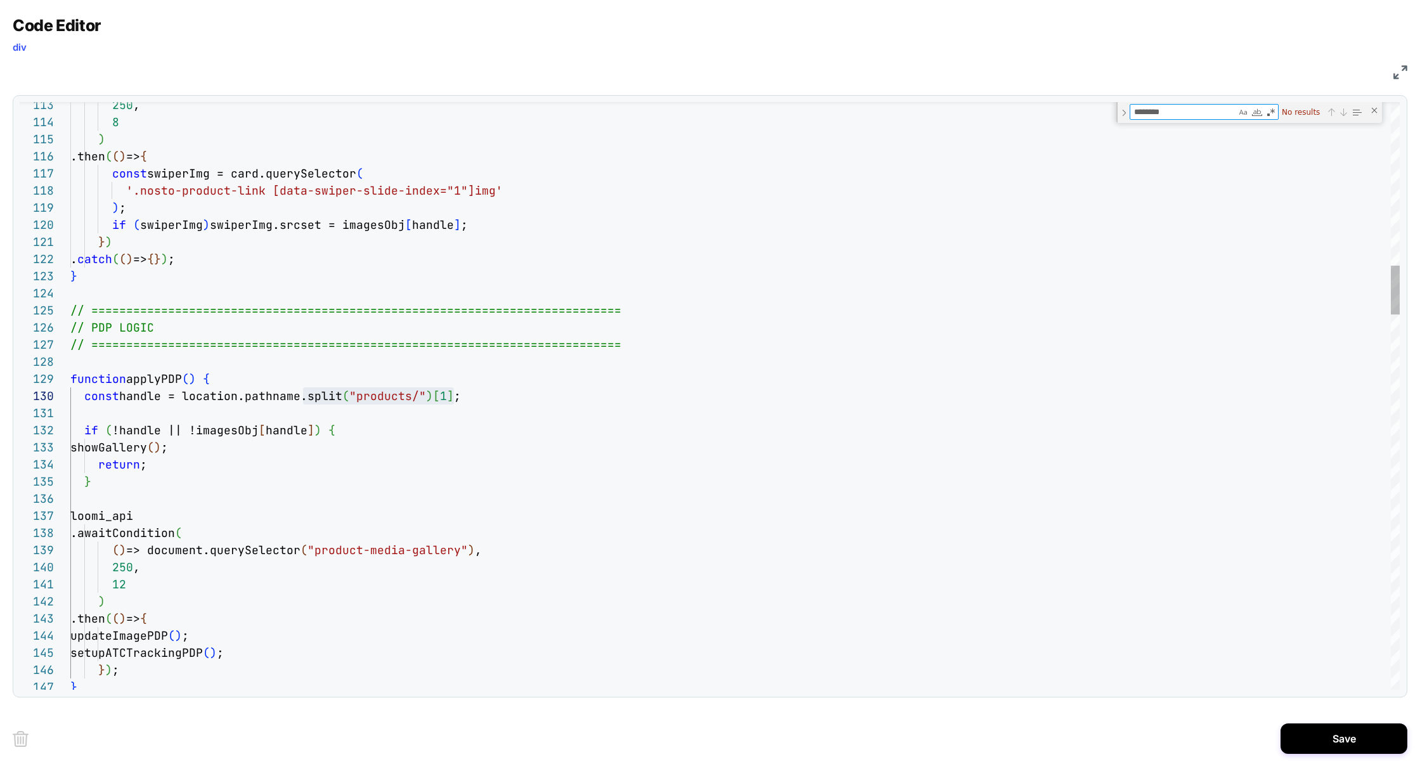
type textarea "**********"
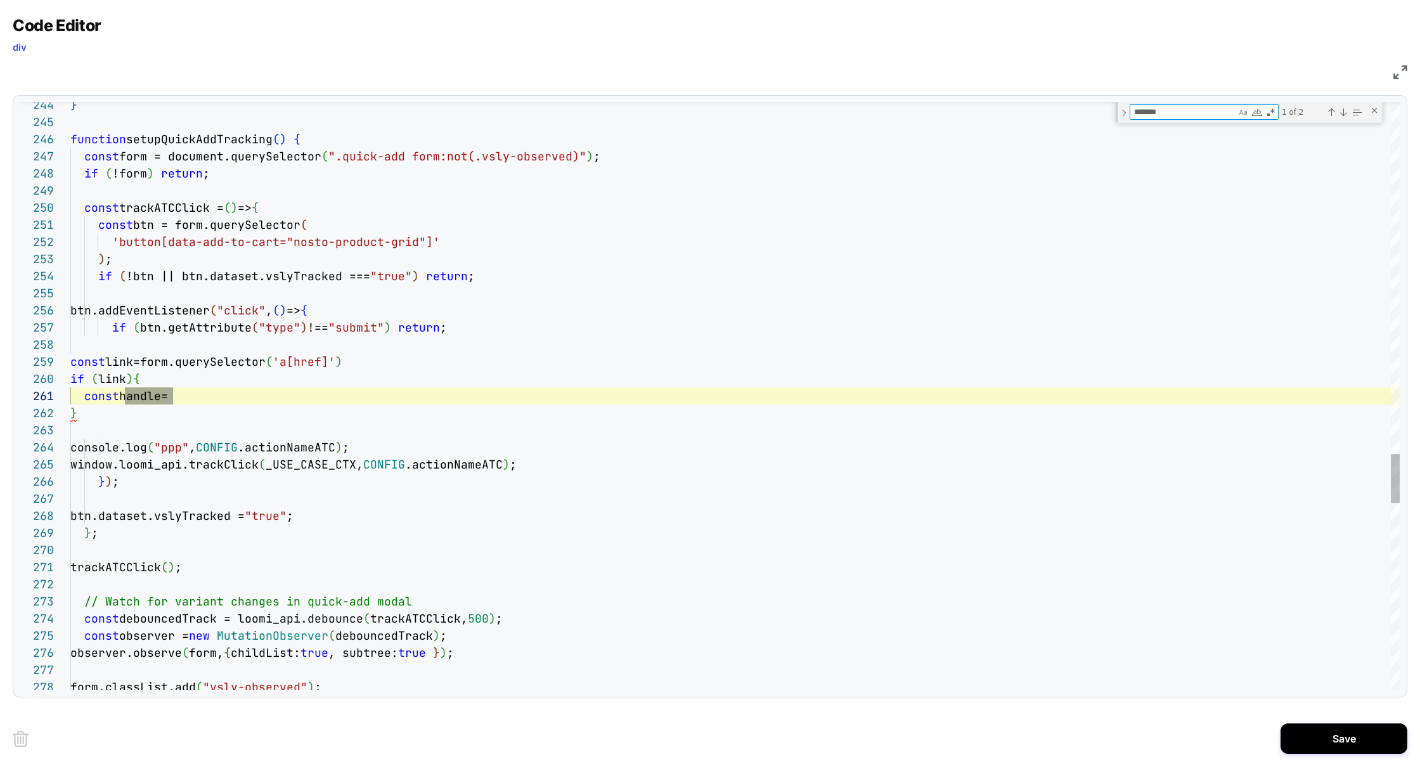
type textarea "*******"
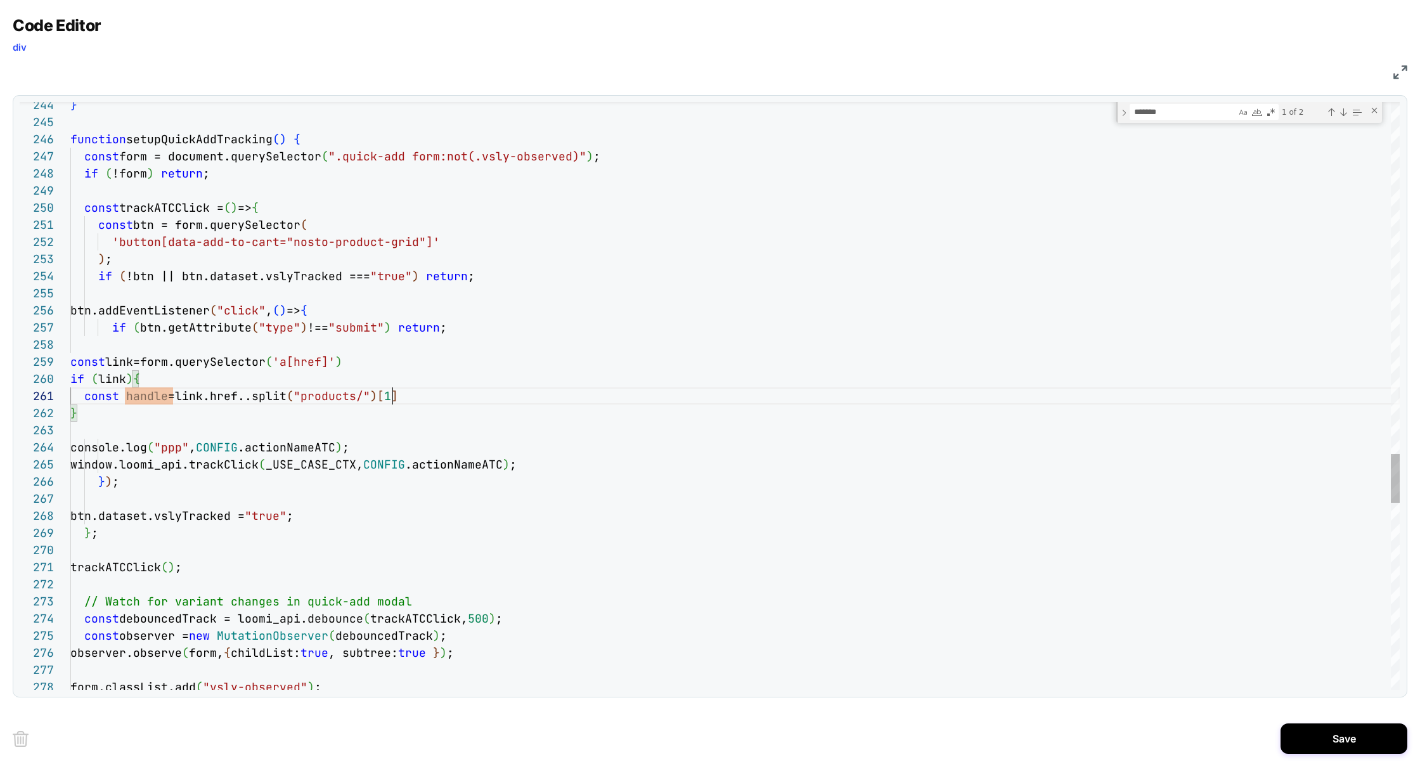
scroll to position [0, 322]
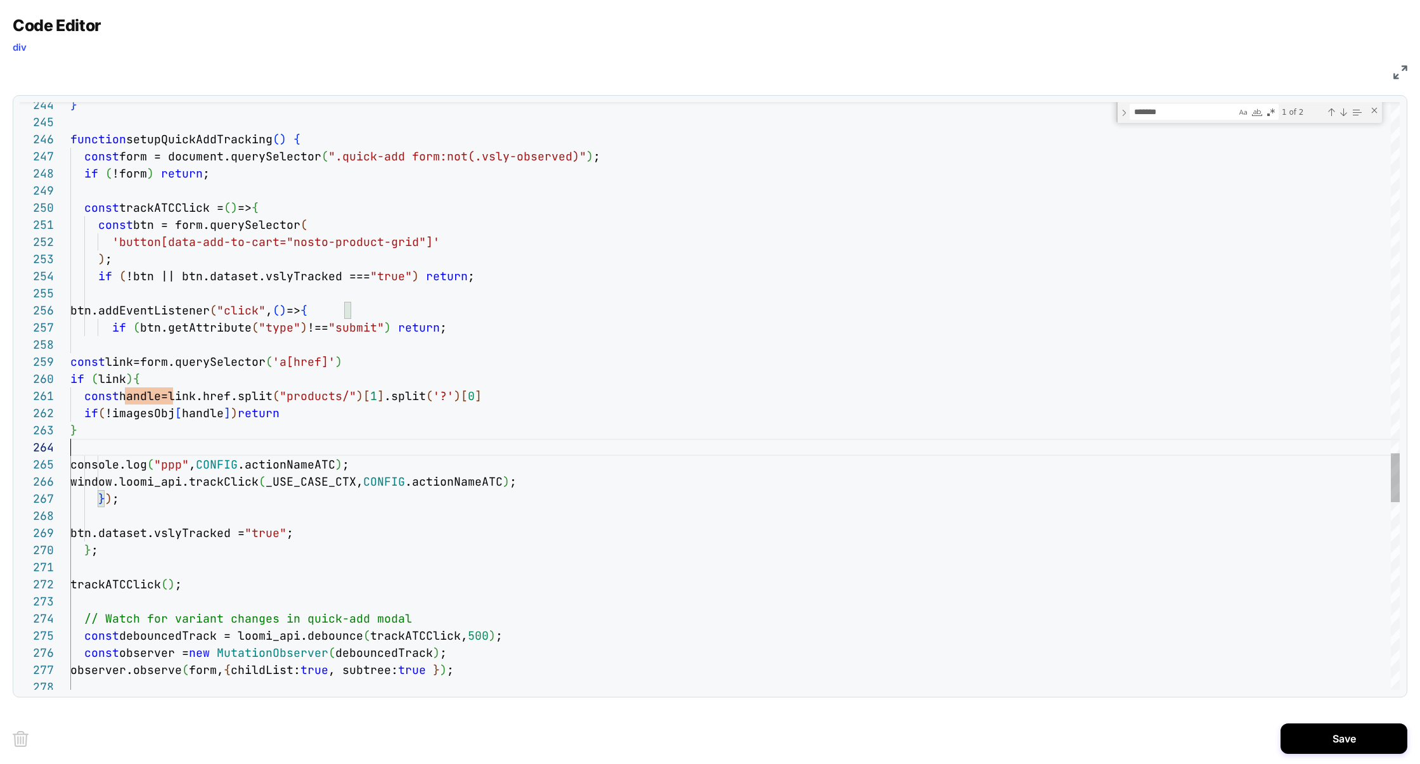
scroll to position [51, 0]
type textarea "**********"
click at [1334, 740] on button "Save" at bounding box center [1344, 738] width 127 height 30
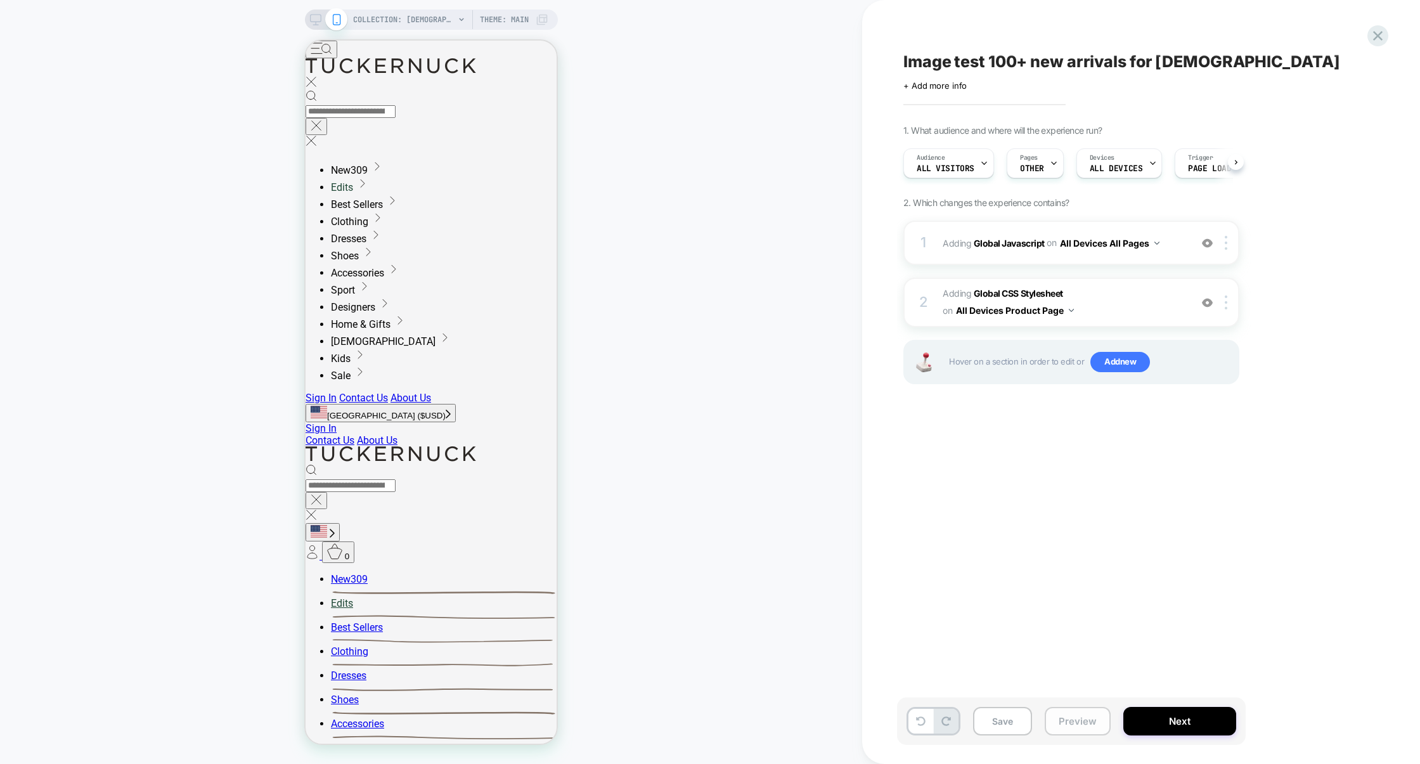
scroll to position [0, 1]
click at [1075, 723] on button "Preview" at bounding box center [1078, 721] width 66 height 29
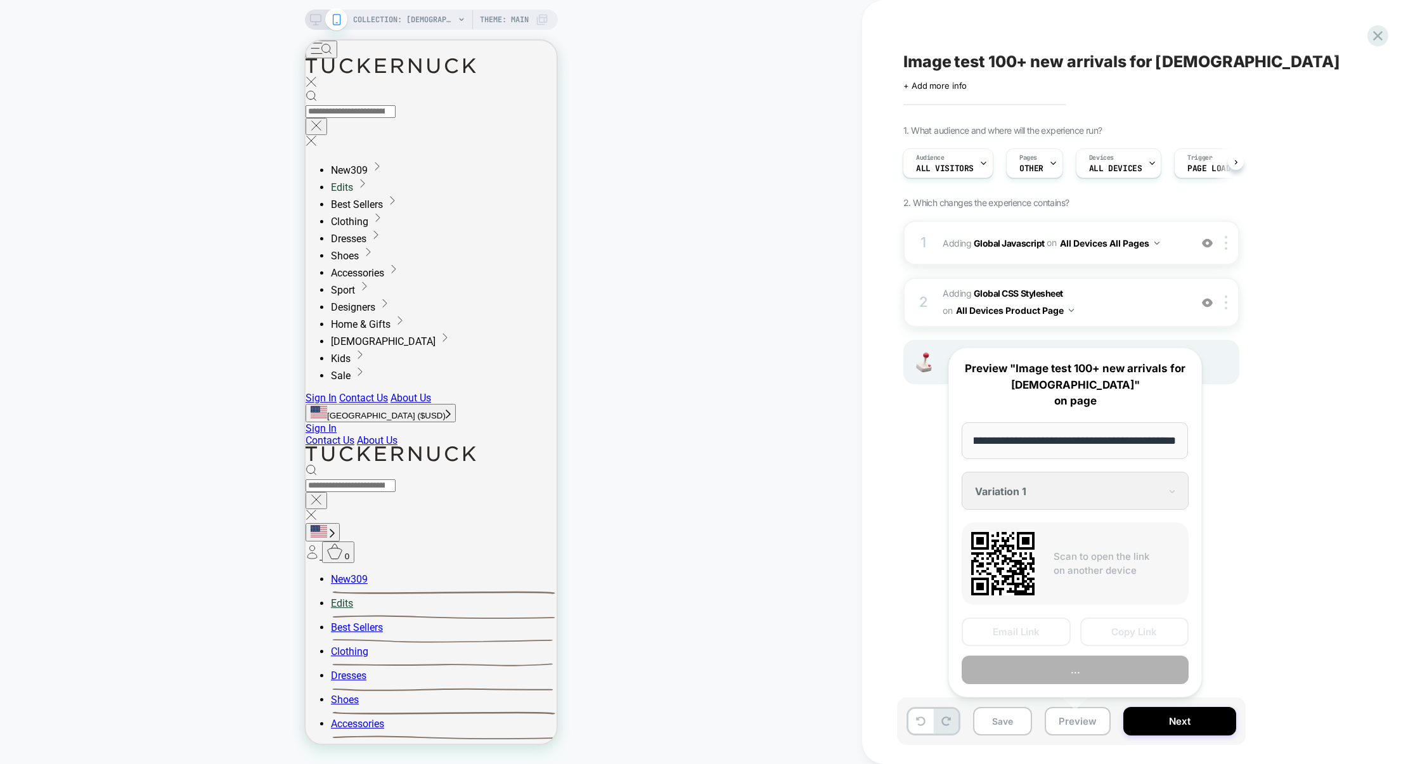
scroll to position [0, 0]
click at [1116, 628] on button "Copy Link" at bounding box center [1134, 631] width 109 height 29
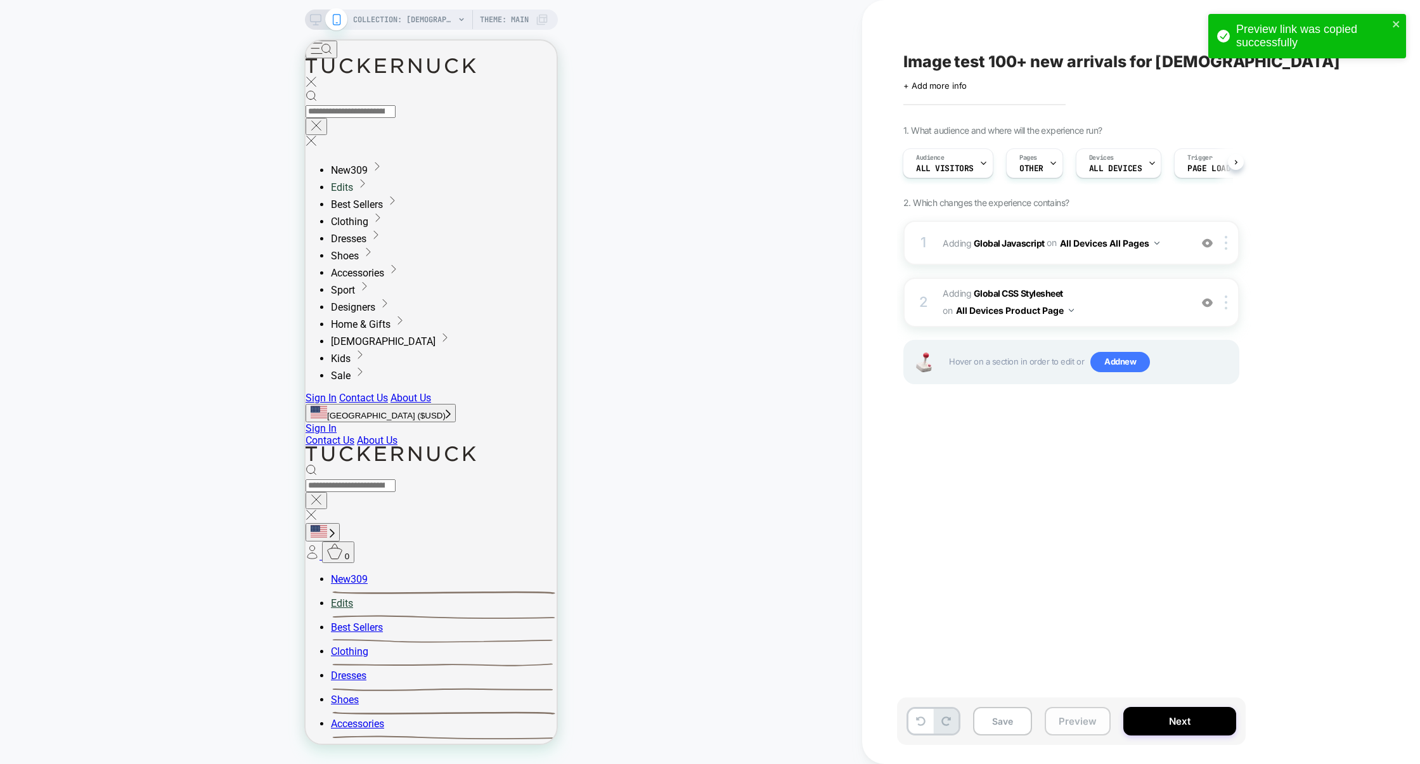
click at [1074, 727] on button "Preview" at bounding box center [1078, 721] width 66 height 29
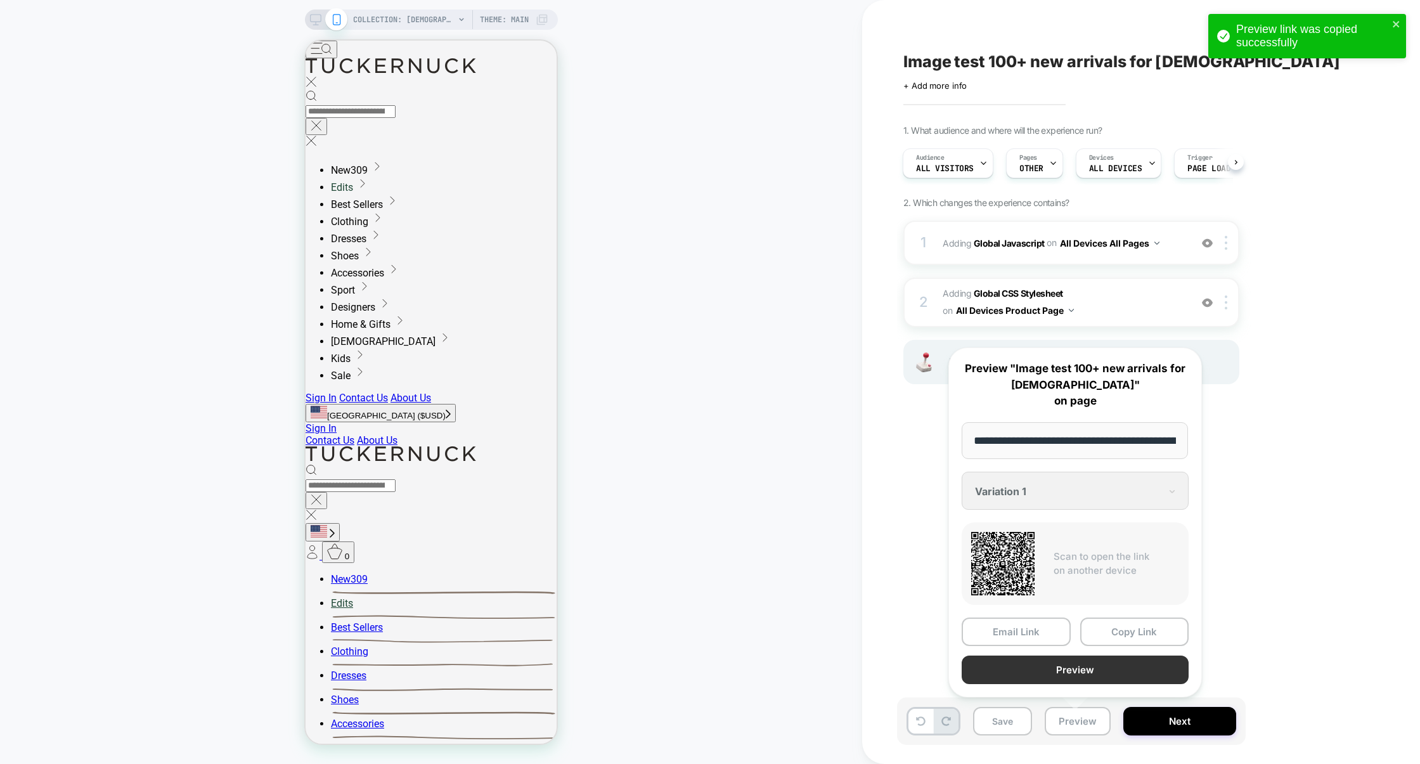
click at [1080, 669] on button "Preview" at bounding box center [1075, 669] width 227 height 29
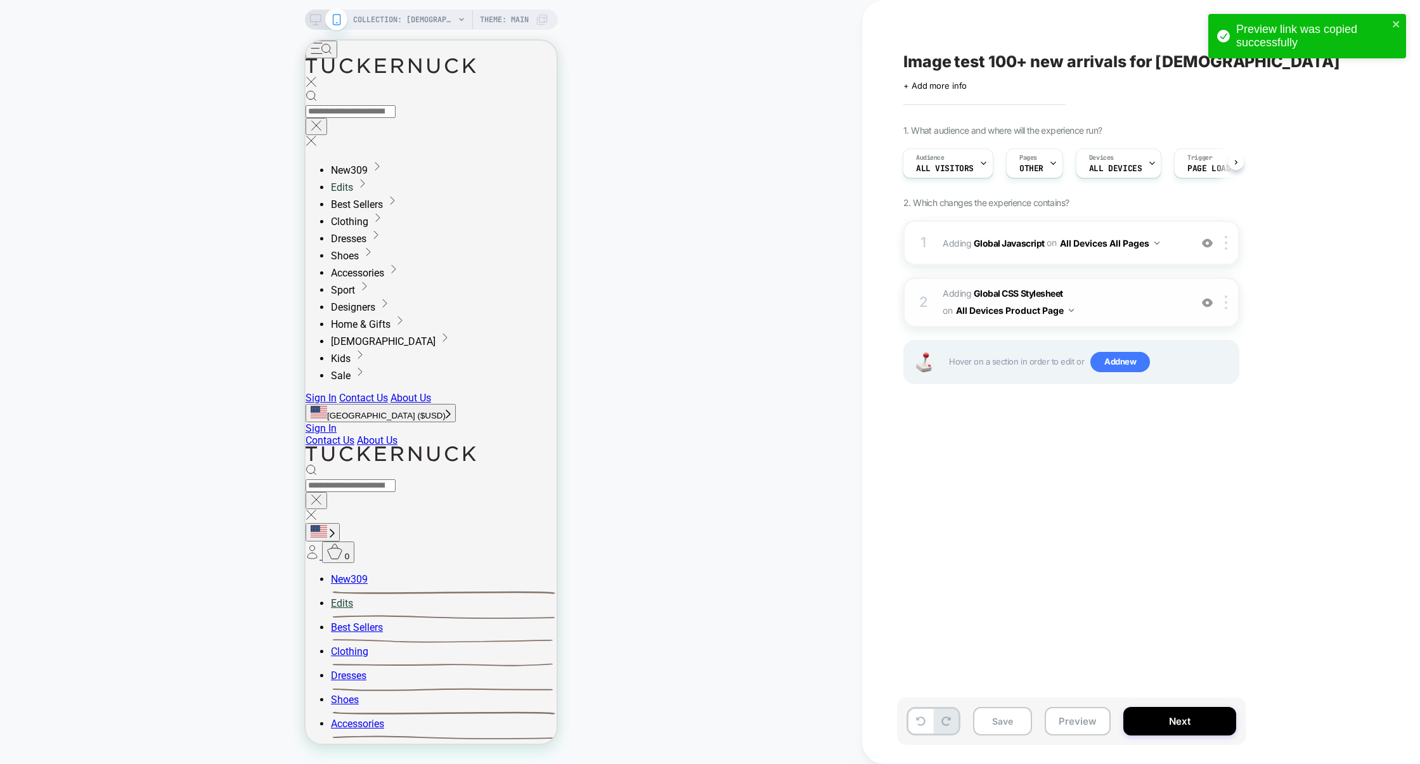
click at [1124, 295] on span "Adding Global CSS Stylesheet on All Devices Product Page" at bounding box center [1064, 302] width 242 height 34
click at [997, 720] on button "Save" at bounding box center [1002, 721] width 59 height 29
click at [1051, 725] on button "Preview" at bounding box center [1078, 721] width 66 height 29
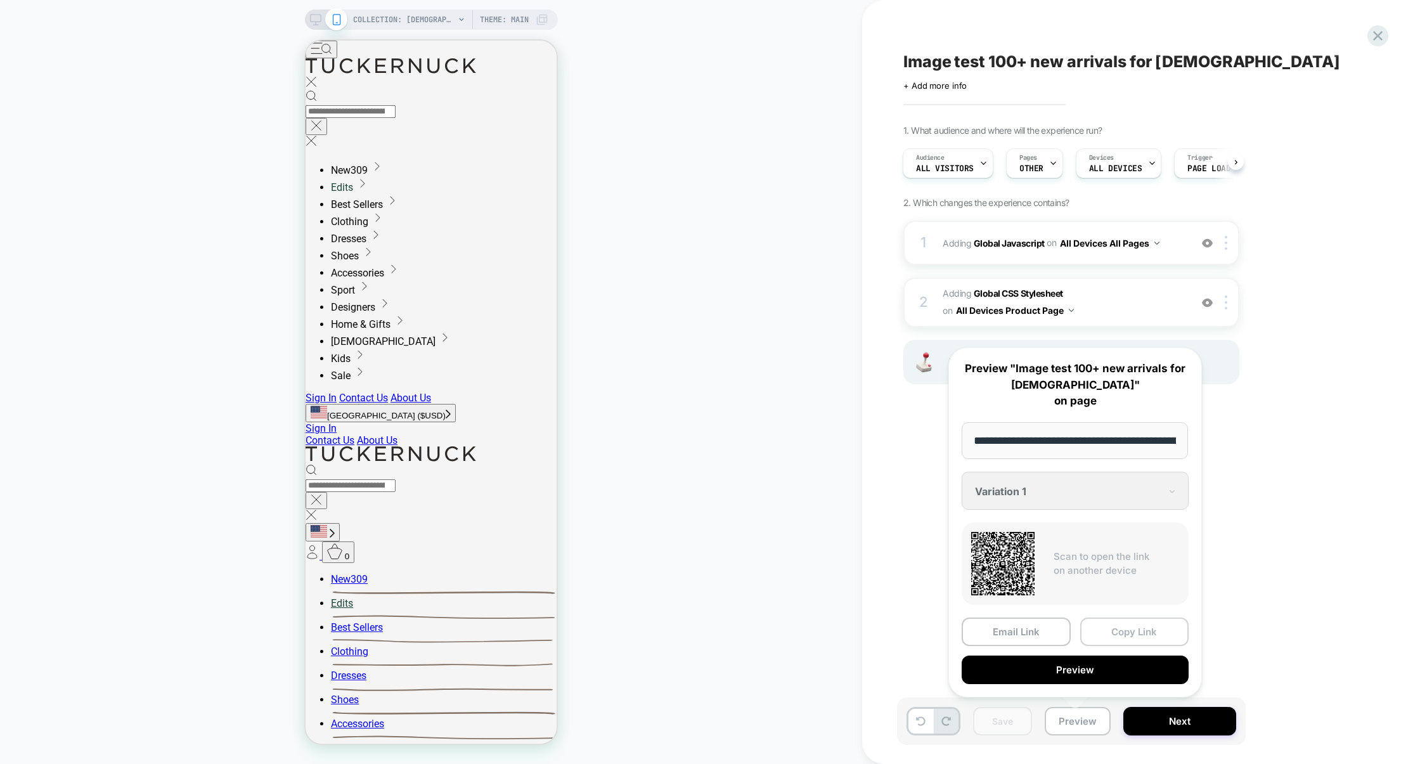
click at [1115, 636] on button "Copy Link" at bounding box center [1134, 631] width 109 height 29
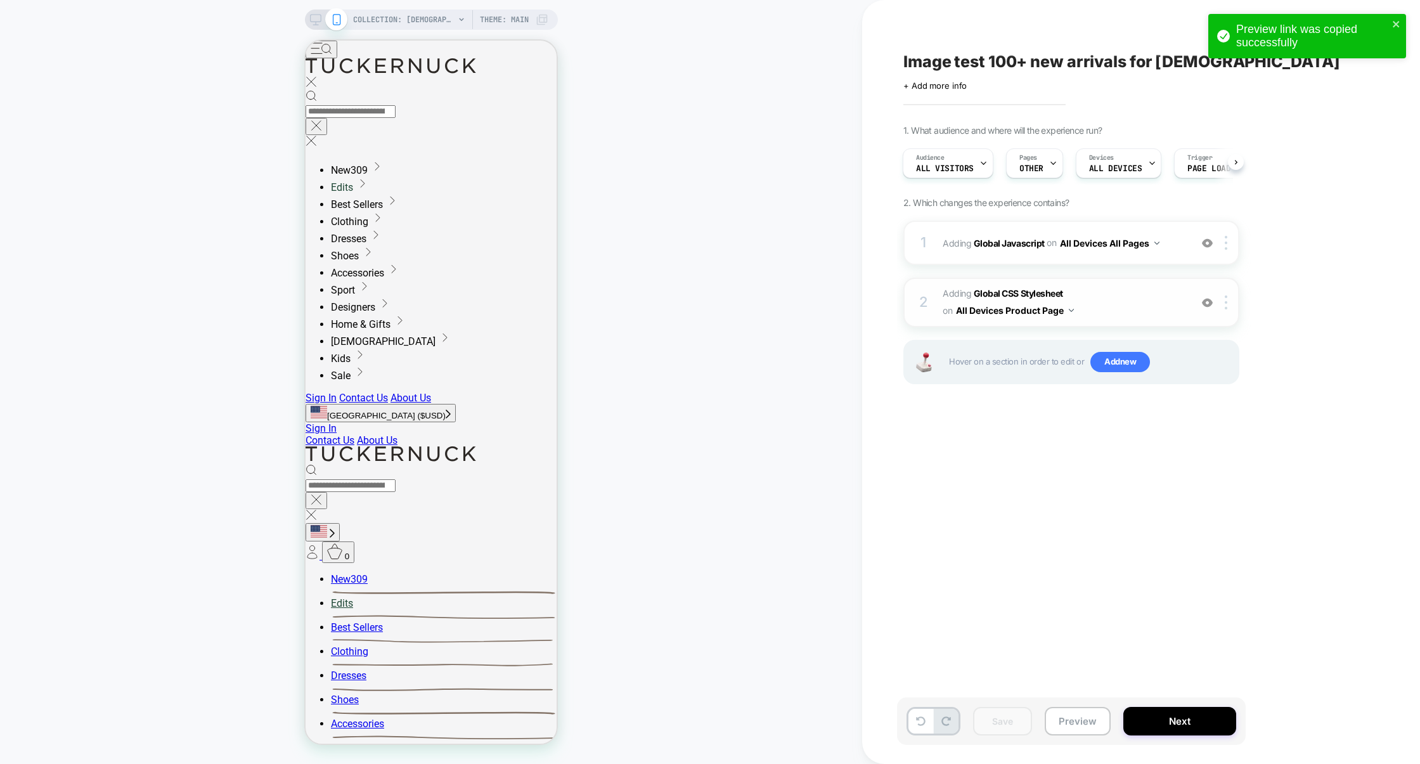
click at [1106, 297] on span "Adding Global CSS Stylesheet on All Devices Product Page" at bounding box center [1064, 302] width 242 height 34
click at [1090, 262] on div "1 Adding Global Javascript on All Devices All Pages Add Before Add After Target…" at bounding box center [1071, 243] width 336 height 44
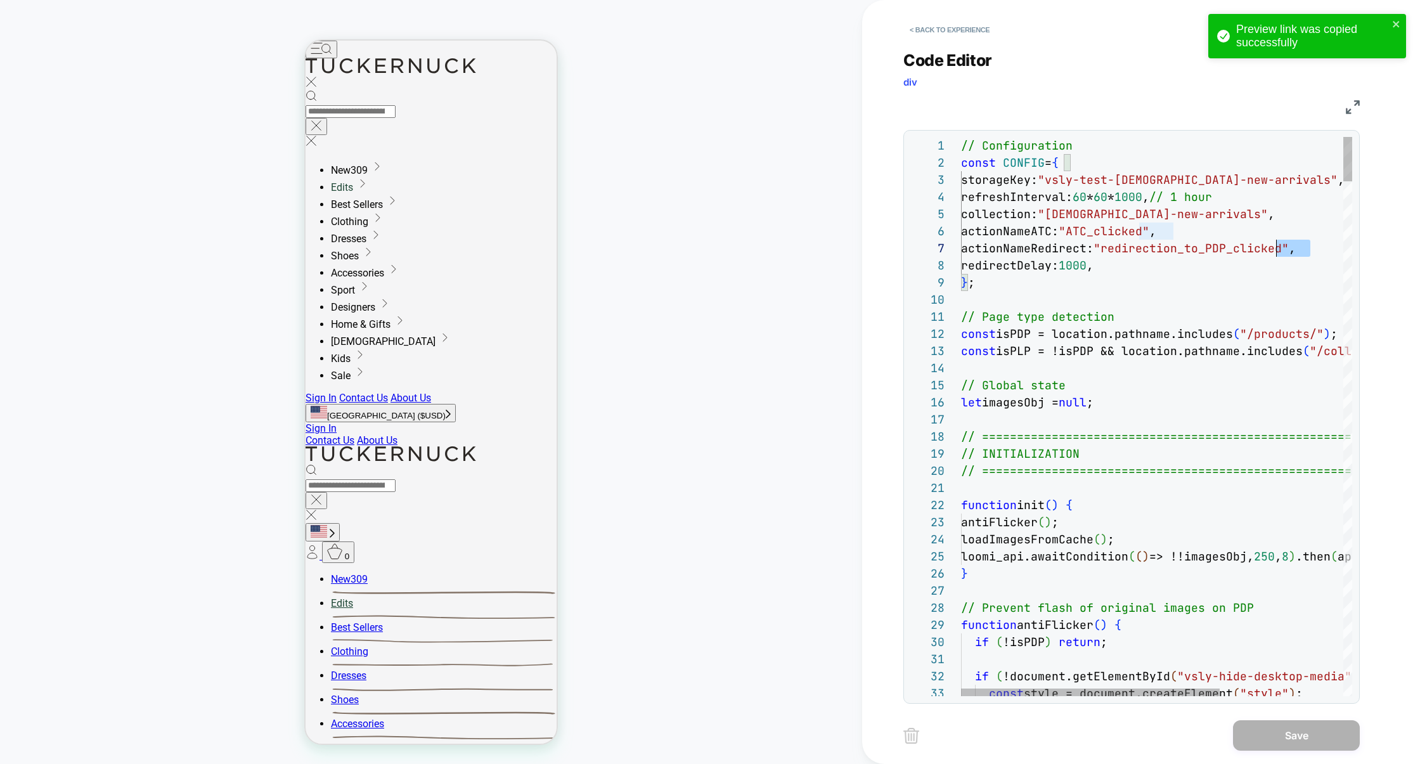
scroll to position [85, 0]
drag, startPoint x: 1317, startPoint y: 250, endPoint x: 852, endPoint y: 222, distance: 465.5
click at [851, 222] on div "COLLECTION: [DEMOGRAPHIC_DATA] New Arrivals (Category) COLLECTION: [DEMOGRAPHIC…" at bounding box center [710, 382] width 1420 height 764
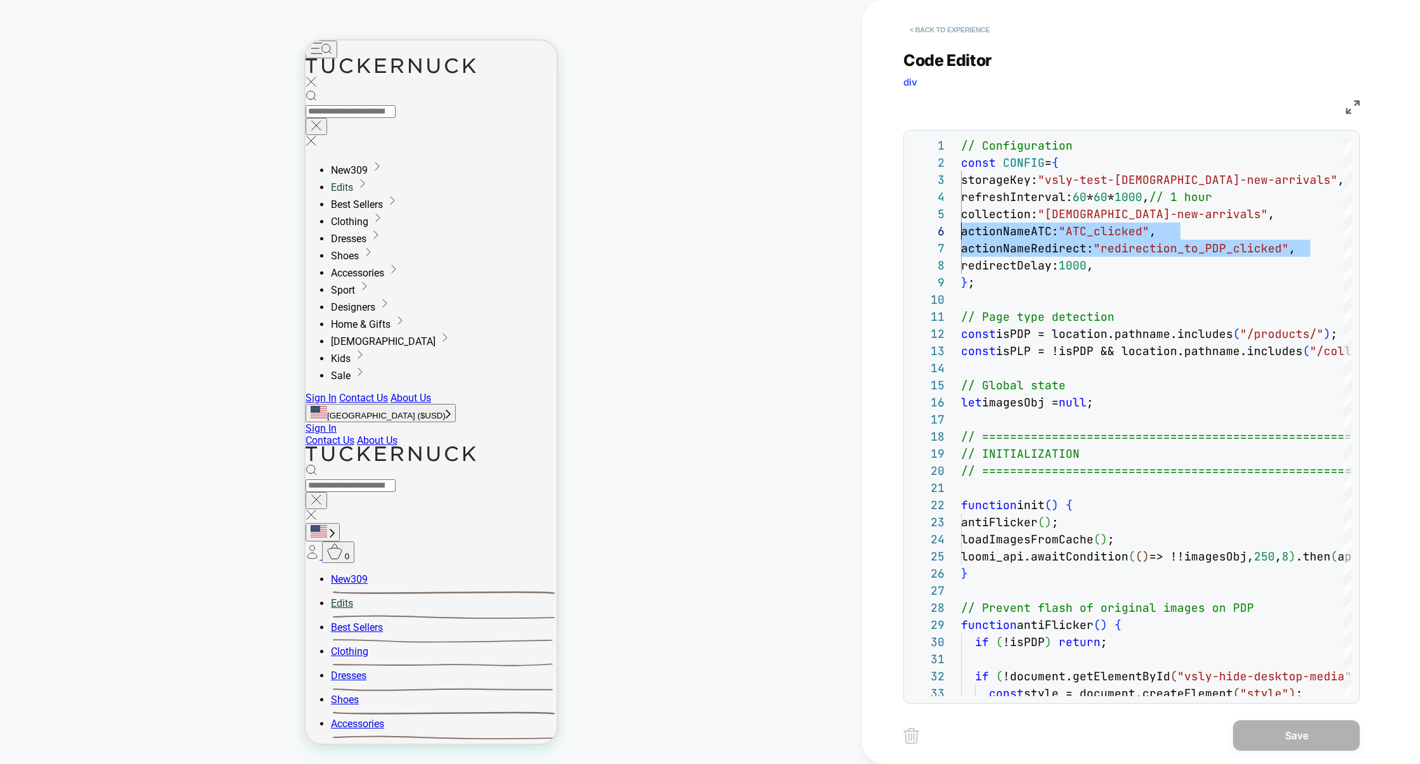
click at [983, 30] on button "< Back to experience" at bounding box center [949, 30] width 93 height 20
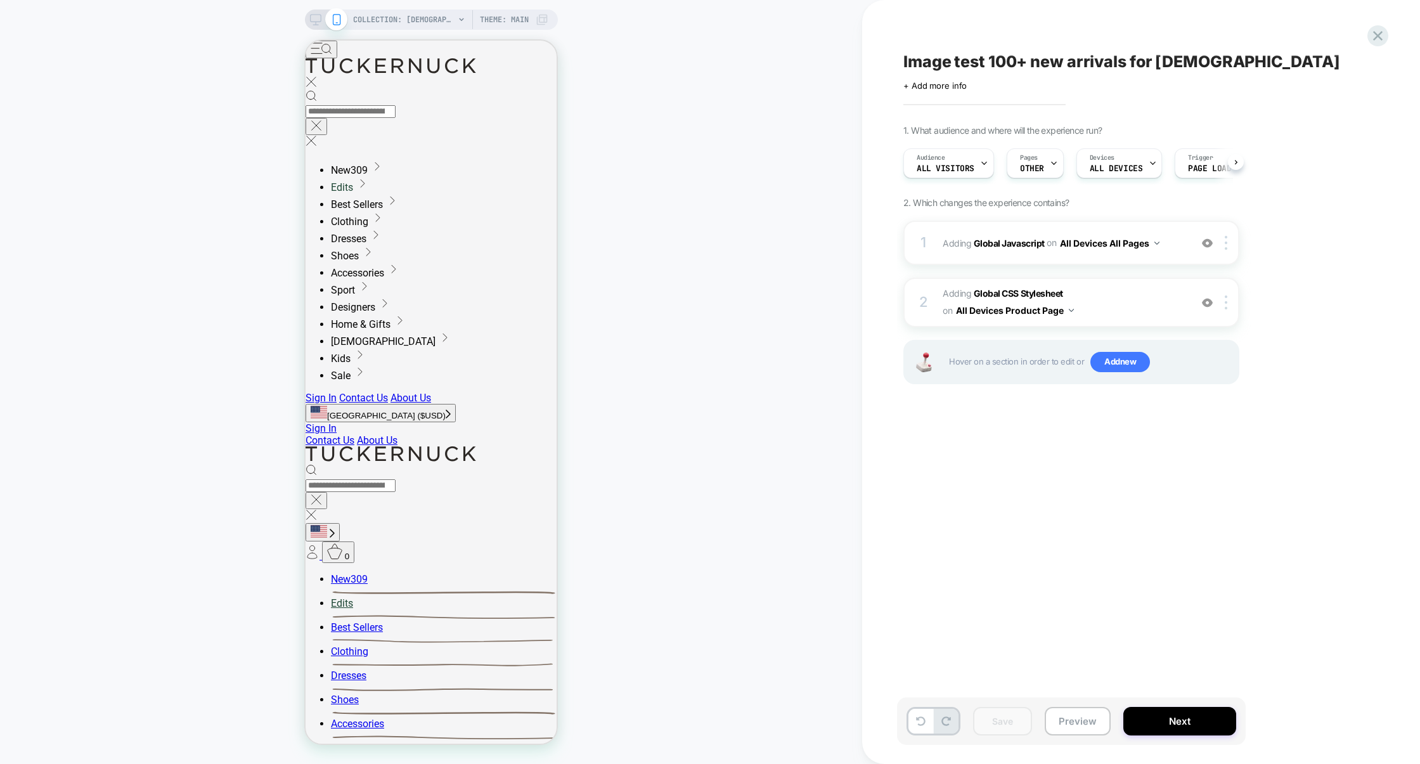
scroll to position [0, 1]
click at [1153, 713] on button "Next" at bounding box center [1179, 721] width 113 height 29
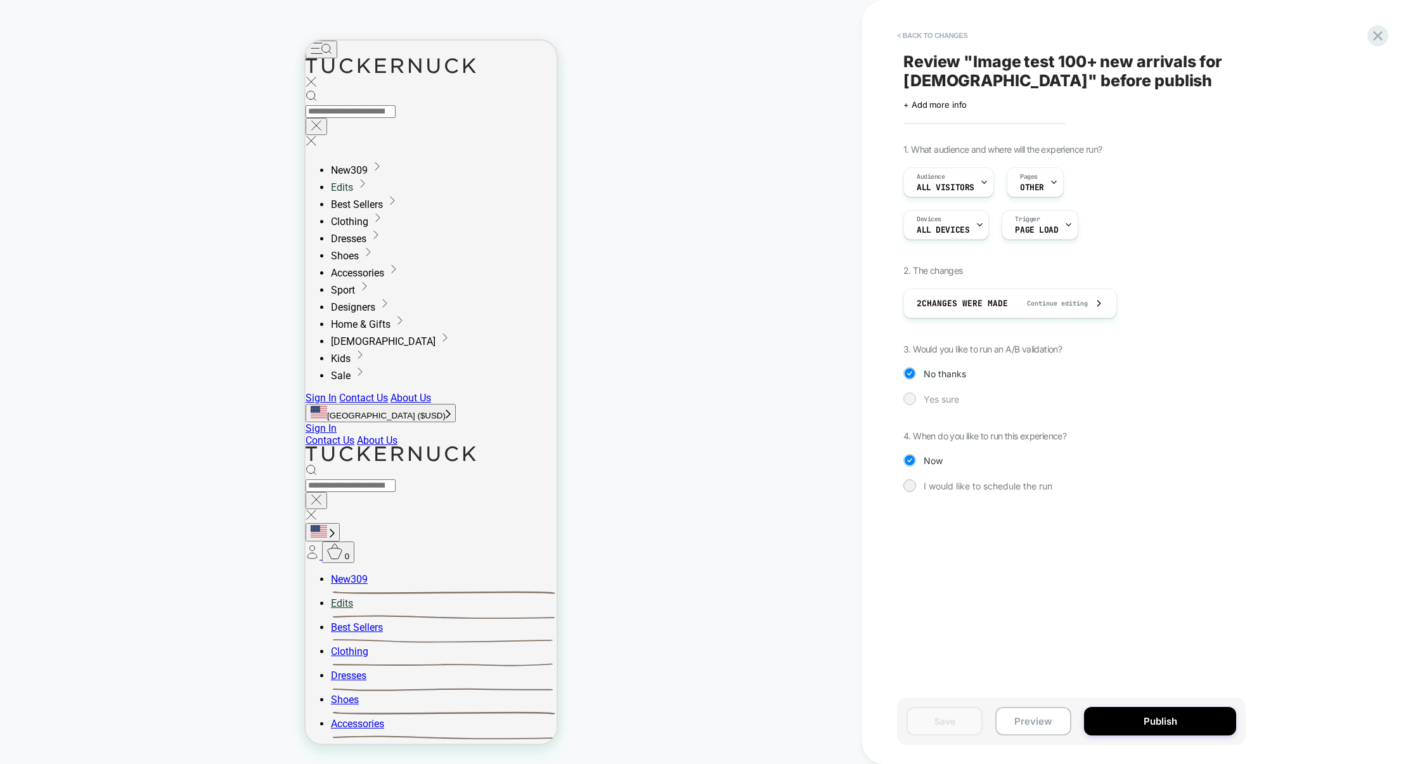
click at [941, 399] on span "Yes sure" at bounding box center [942, 399] width 36 height 11
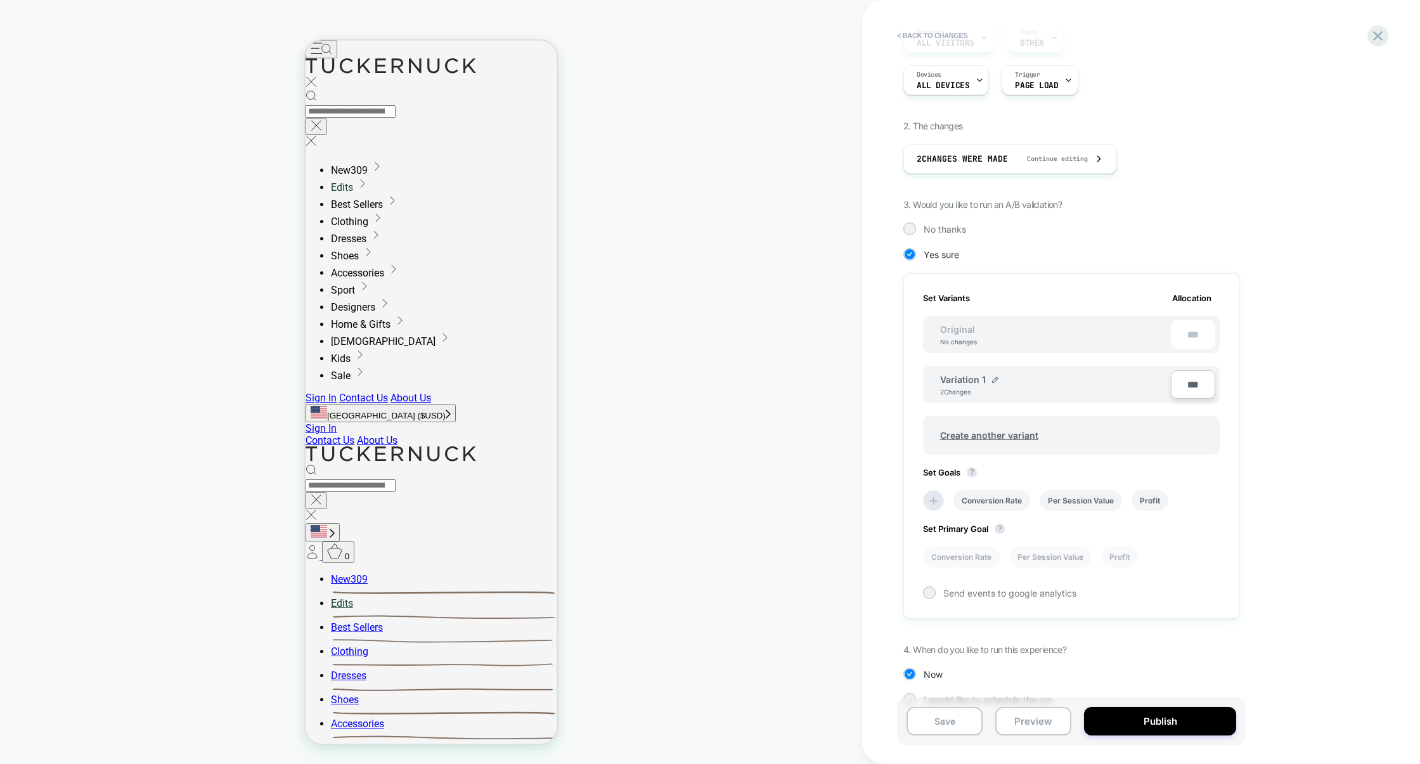
scroll to position [168, 0]
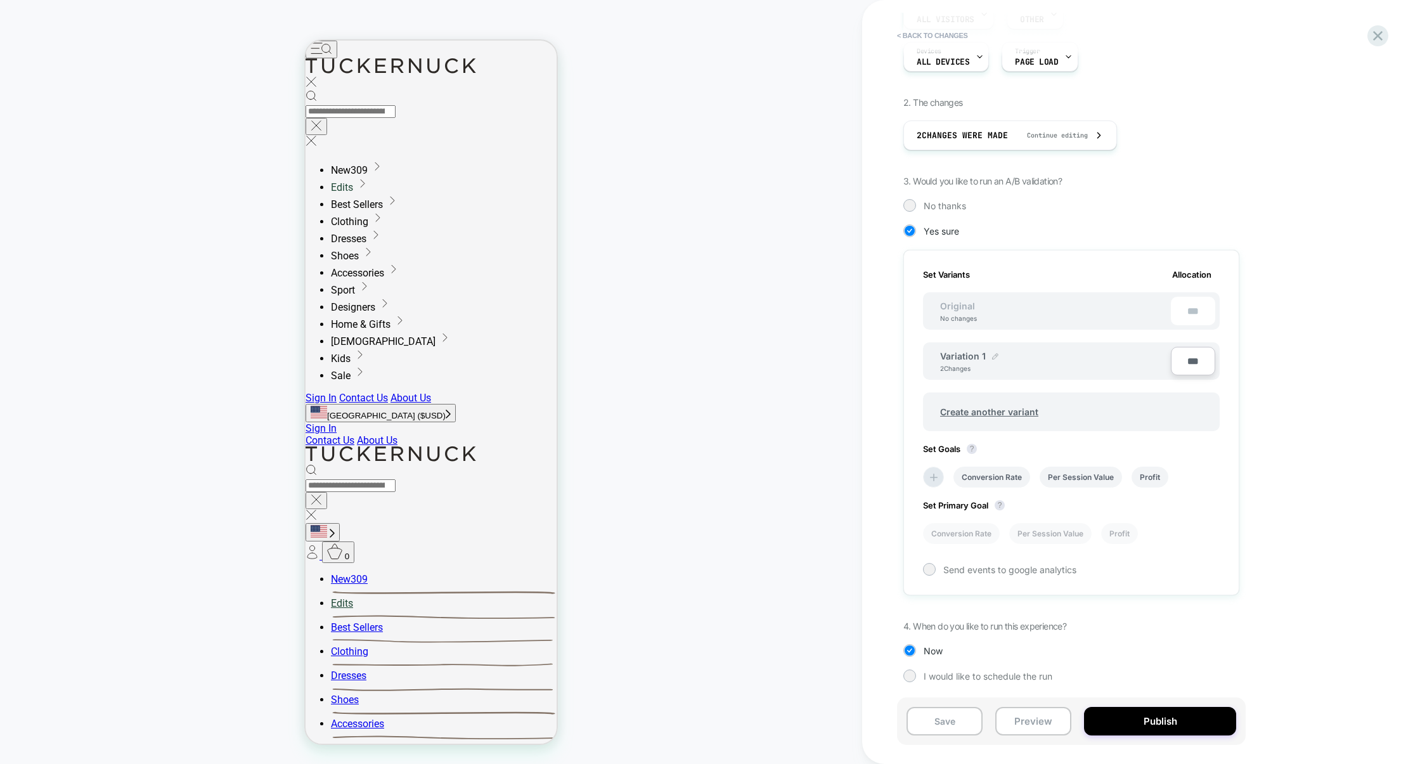
click at [993, 358] on img at bounding box center [995, 356] width 6 height 6
drag, startPoint x: 1005, startPoint y: 363, endPoint x: 936, endPoint y: 362, distance: 69.1
click at [936, 362] on div "**********" at bounding box center [1048, 362] width 243 height 31
type input "**********"
click at [1092, 364] on button "Save" at bounding box center [1078, 362] width 42 height 19
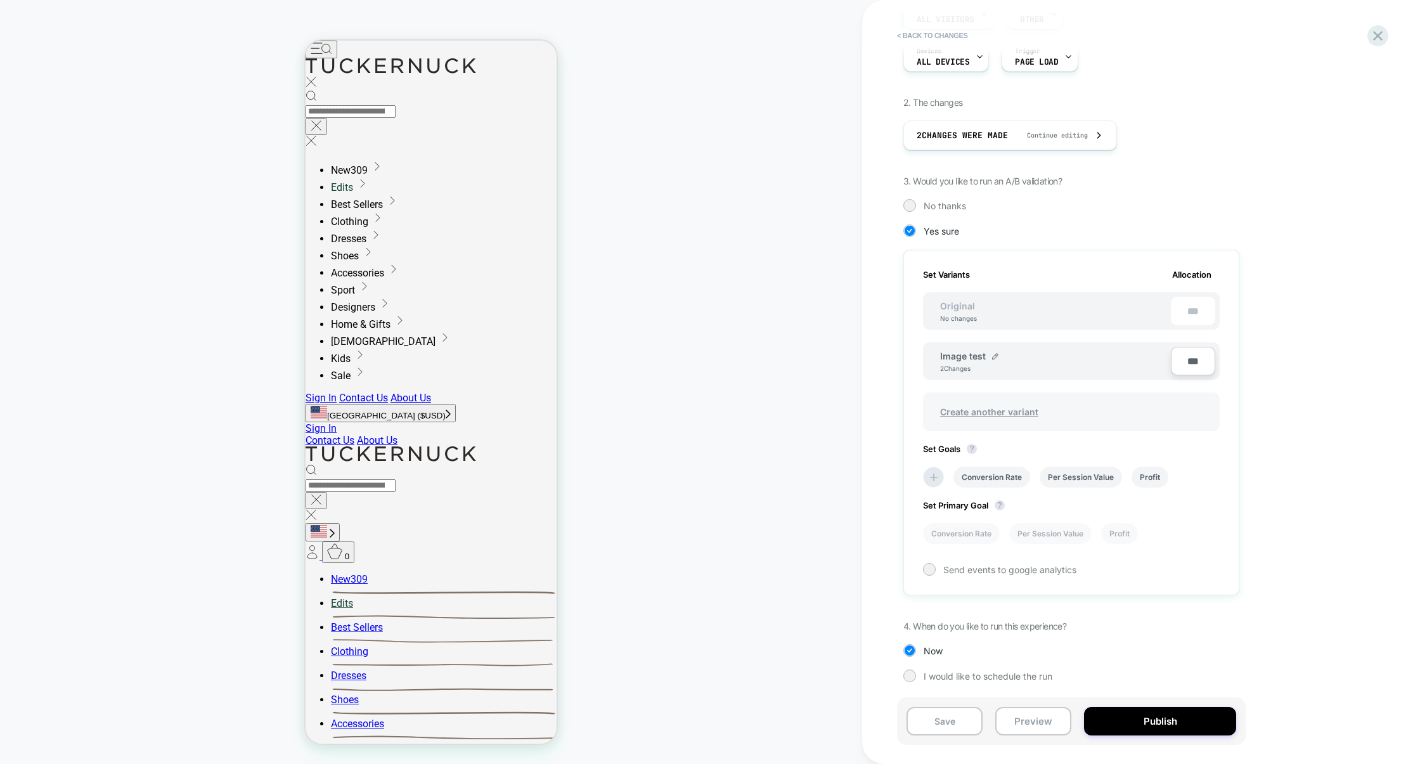
click at [971, 408] on span "Create another variant" at bounding box center [989, 412] width 124 height 30
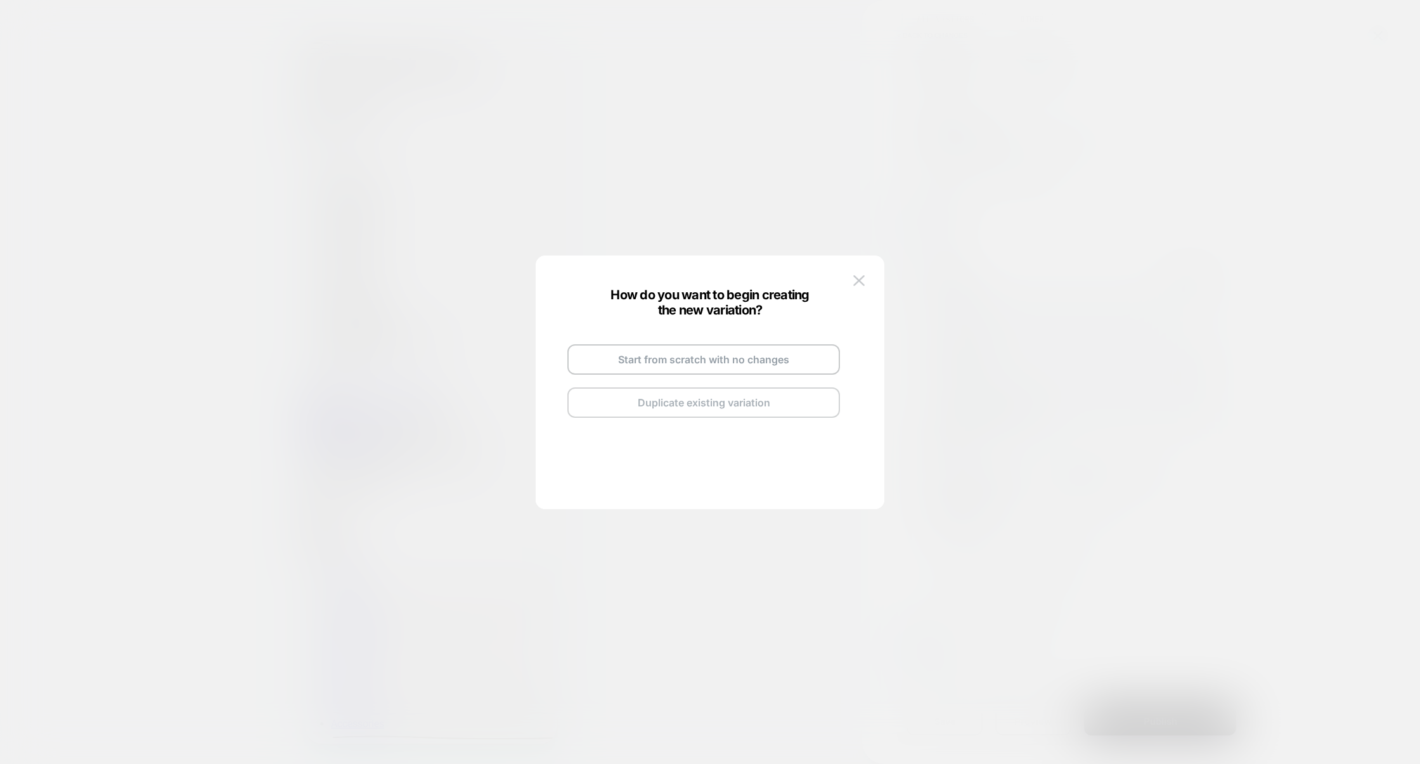
click at [690, 411] on button "Duplicate existing variation" at bounding box center [703, 402] width 273 height 30
click at [759, 347] on div at bounding box center [762, 346] width 6 height 8
click at [716, 346] on input "**********" at bounding box center [688, 344] width 92 height 25
type input "*********"
click at [797, 344] on button "Save" at bounding box center [781, 344] width 44 height 18
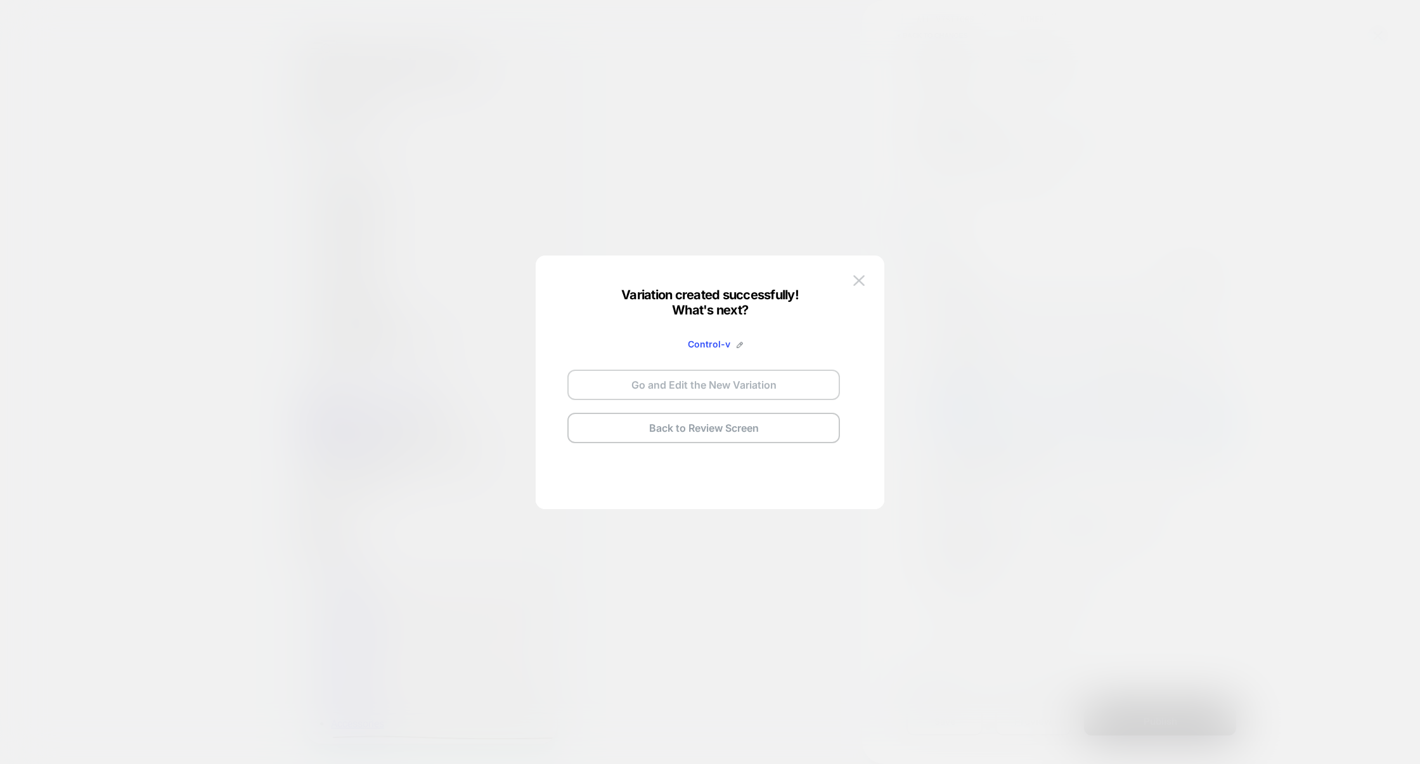
click at [732, 392] on button "Go and Edit the New Variation" at bounding box center [703, 385] width 273 height 30
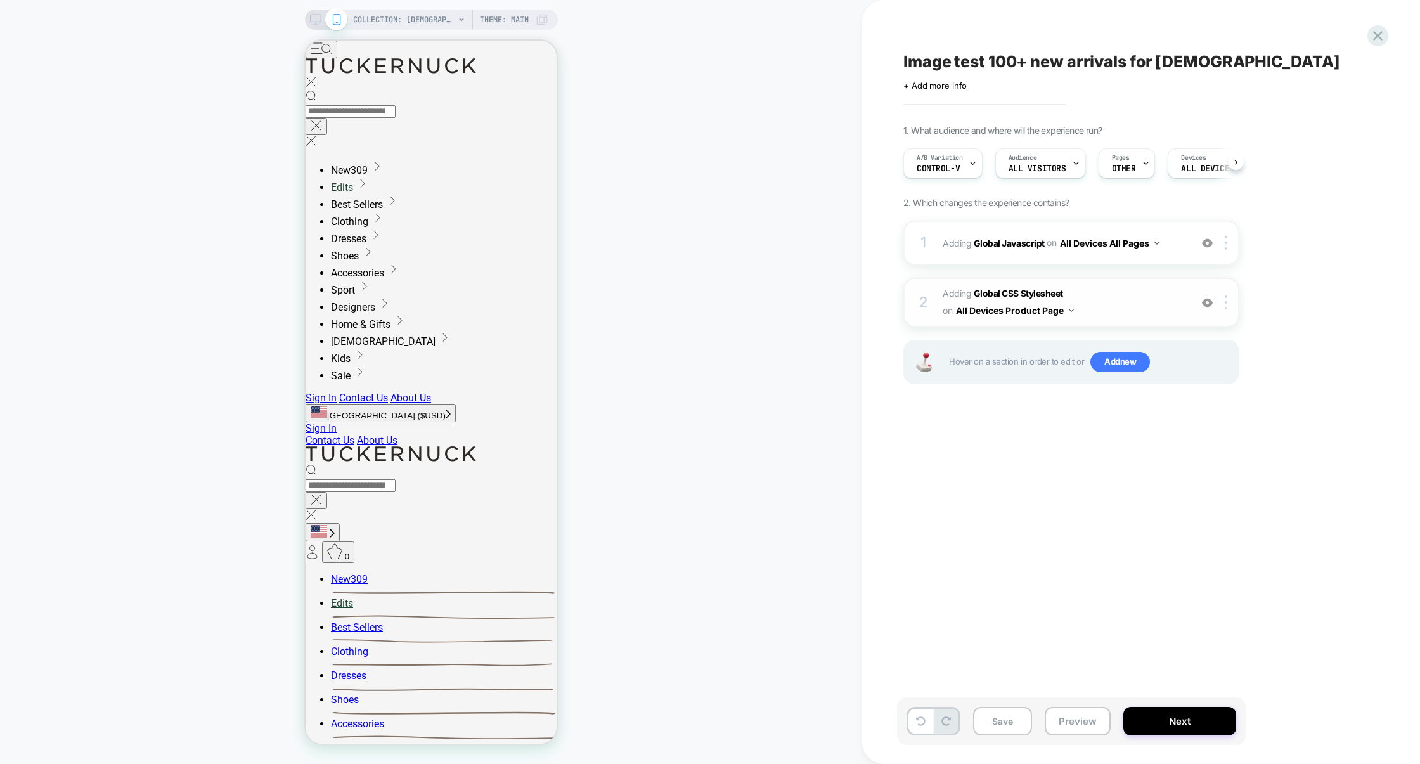
scroll to position [0, 1]
click at [1109, 295] on span "Adding Global CSS Stylesheet on All Devices Product Page" at bounding box center [1064, 302] width 242 height 34
click at [1061, 261] on div "1 Adding Global Javascript on All Devices All Pages Add Before Add After Target…" at bounding box center [1071, 243] width 336 height 44
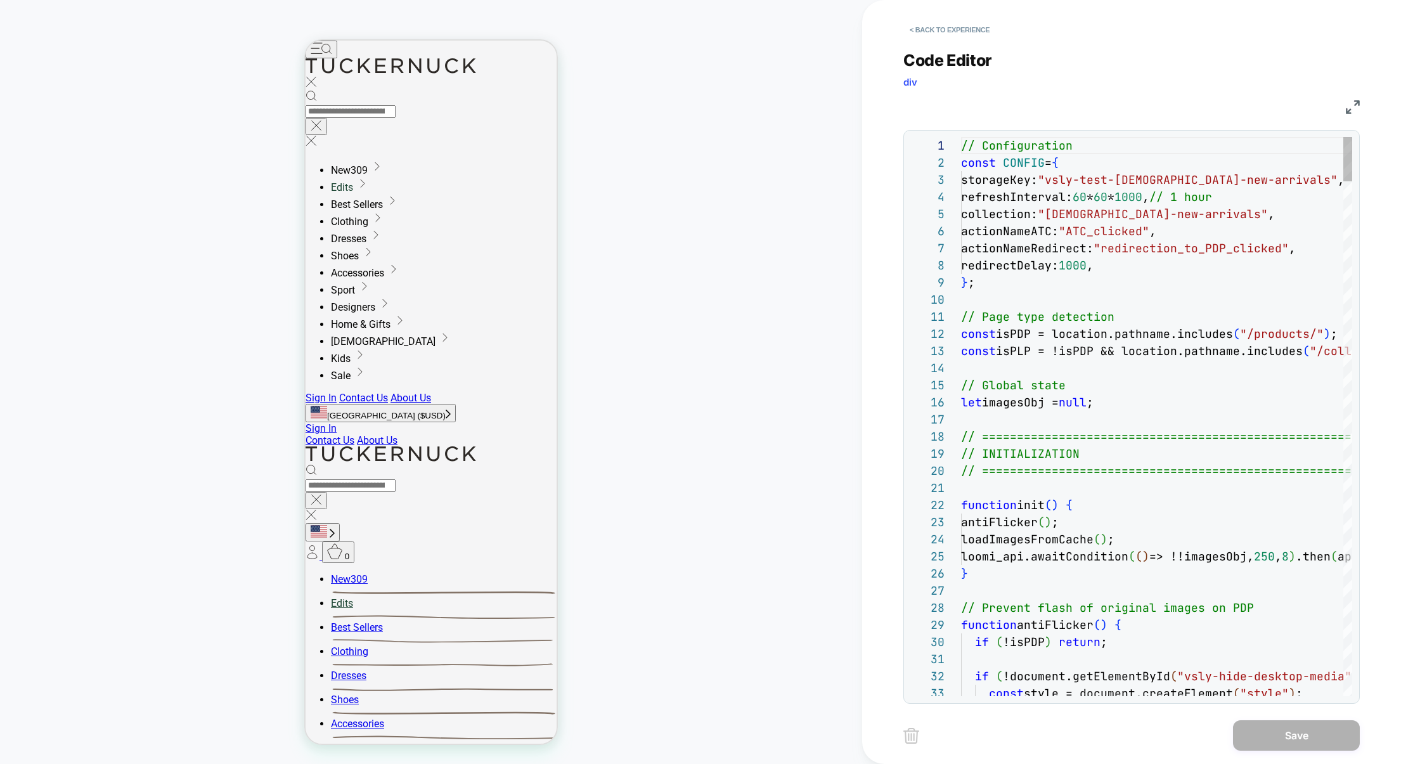
scroll to position [171, 0]
click at [1350, 105] on img at bounding box center [1353, 107] width 14 height 14
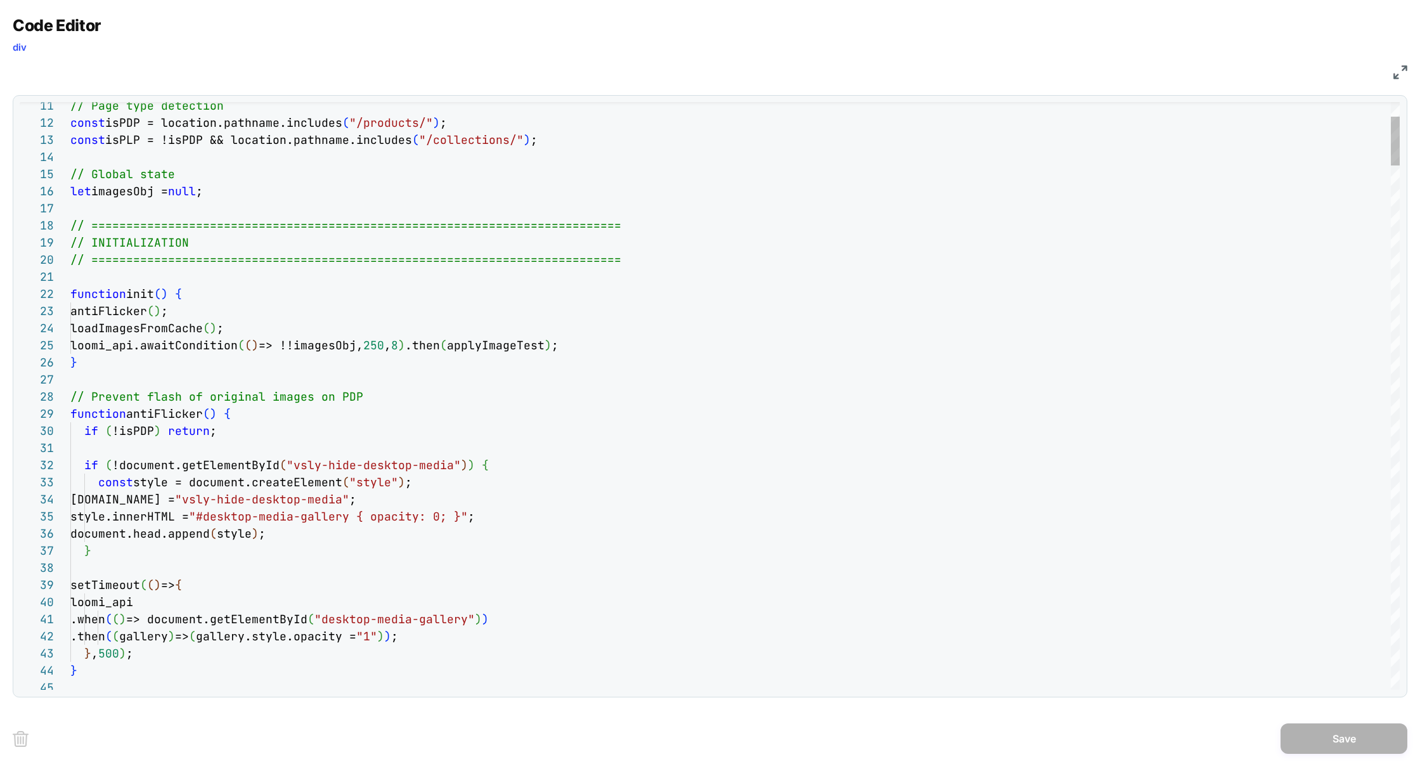
scroll to position [103, 20]
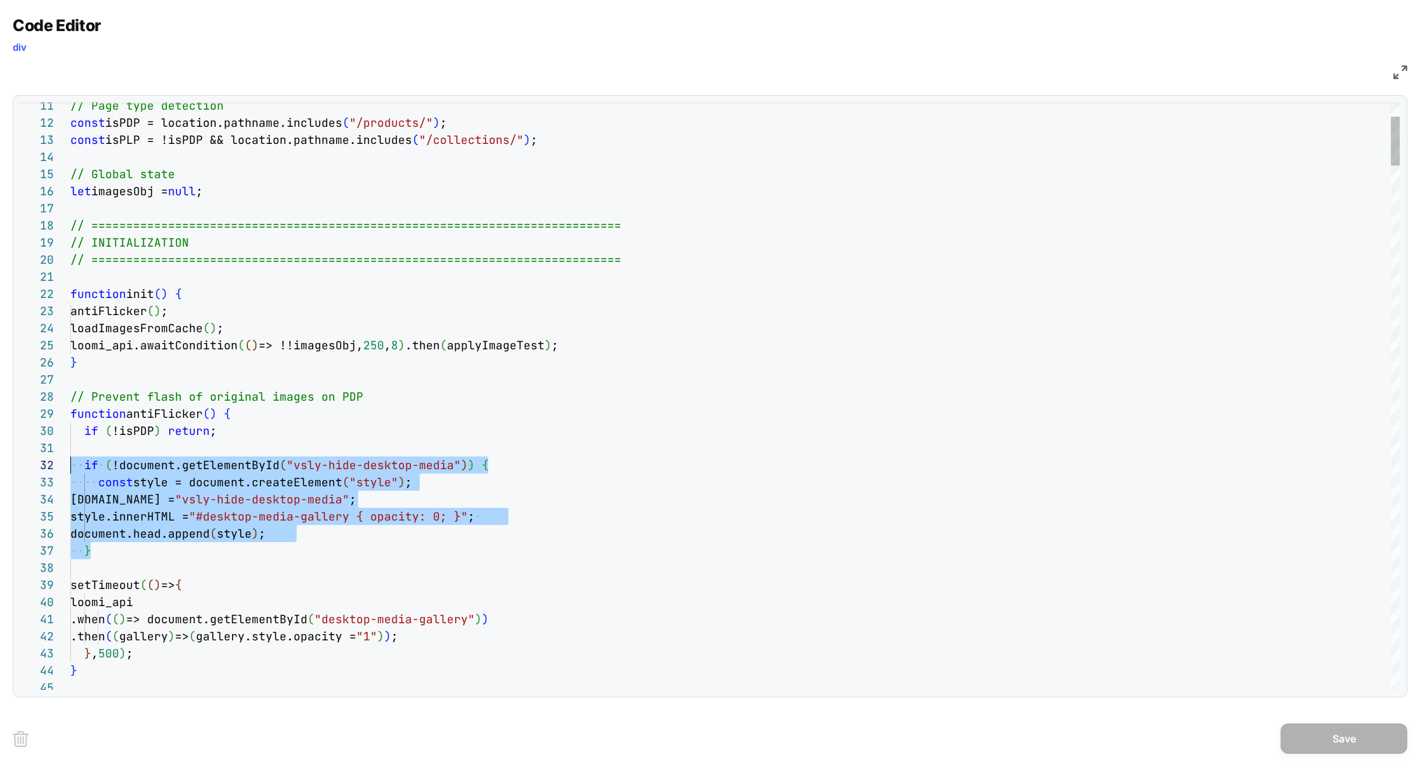
scroll to position [16, 0]
drag, startPoint x: 111, startPoint y: 553, endPoint x: 48, endPoint y: 464, distance: 109.1
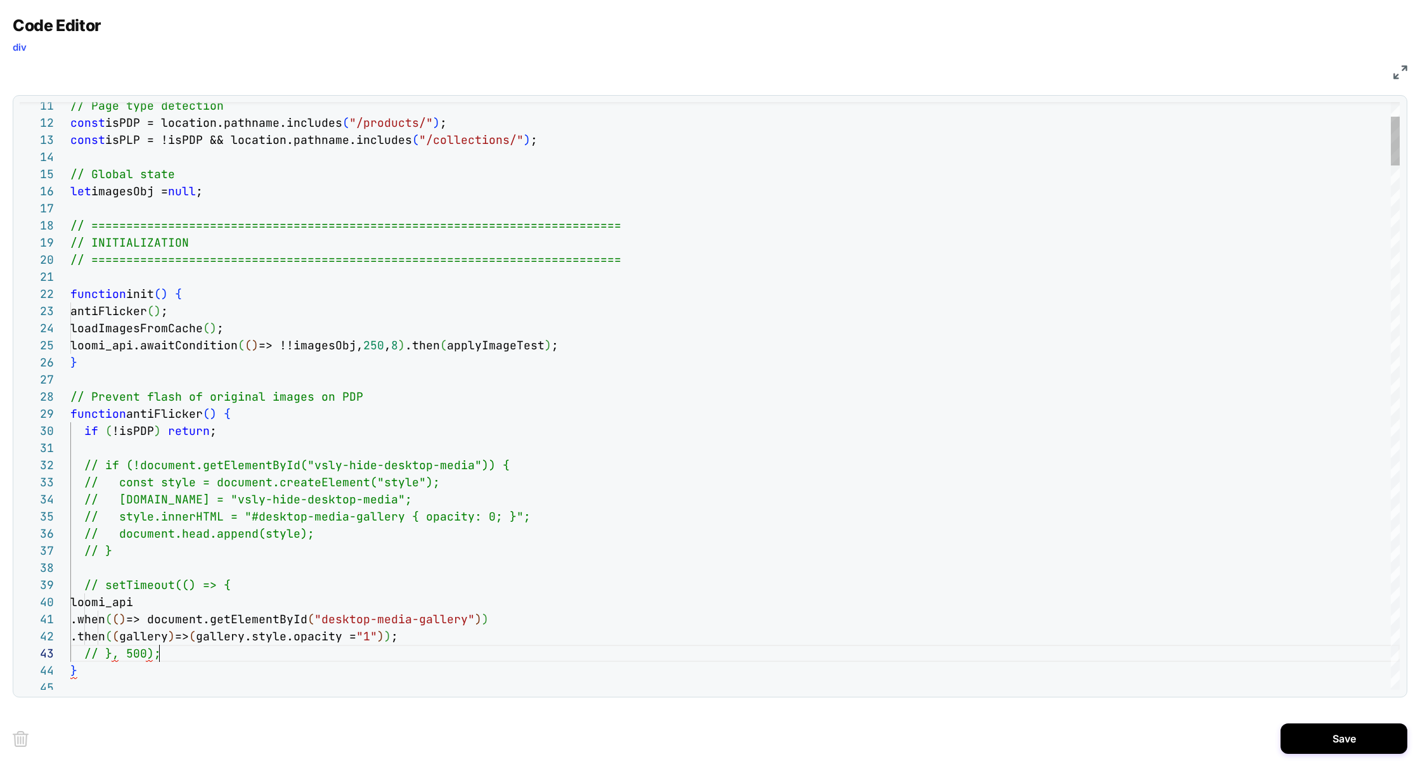
scroll to position [34, 89]
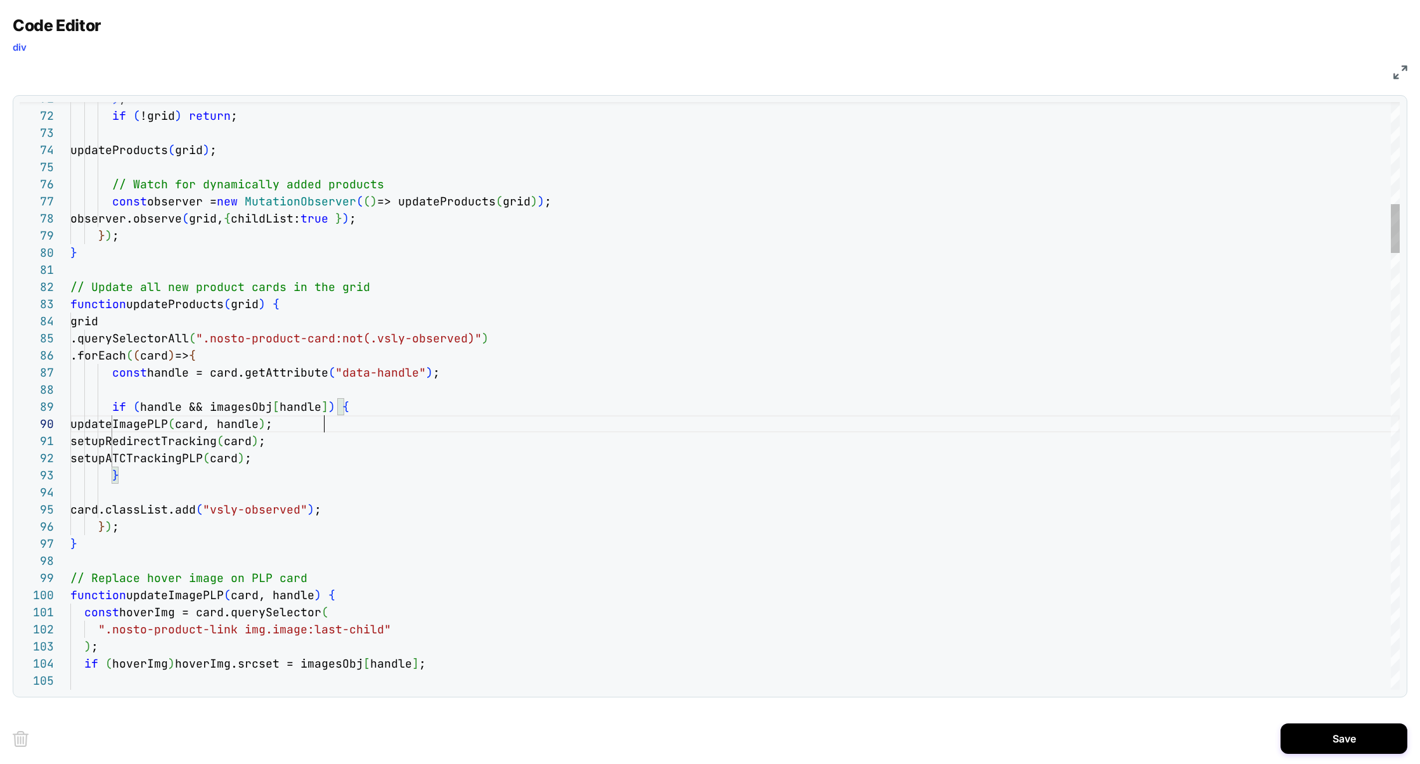
scroll to position [153, 254]
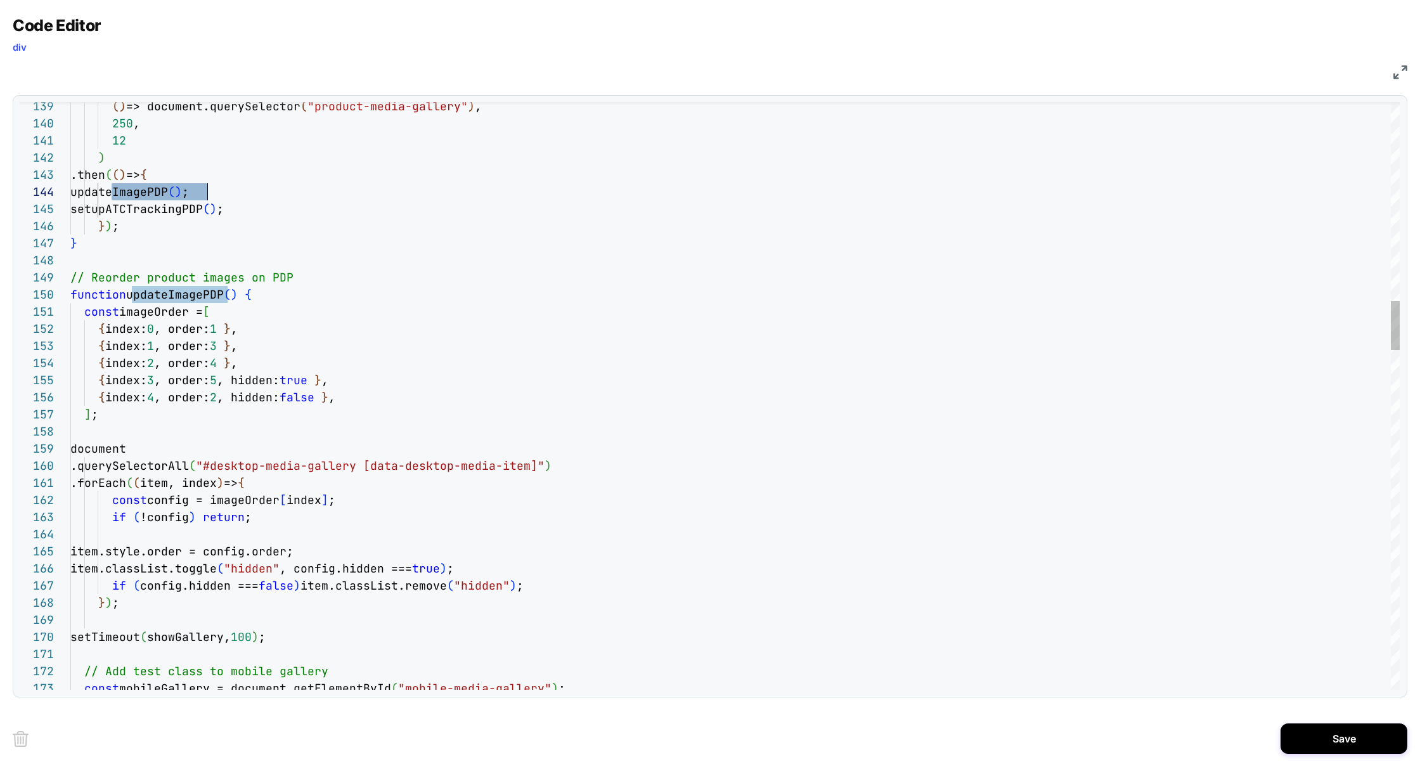
type textarea "**********"
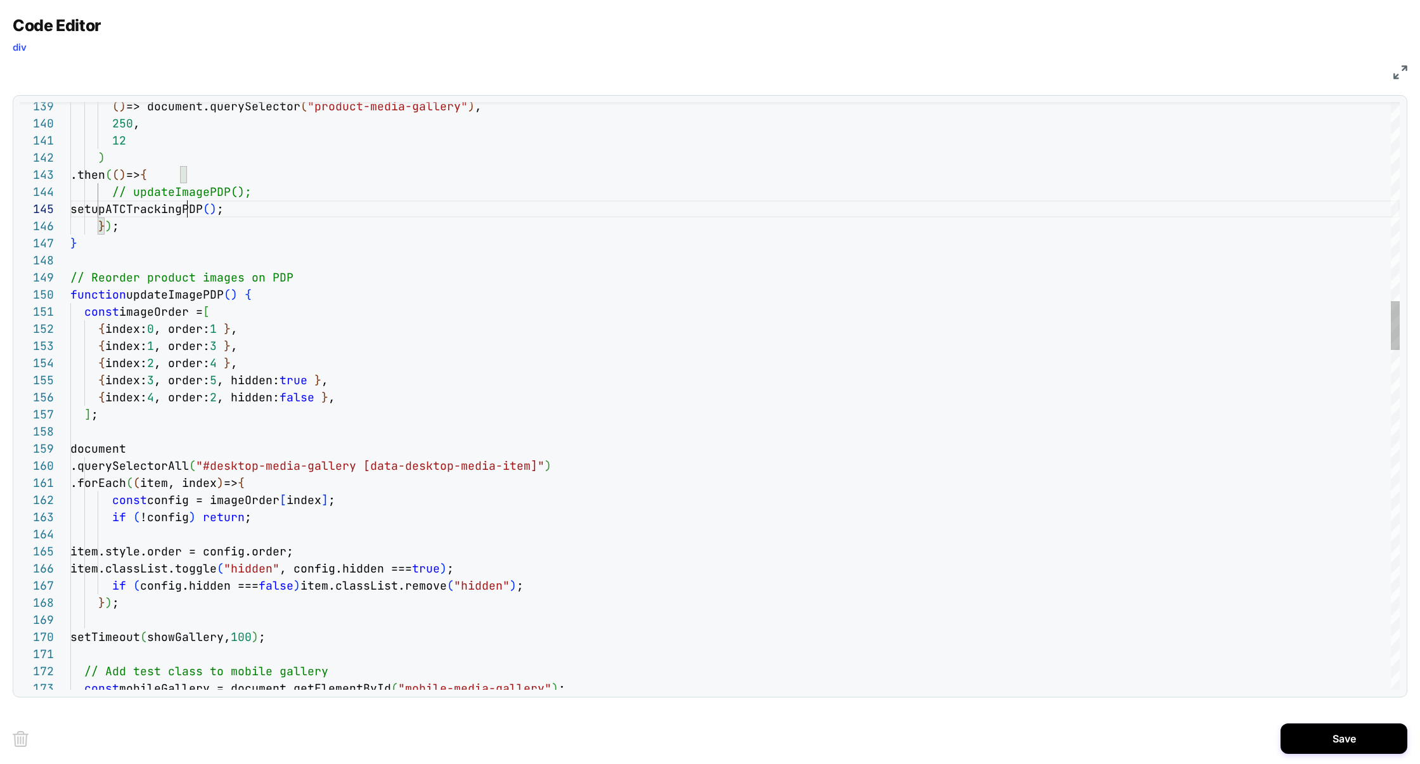
scroll to position [68, 171]
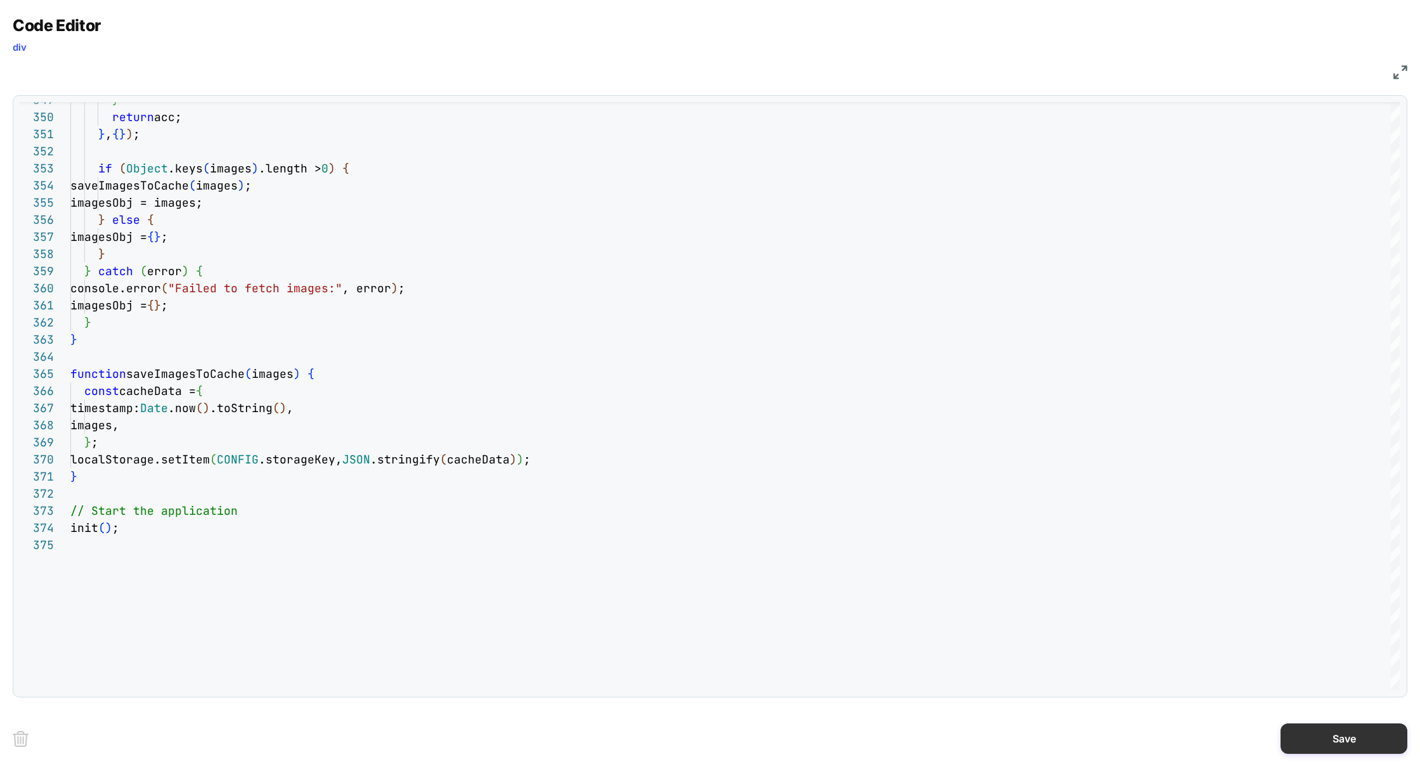
click at [1336, 734] on button "Save" at bounding box center [1344, 738] width 127 height 30
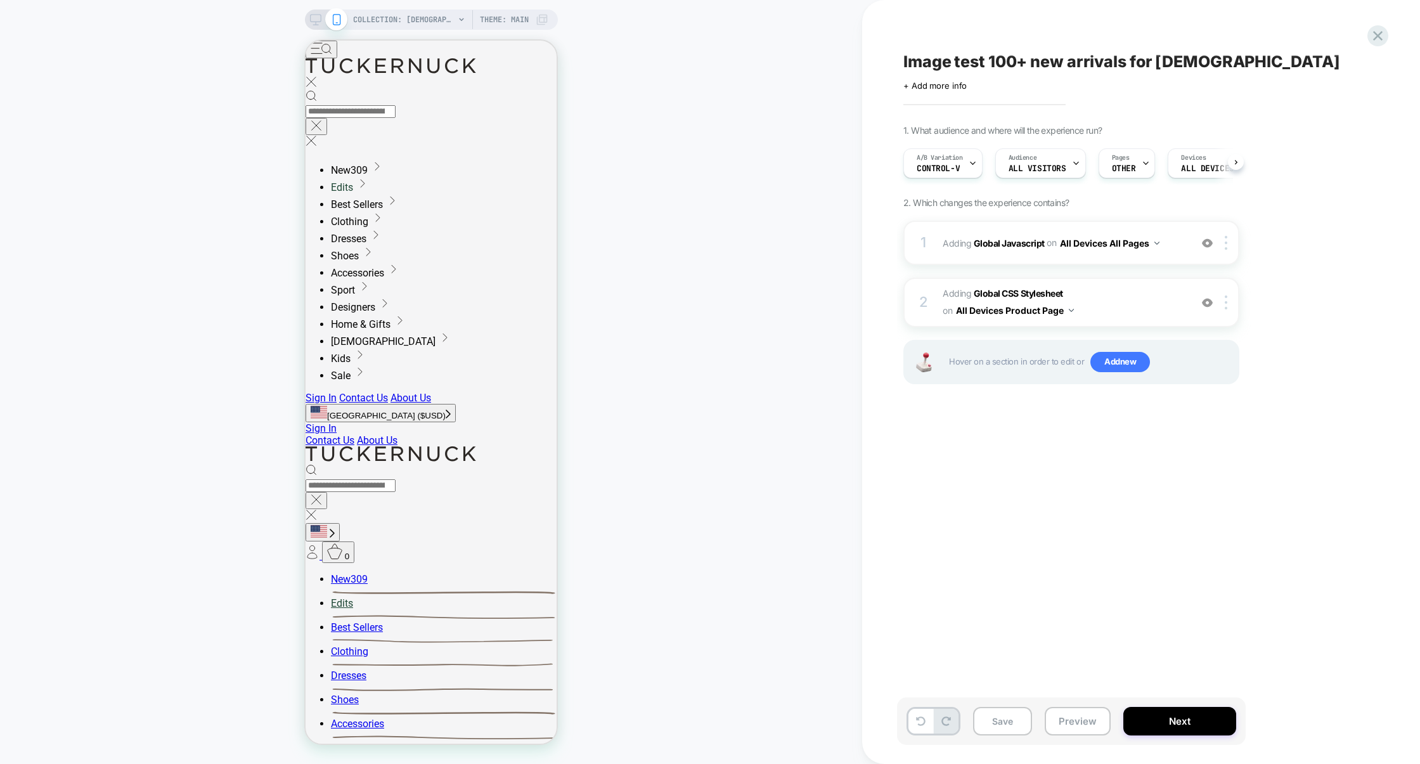
scroll to position [0, 1]
click at [1206, 302] on img at bounding box center [1207, 302] width 11 height 11
click at [1229, 304] on div at bounding box center [1228, 302] width 21 height 14
click at [1118, 297] on span "Adding Global CSS Stylesheet on All Devices Product Page" at bounding box center [1064, 302] width 242 height 34
click at [1109, 297] on span "Adding Global CSS Stylesheet on All Devices Product Page" at bounding box center [1064, 302] width 242 height 34
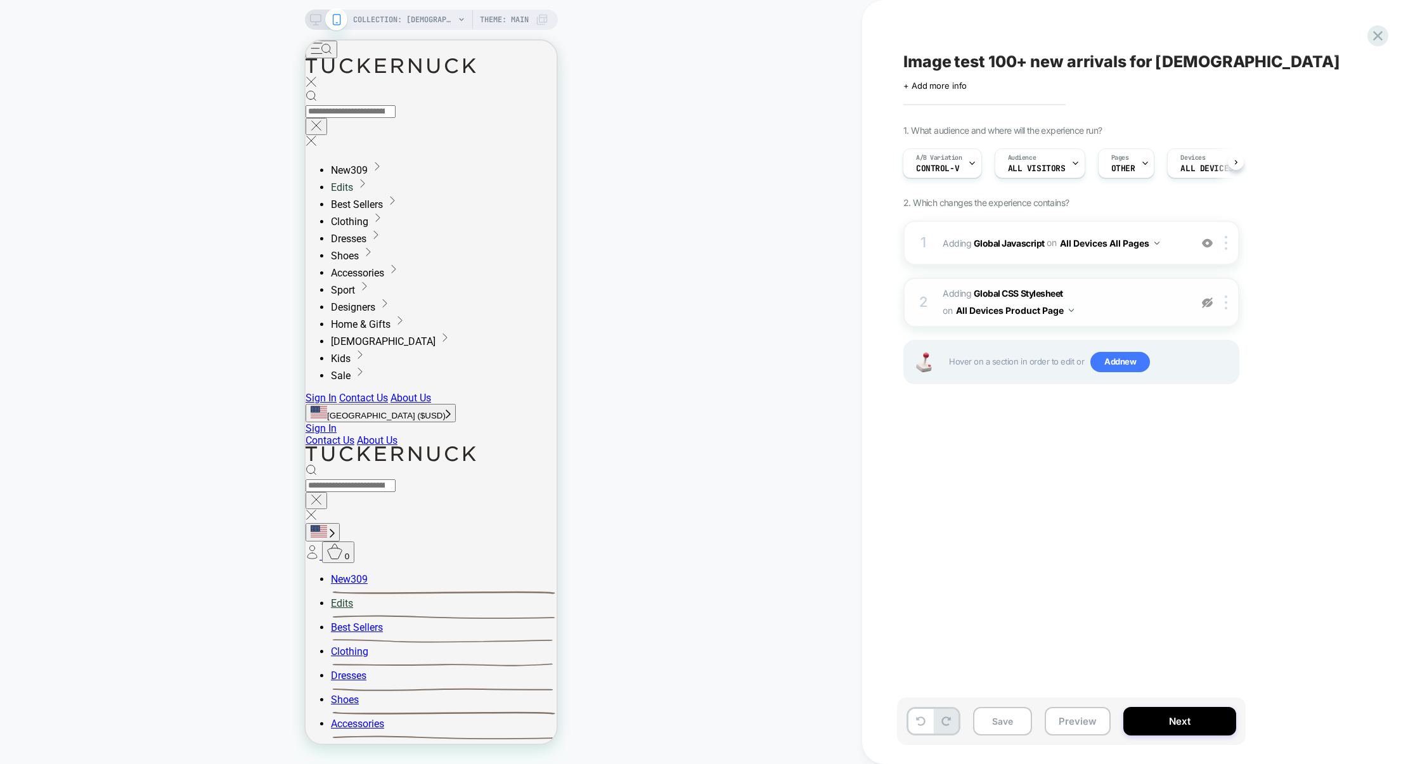
click at [1043, 309] on button "All Devices Product Page" at bounding box center [1015, 310] width 118 height 18
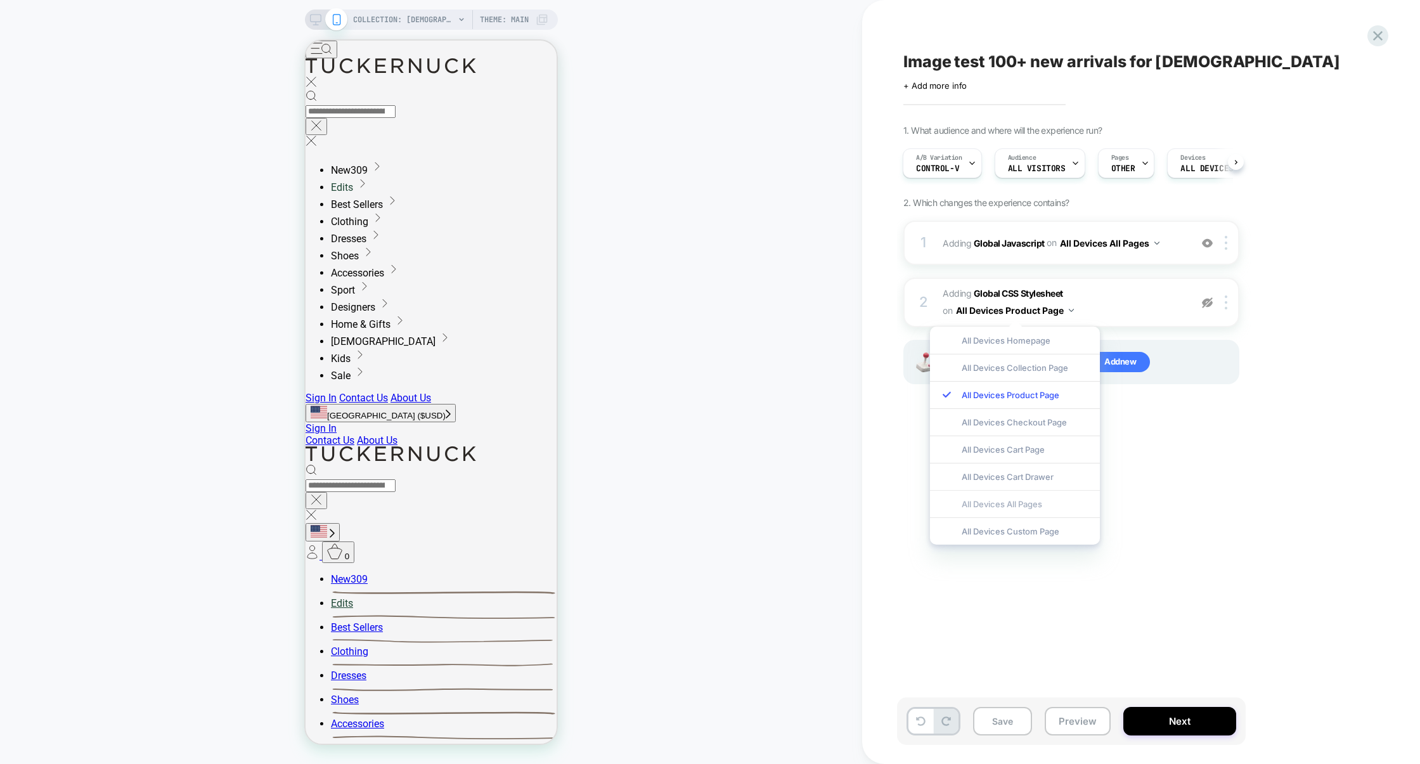
click at [1015, 505] on div "All Devices All Pages" at bounding box center [1015, 503] width 170 height 27
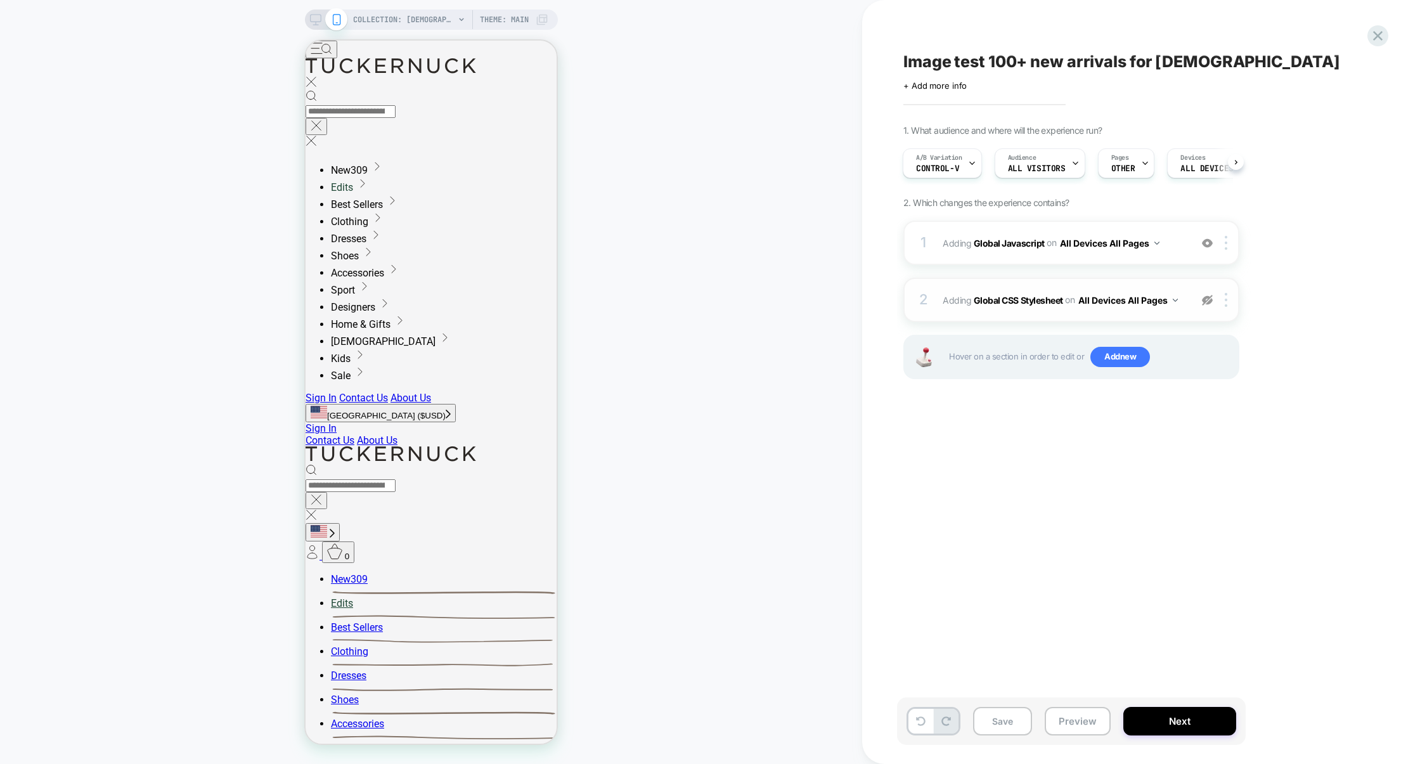
click at [1118, 315] on div "2 Adding Global CSS Stylesheet on All Devices All Pages Target Mobile Delete" at bounding box center [1071, 300] width 336 height 44
click at [1205, 300] on img at bounding box center [1207, 300] width 11 height 11
click at [1095, 314] on div "2 Adding Global CSS Stylesheet on All Devices All Pages Add Before Add After Ta…" at bounding box center [1071, 300] width 336 height 44
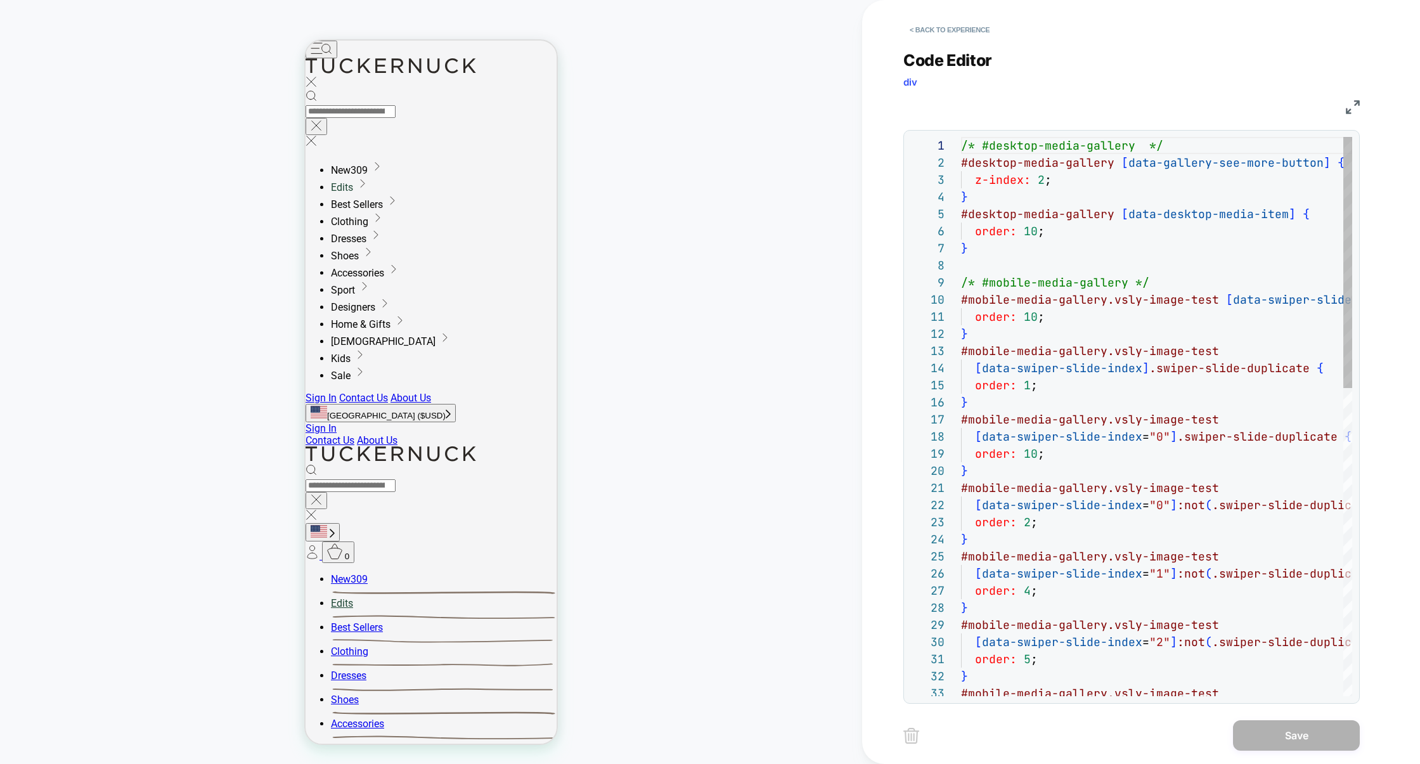
scroll to position [171, 0]
click at [965, 38] on button "< Back to experience" at bounding box center [949, 30] width 93 height 20
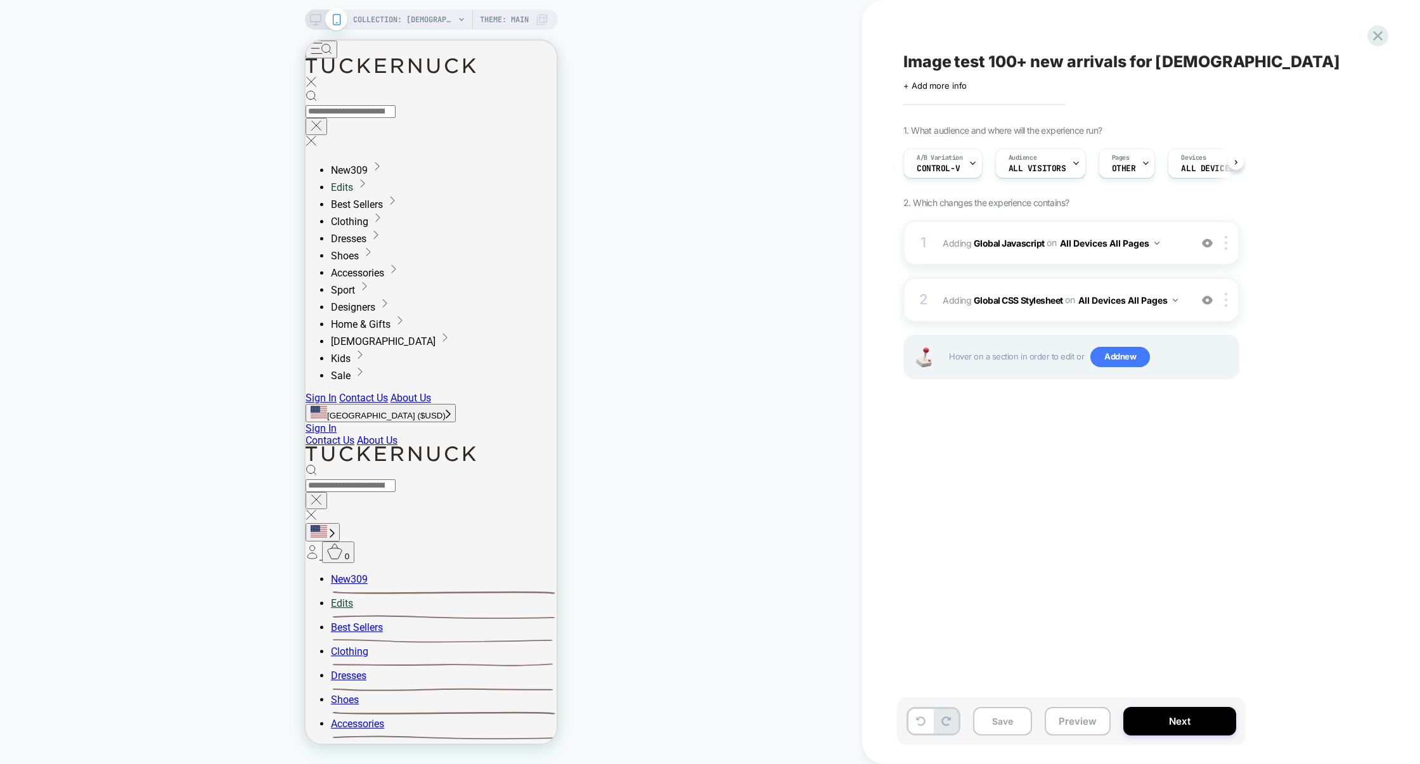
scroll to position [0, 1]
click at [1231, 295] on div at bounding box center [1228, 300] width 21 height 14
click at [1231, 302] on div at bounding box center [1228, 300] width 21 height 14
click at [1192, 441] on div "Delete" at bounding box center [1228, 436] width 113 height 34
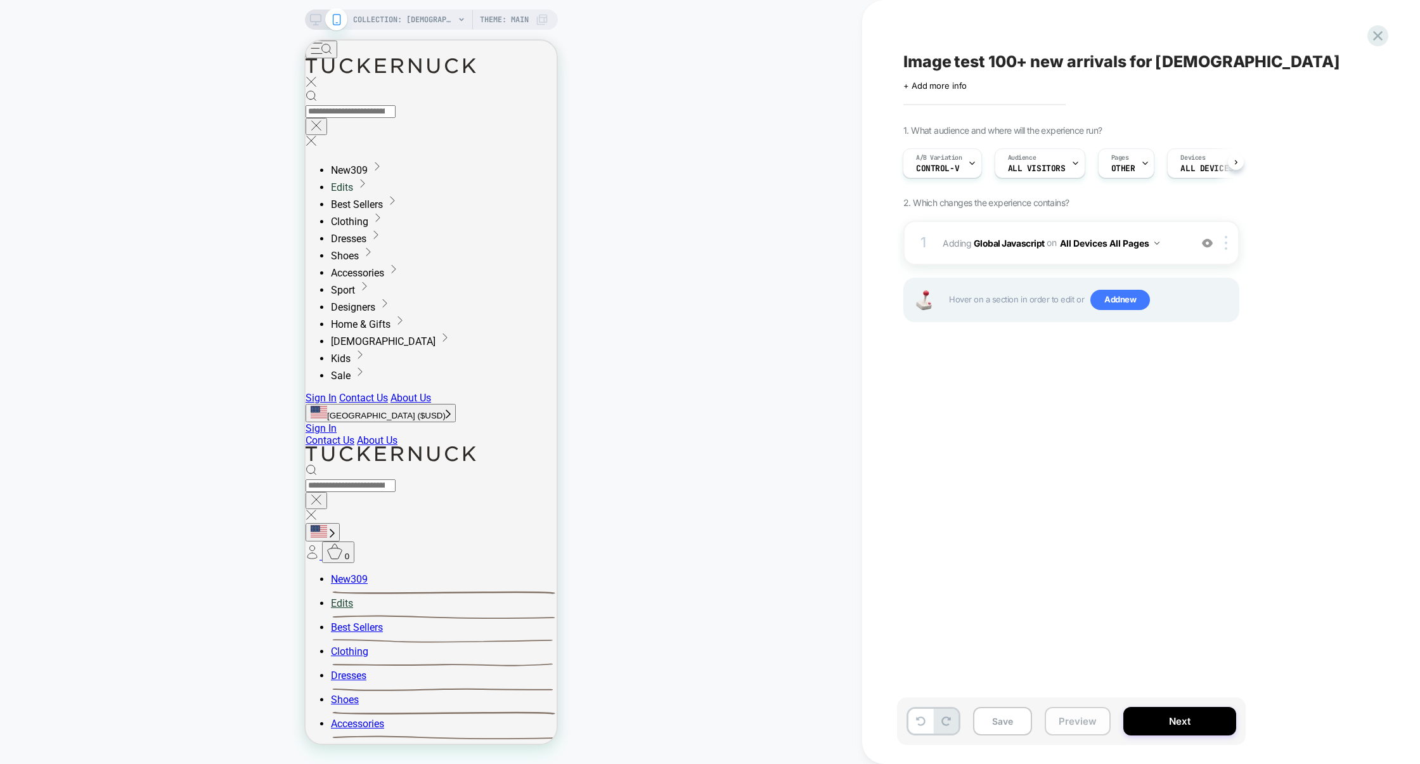
click at [1066, 725] on button "Preview" at bounding box center [1078, 721] width 66 height 29
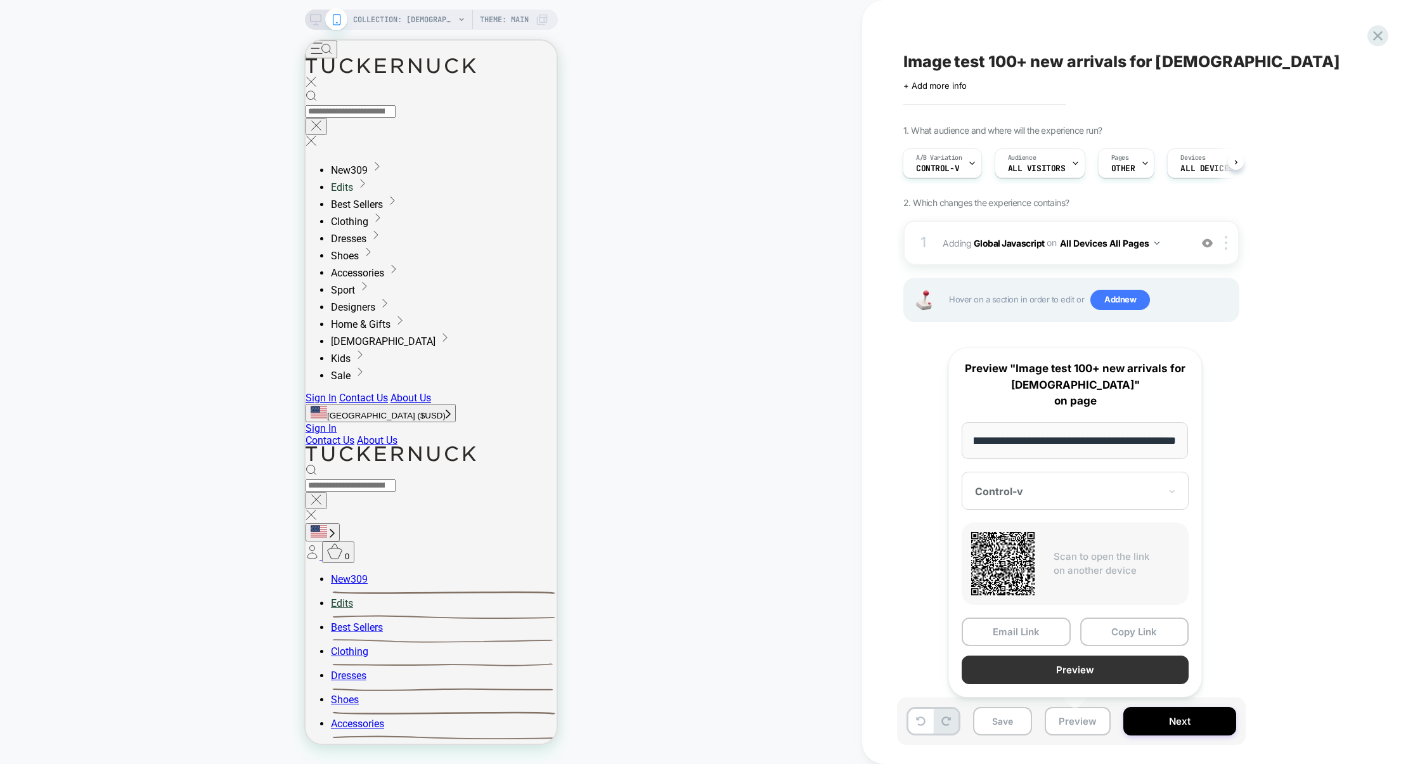
scroll to position [0, 0]
click at [1070, 675] on button "Preview" at bounding box center [1075, 669] width 227 height 29
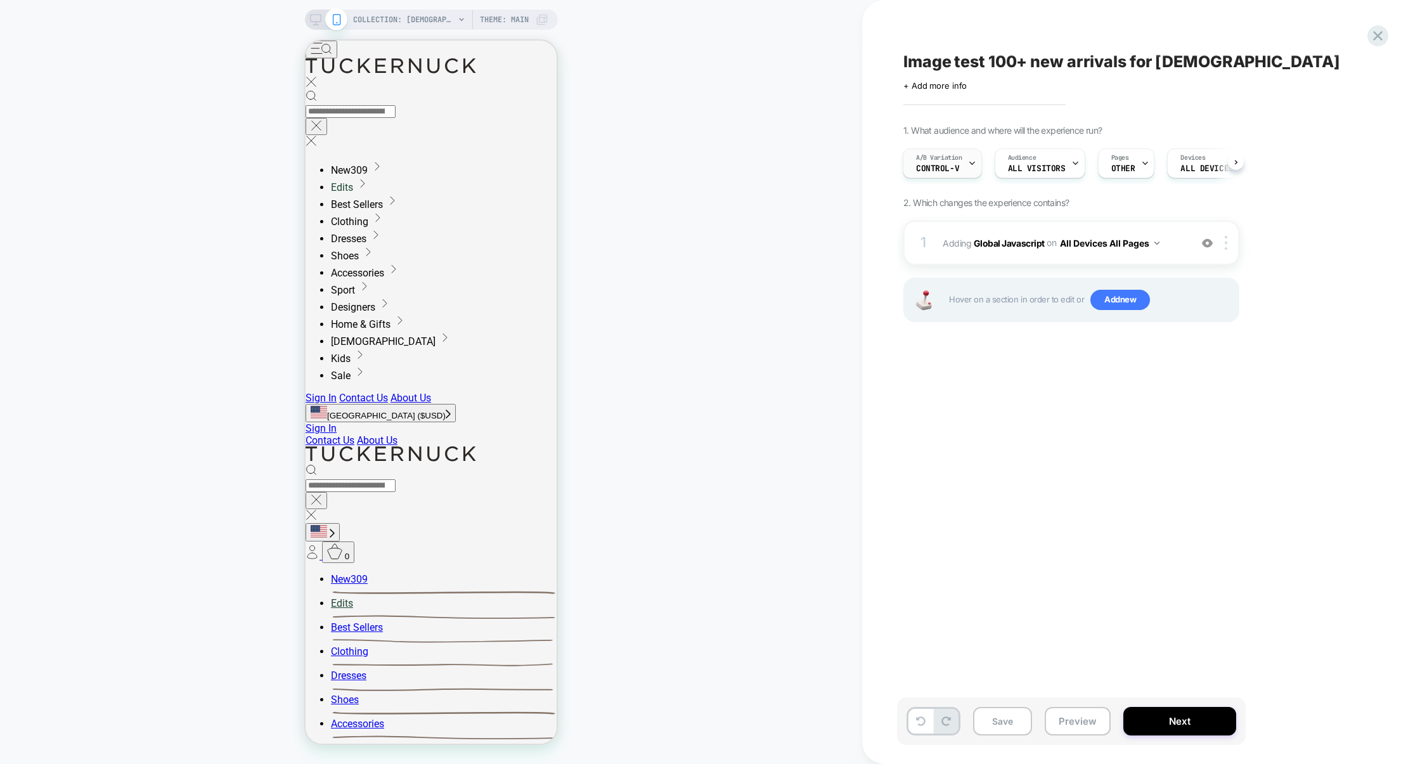
click at [968, 174] on div at bounding box center [972, 163] width 8 height 29
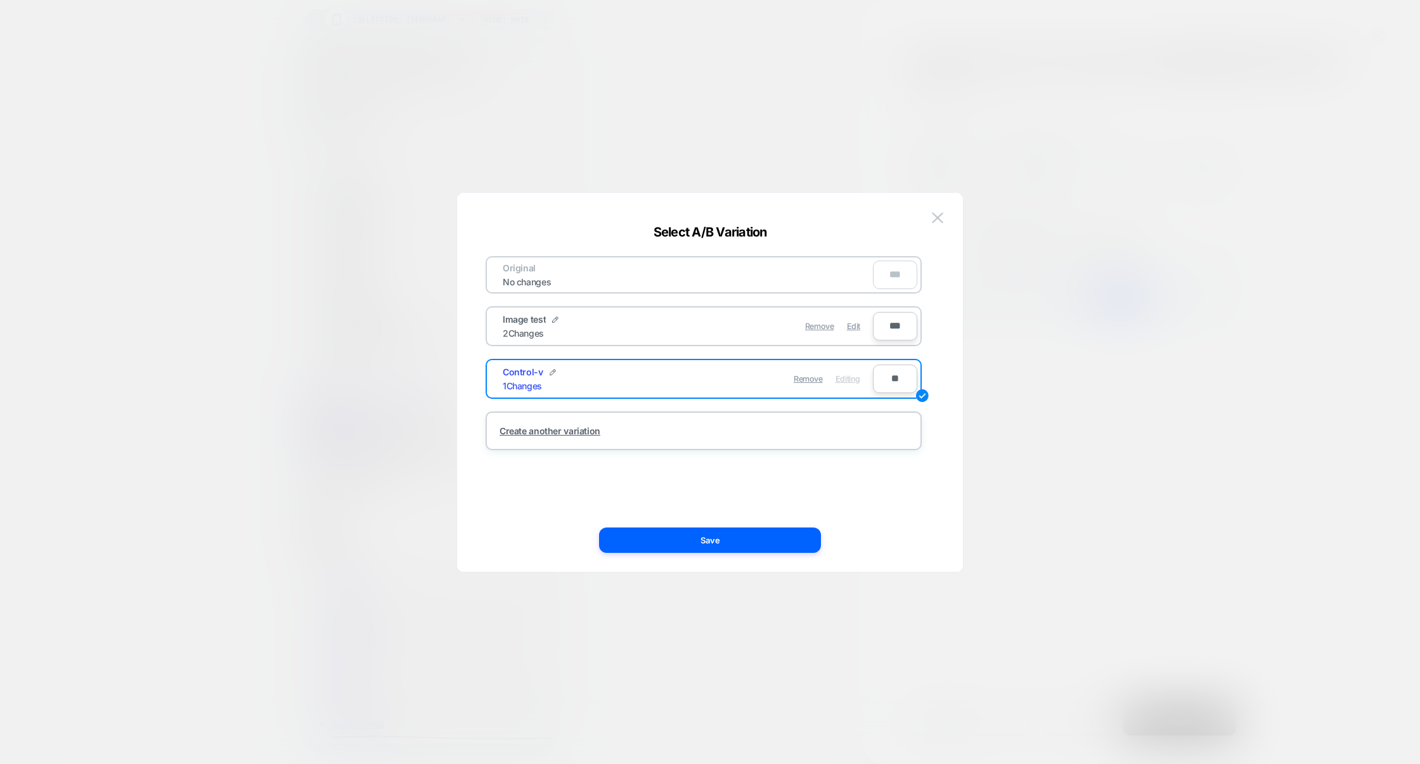
click at [1121, 347] on div at bounding box center [710, 382] width 1420 height 764
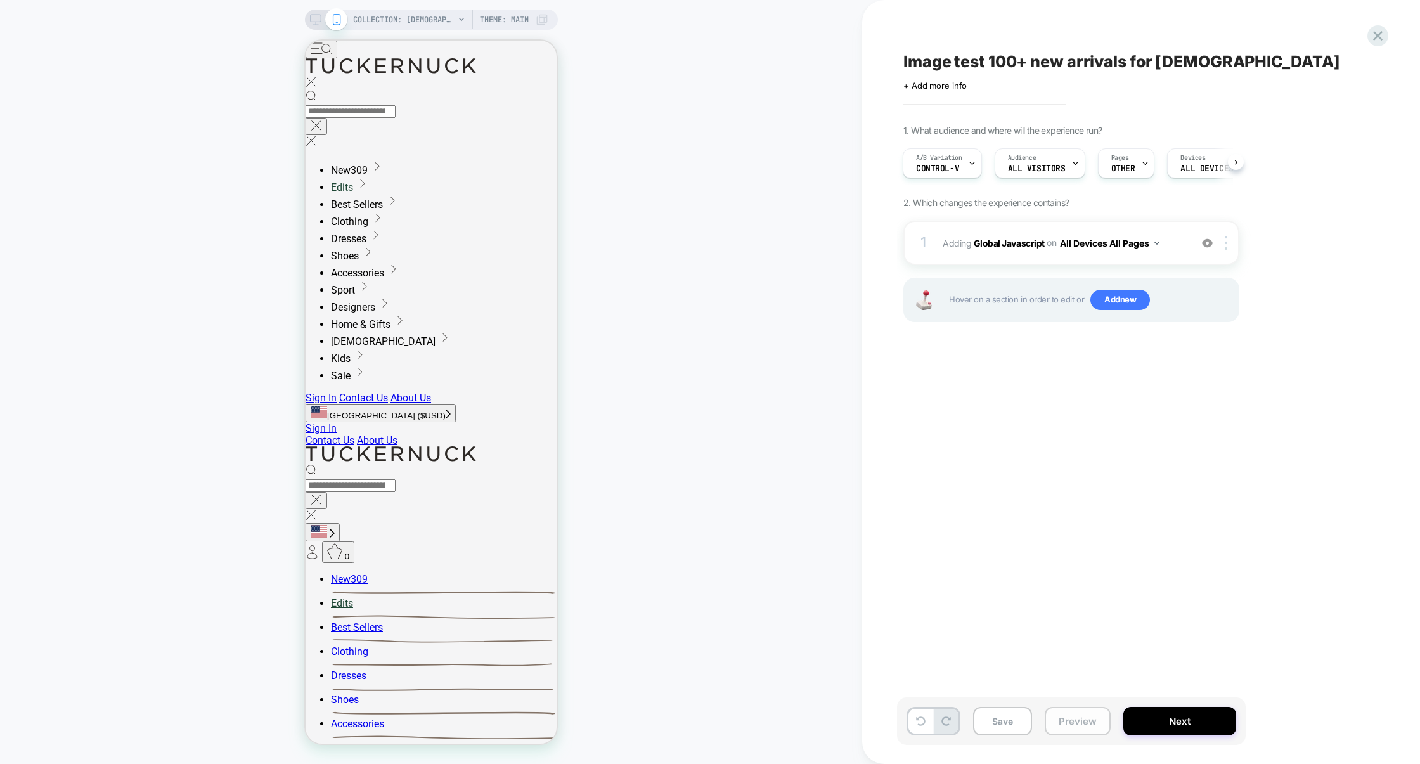
click at [1079, 731] on button "Preview" at bounding box center [1078, 721] width 66 height 29
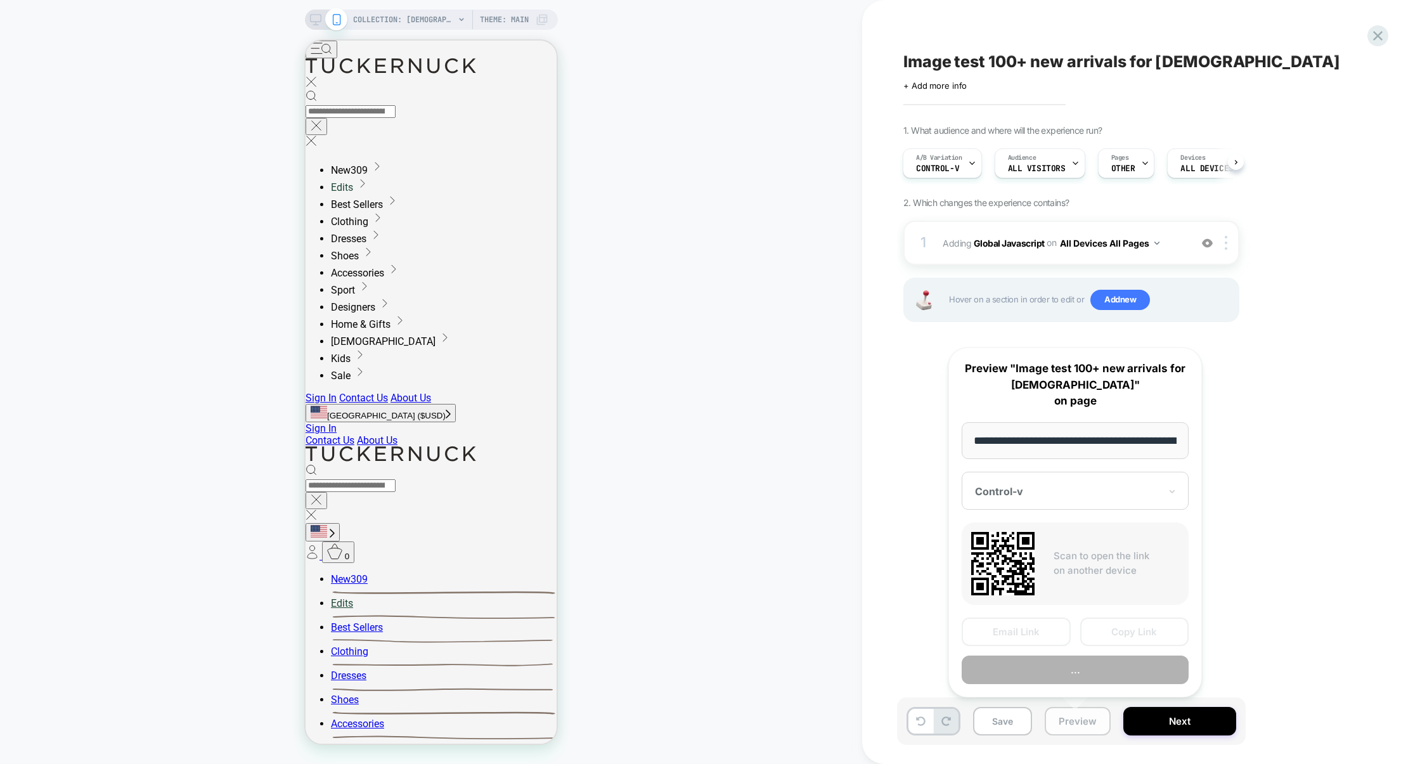
scroll to position [0, 145]
click at [1137, 489] on div at bounding box center [1067, 491] width 185 height 13
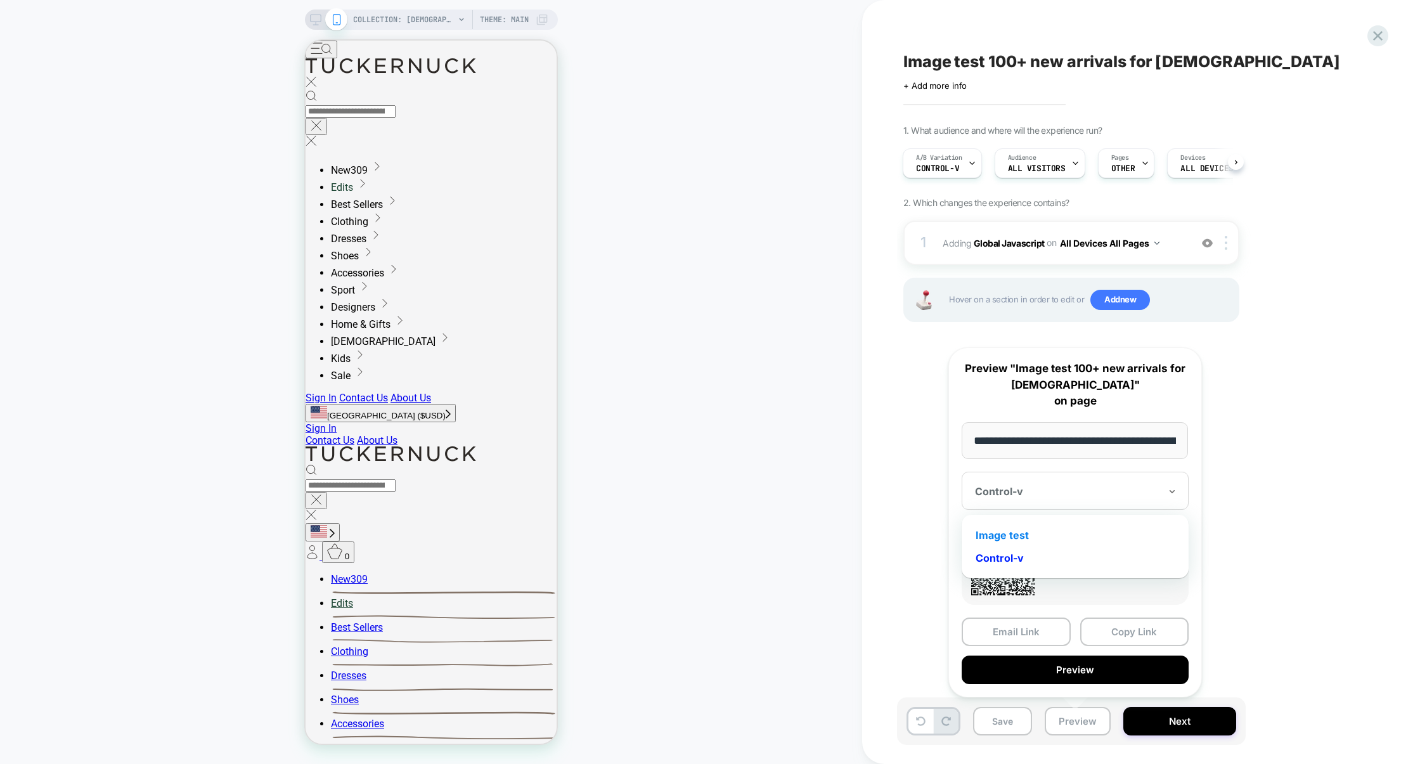
click at [1040, 534] on div "Image test" at bounding box center [1075, 535] width 214 height 23
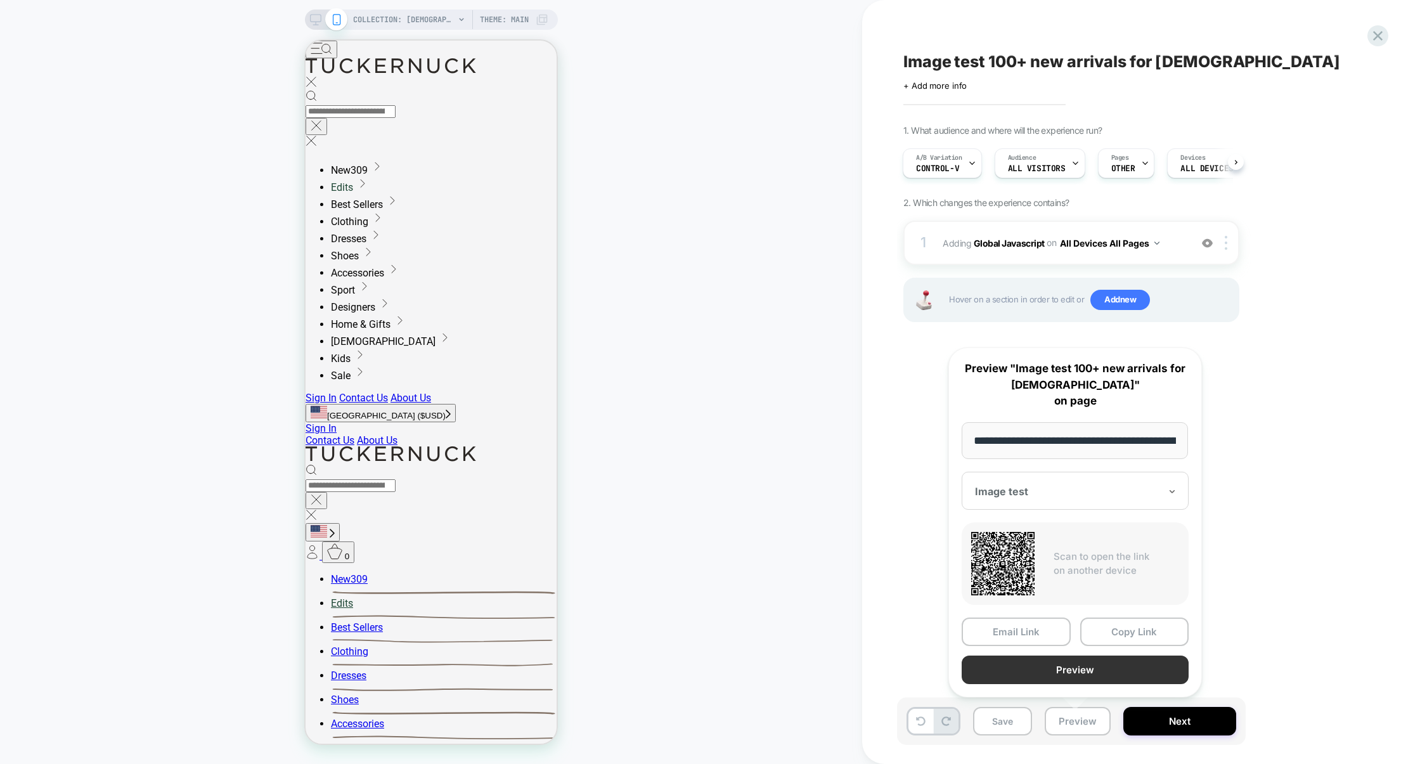
click at [1107, 675] on button "Preview" at bounding box center [1075, 669] width 227 height 29
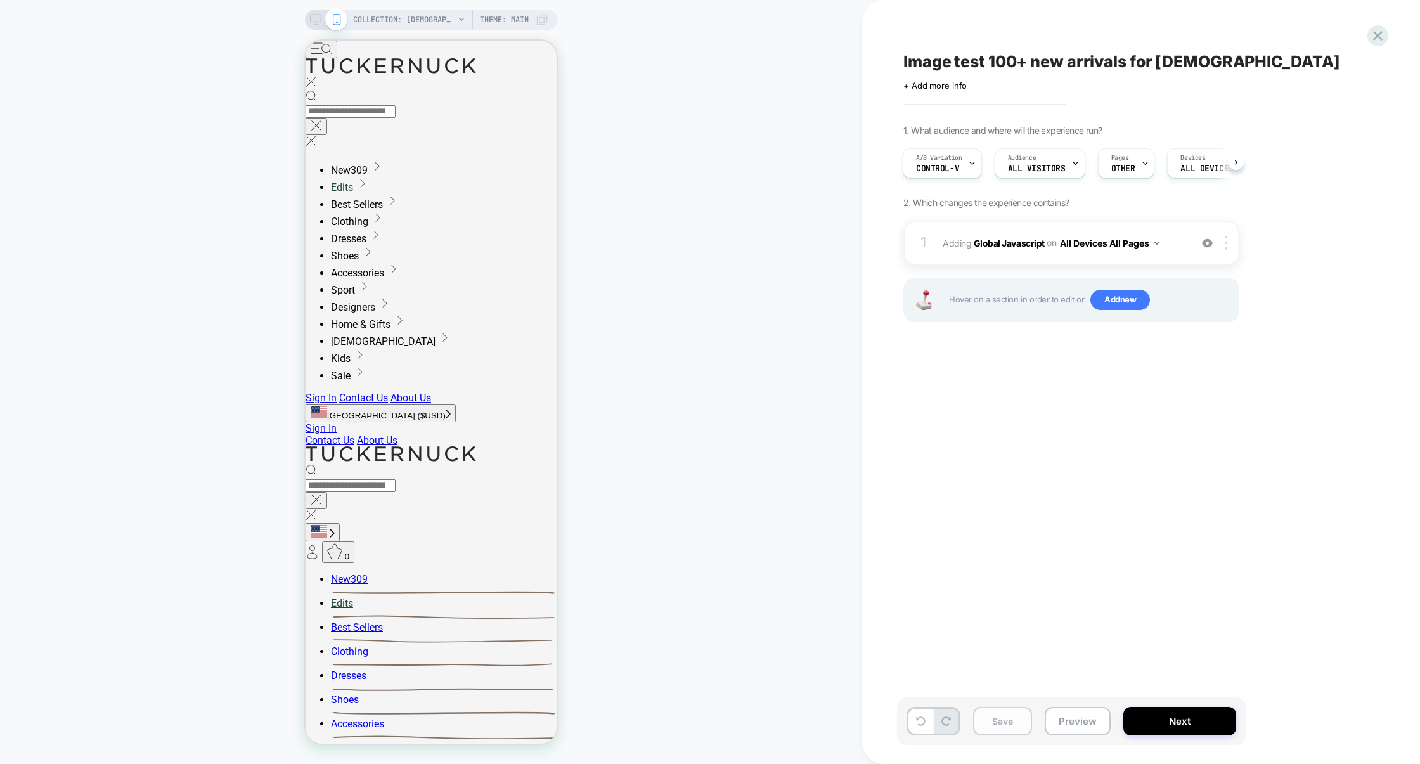
click at [996, 719] on button "Save" at bounding box center [1002, 721] width 59 height 29
click at [1055, 718] on button "Preview" at bounding box center [1078, 721] width 66 height 29
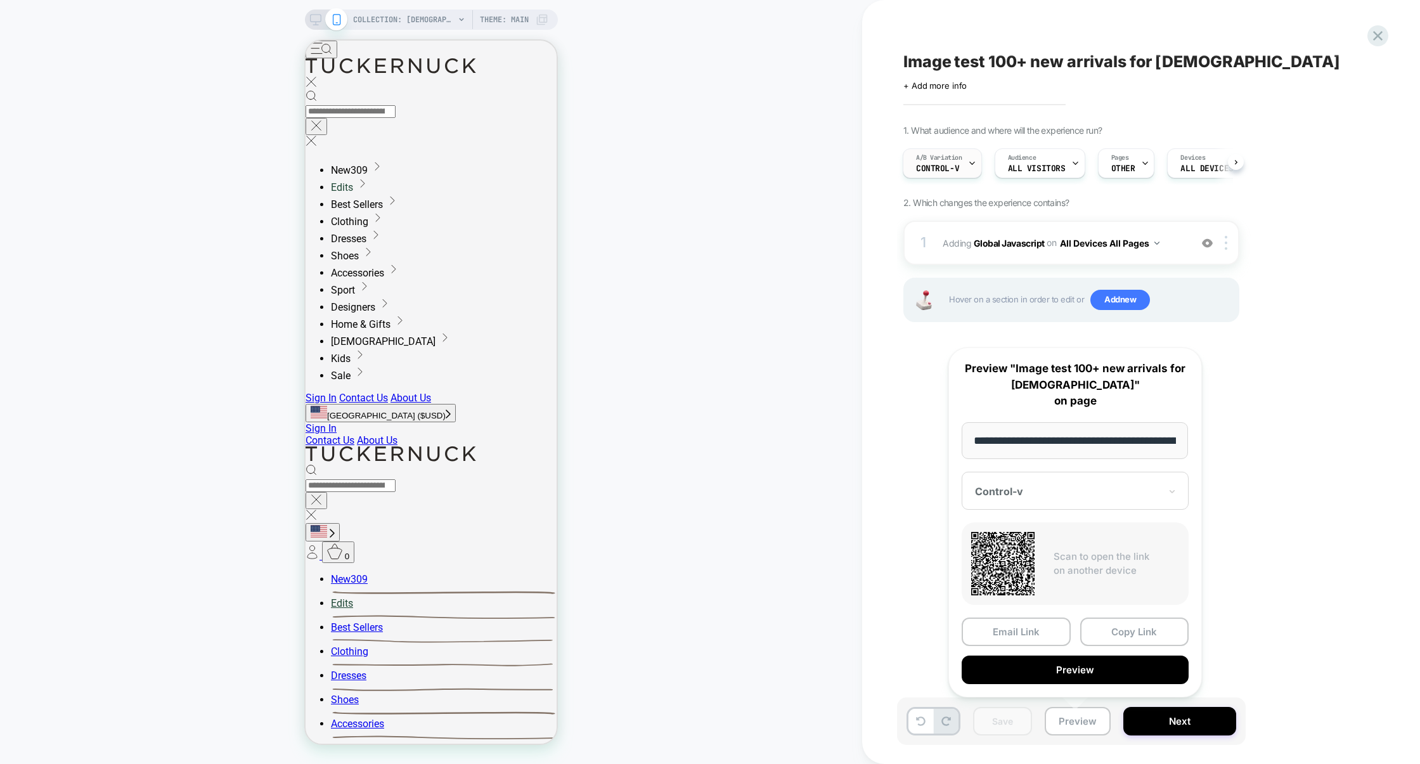
click at [973, 172] on div at bounding box center [972, 163] width 8 height 29
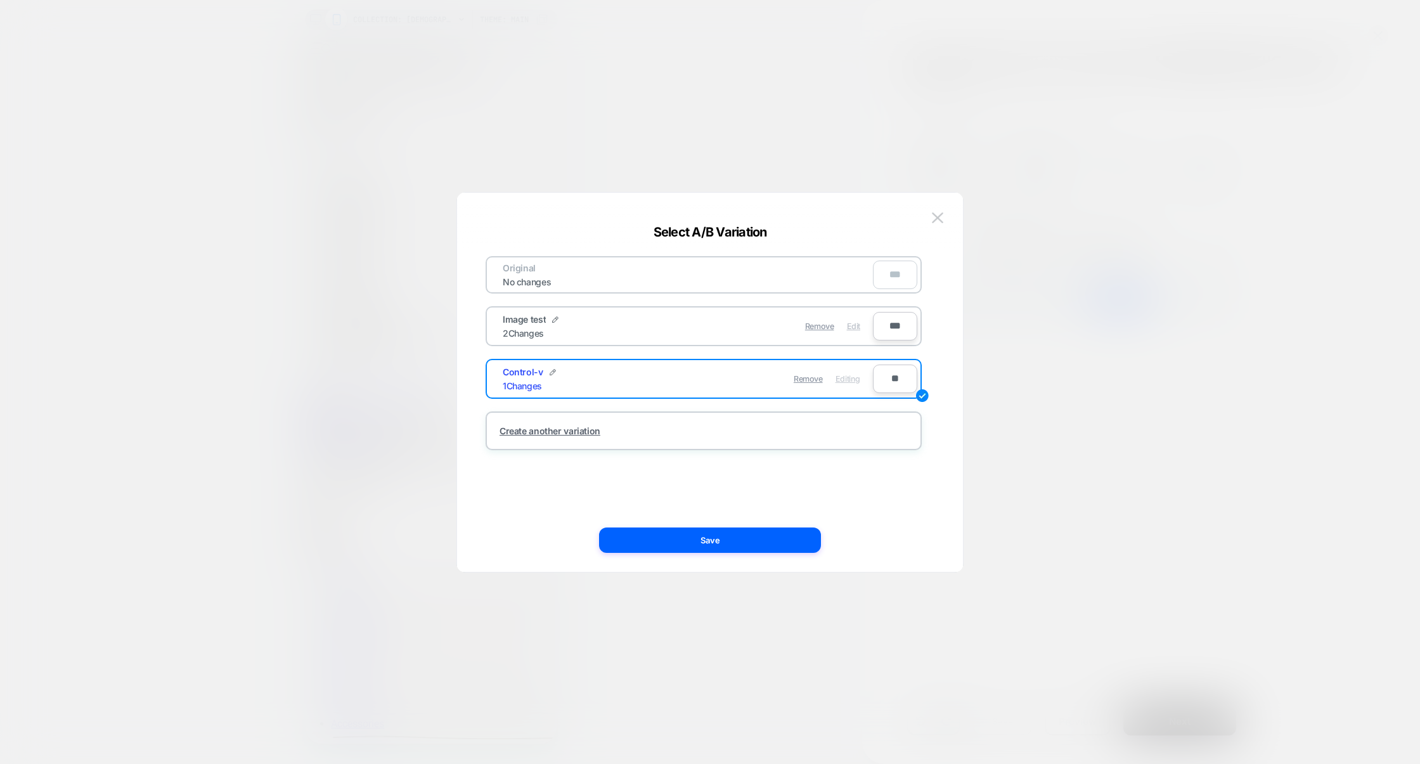
click at [853, 328] on span "Edit" at bounding box center [853, 326] width 13 height 10
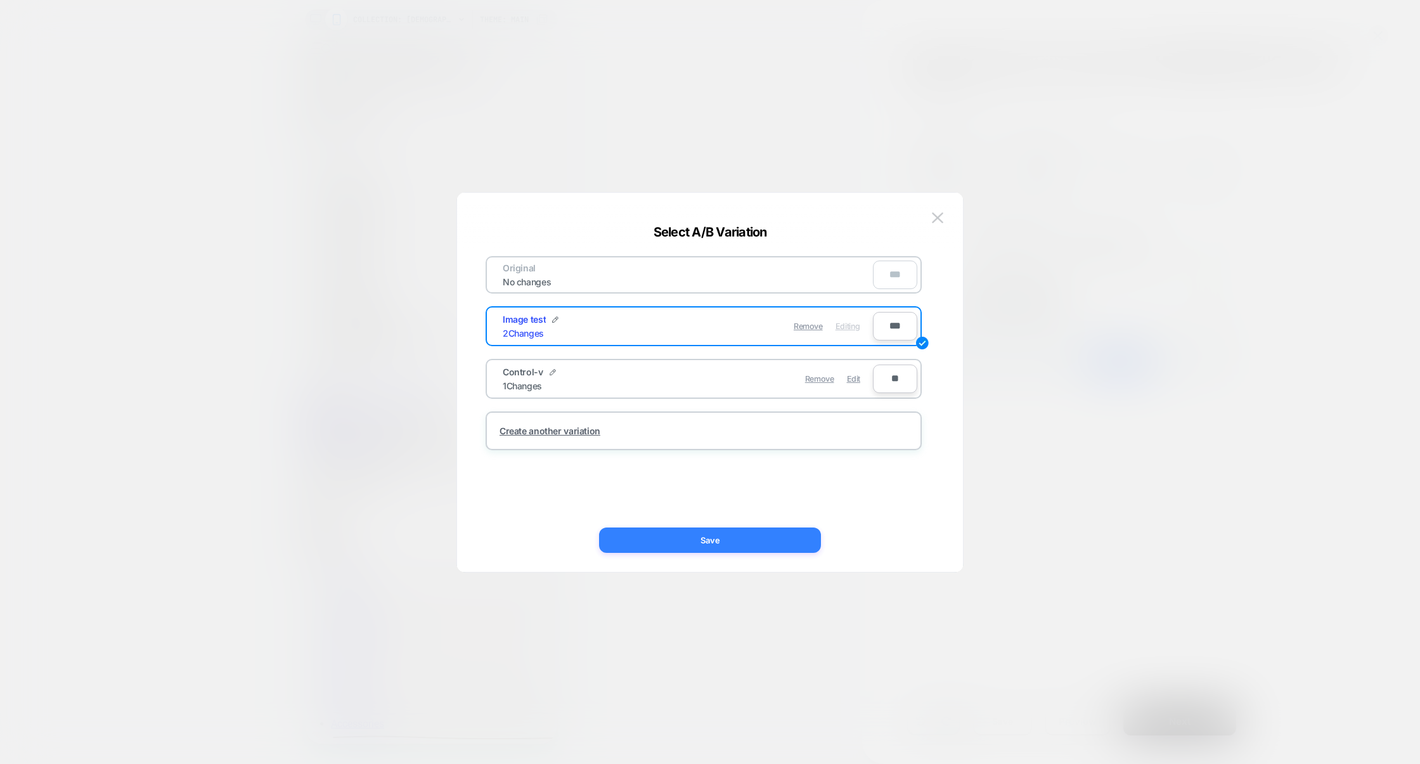
click at [750, 537] on button "Save" at bounding box center [710, 539] width 222 height 25
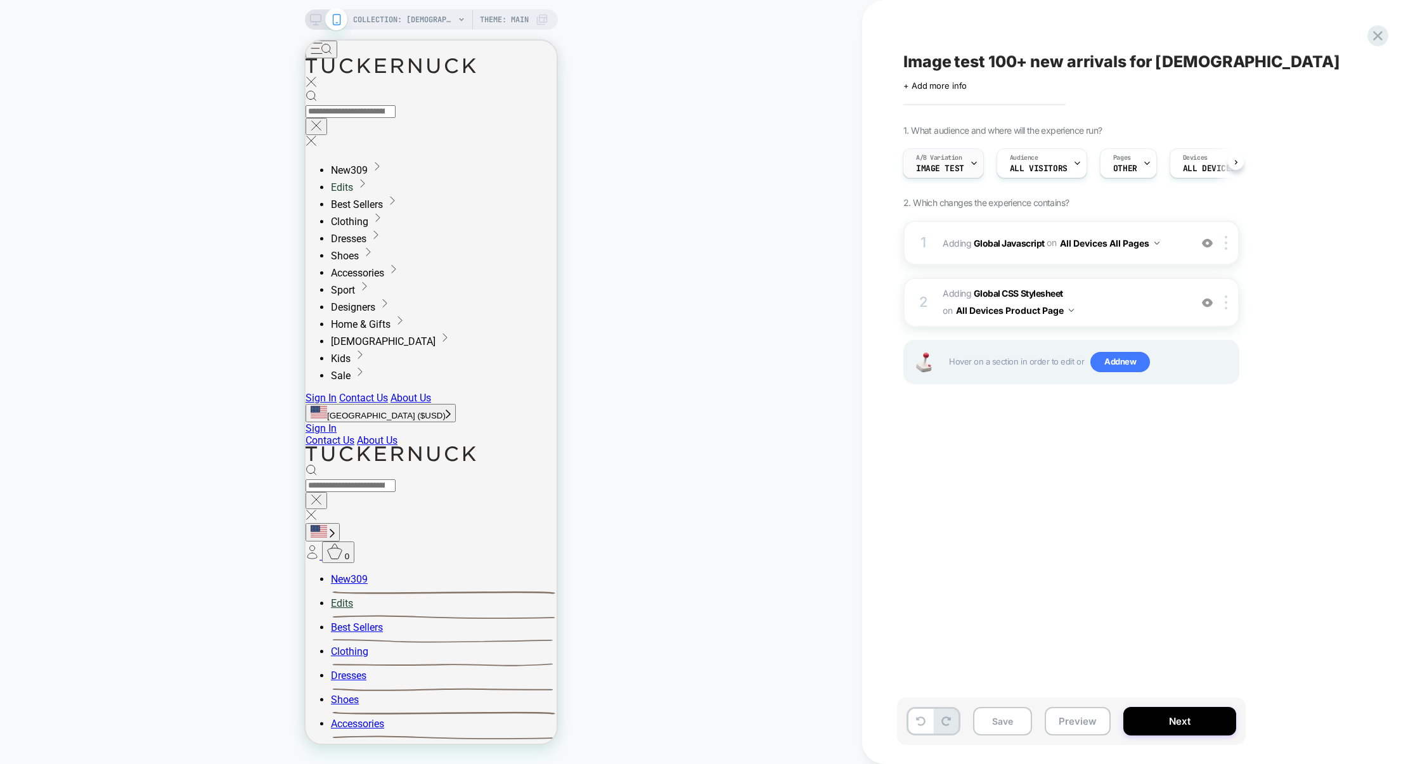
click at [943, 165] on span "Image test" at bounding box center [940, 168] width 48 height 9
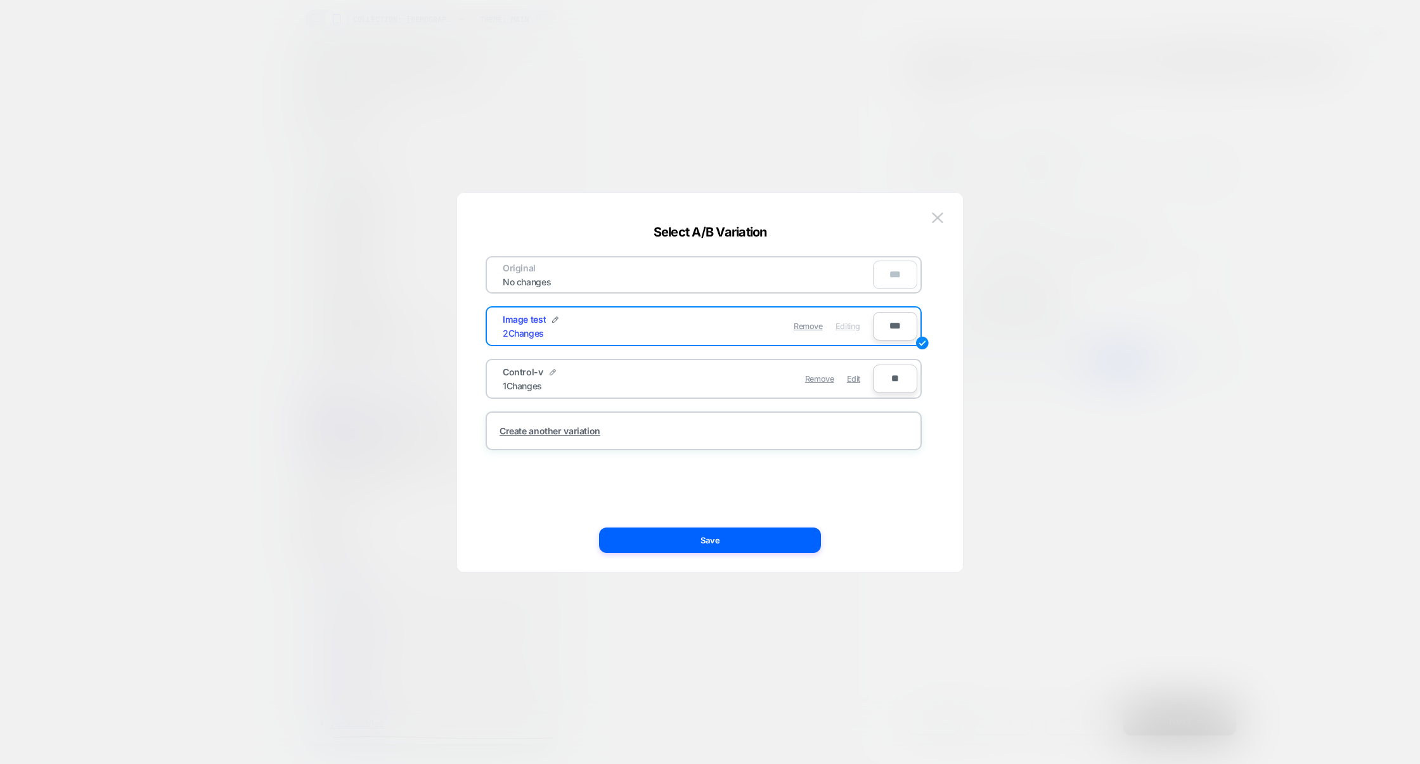
click at [1060, 503] on div at bounding box center [710, 382] width 1420 height 764
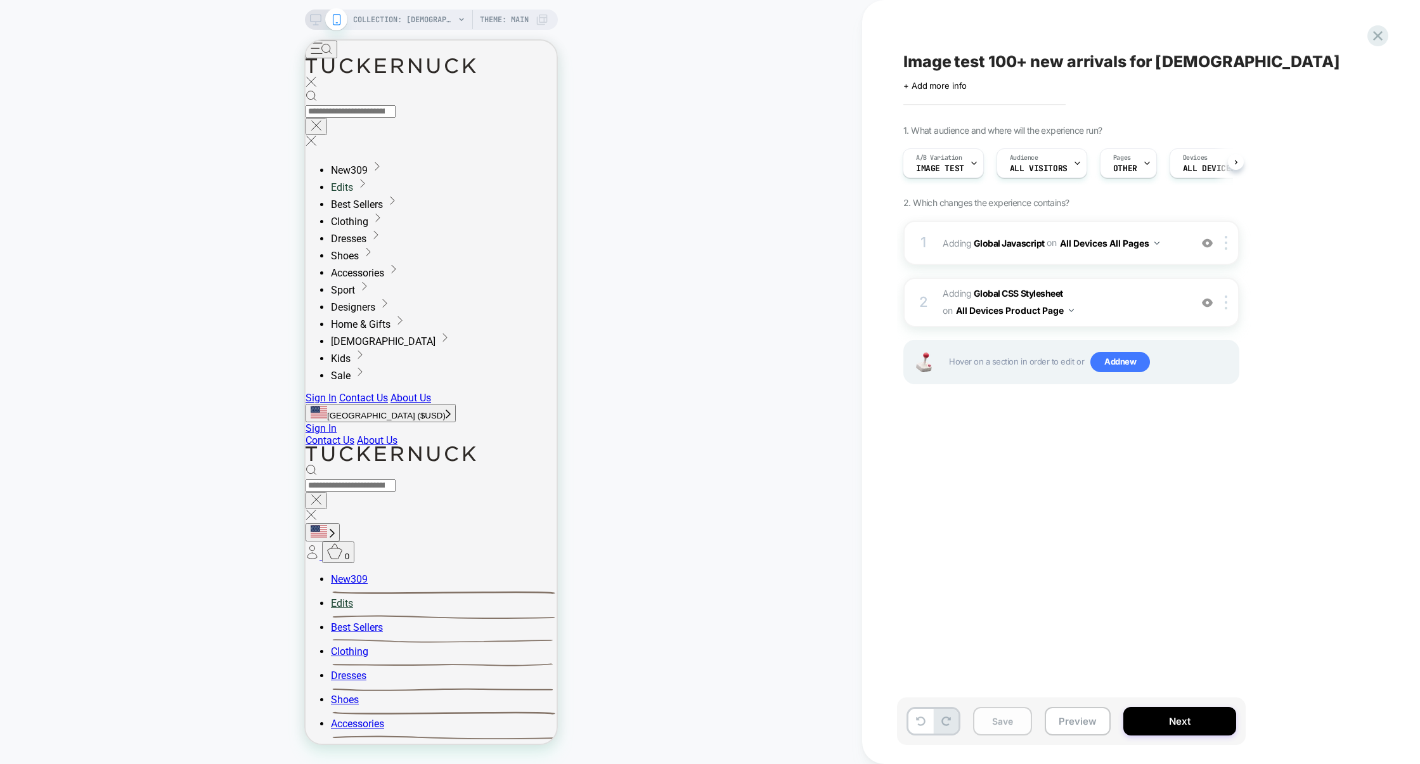
click at [1000, 718] on button "Save" at bounding box center [1002, 721] width 59 height 29
click at [1078, 726] on button "Preview" at bounding box center [1078, 721] width 66 height 29
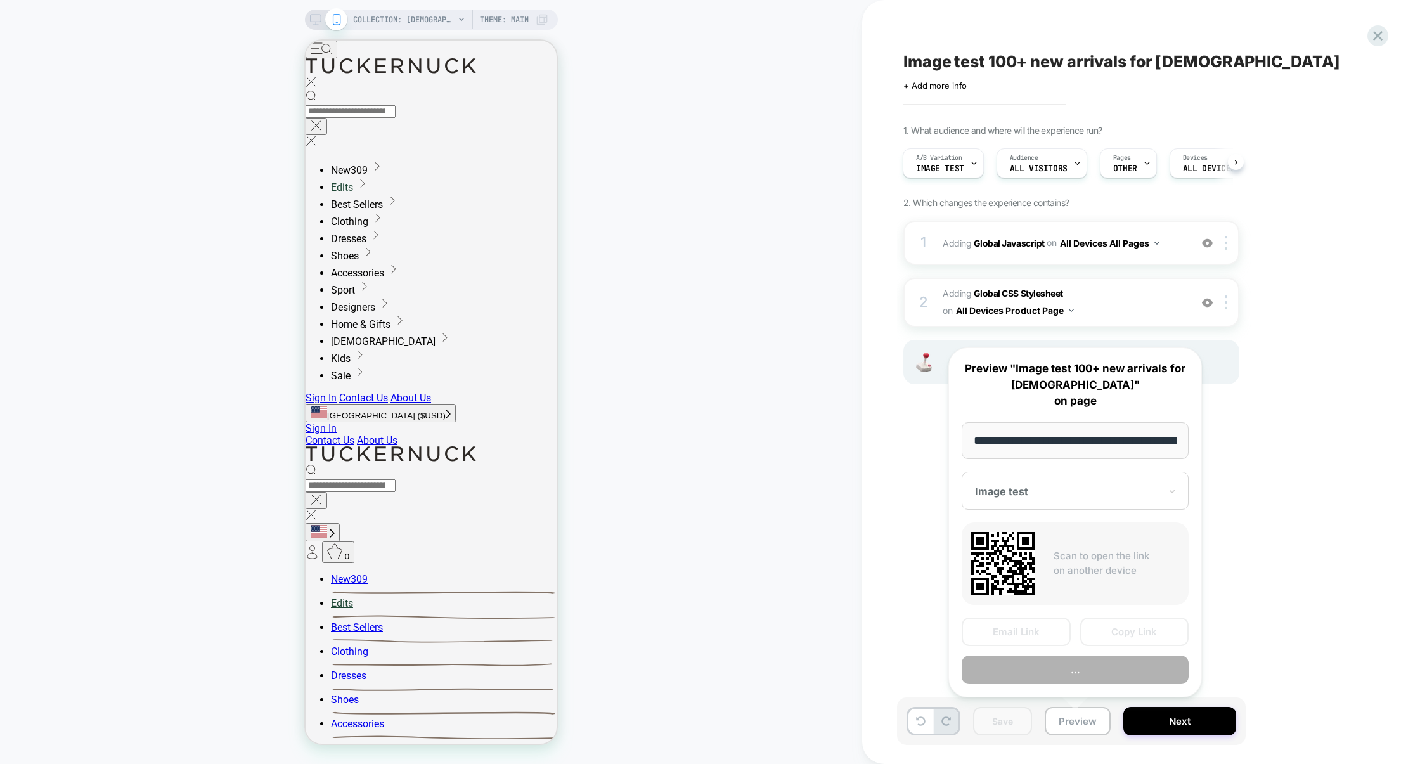
scroll to position [0, 145]
click at [1126, 640] on button "Copy Link" at bounding box center [1134, 631] width 109 height 29
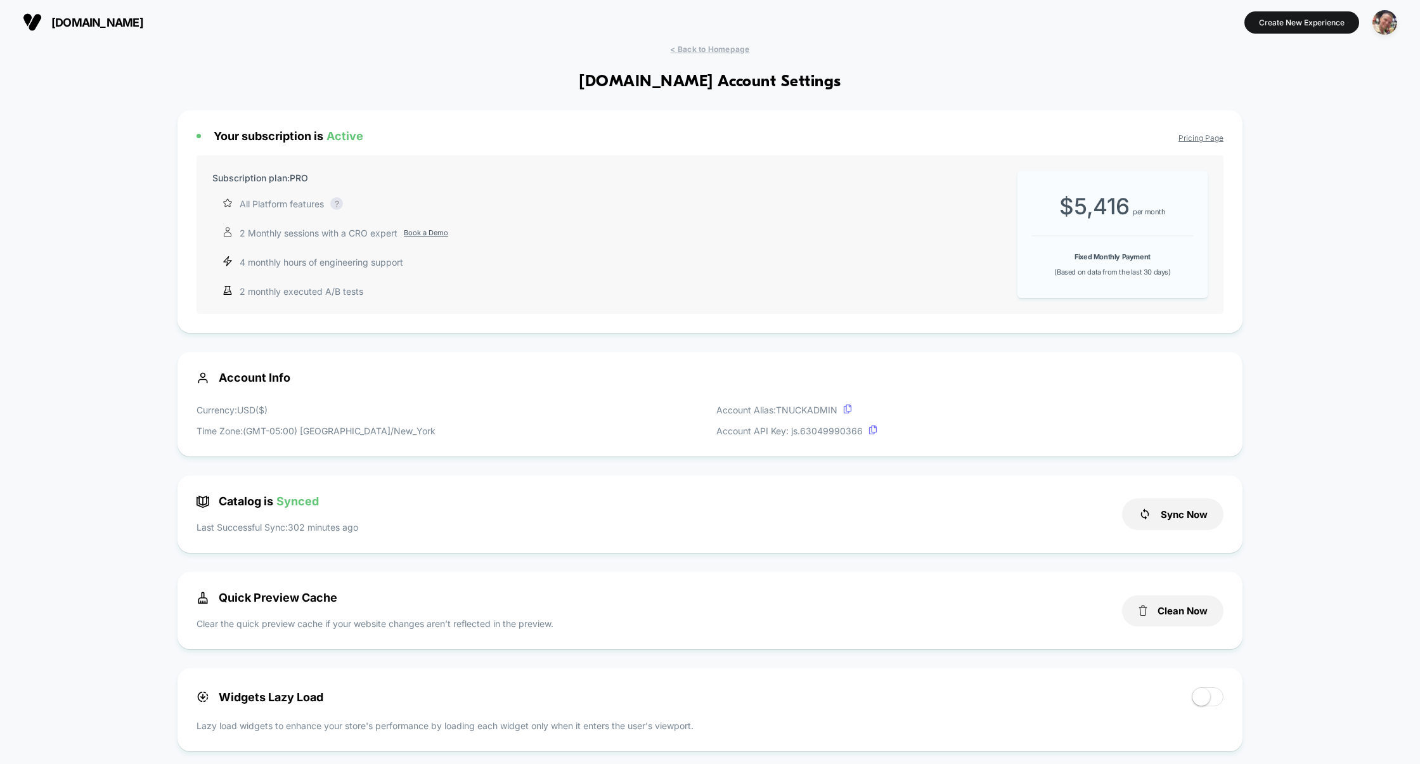
scroll to position [171, 0]
